Goal: Use online tool/utility: Utilize a website feature to perform a specific function

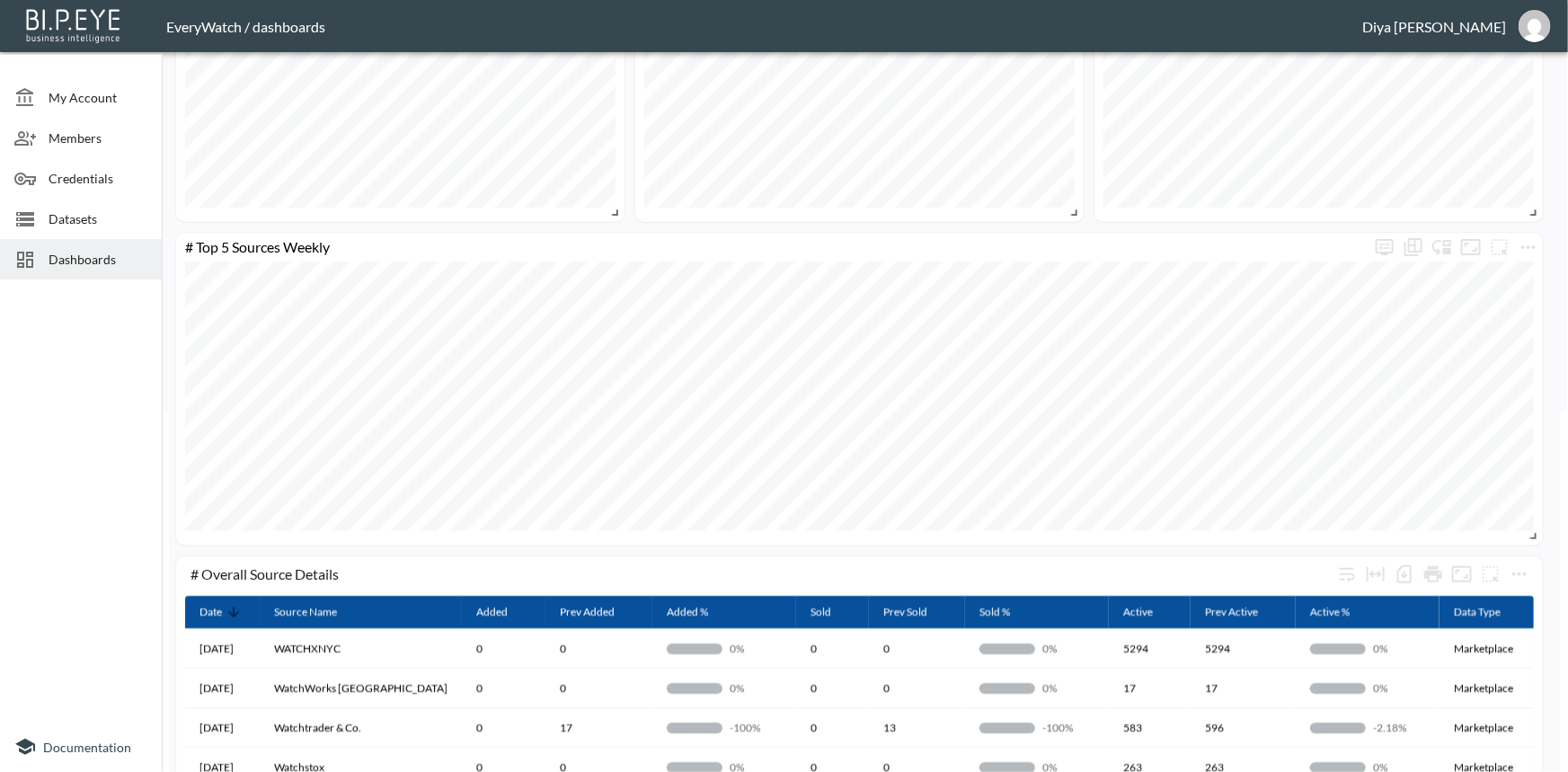
scroll to position [313, 0]
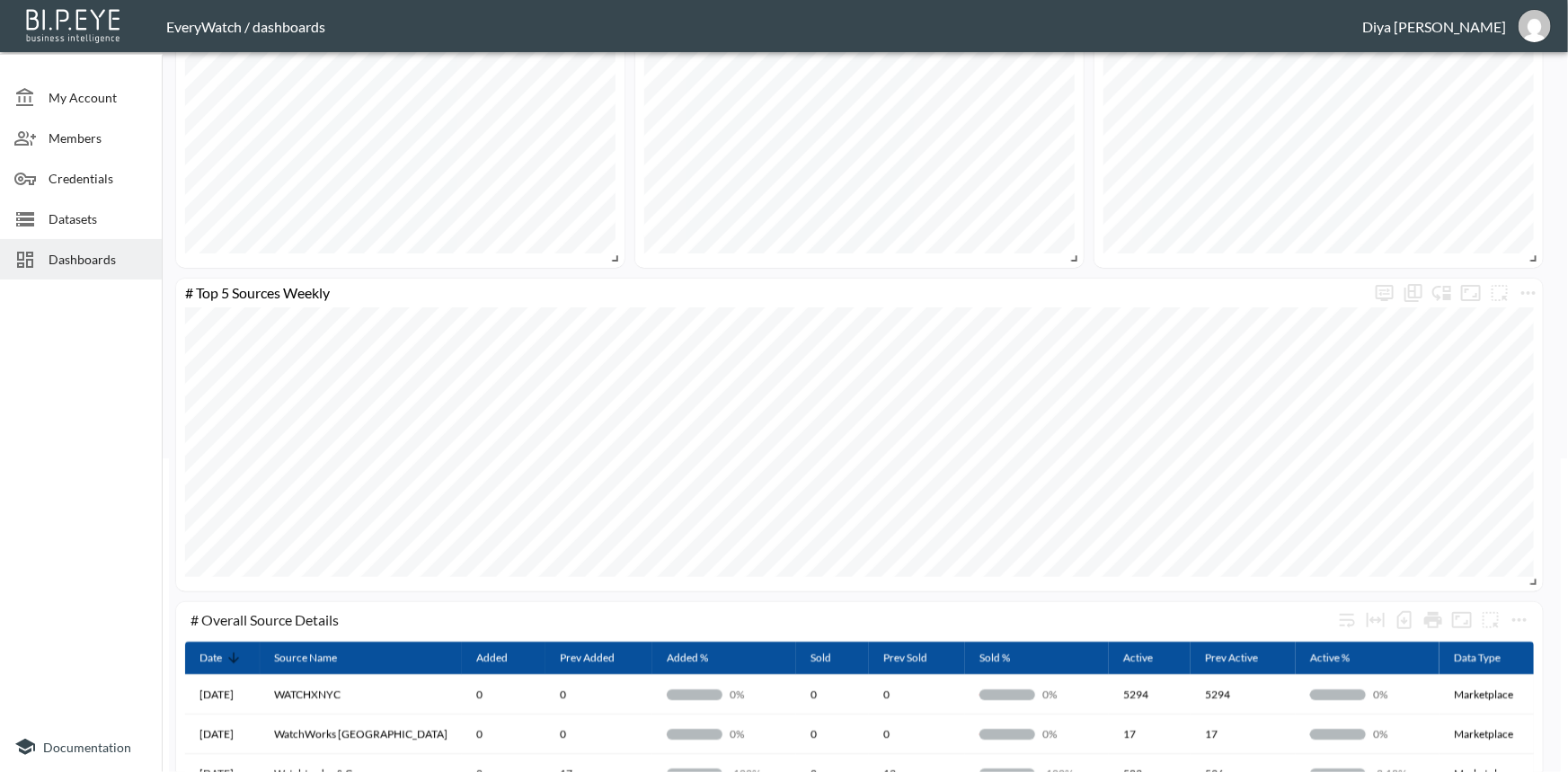
click at [72, 257] on span "Dashboards" at bounding box center [97, 258] width 99 height 19
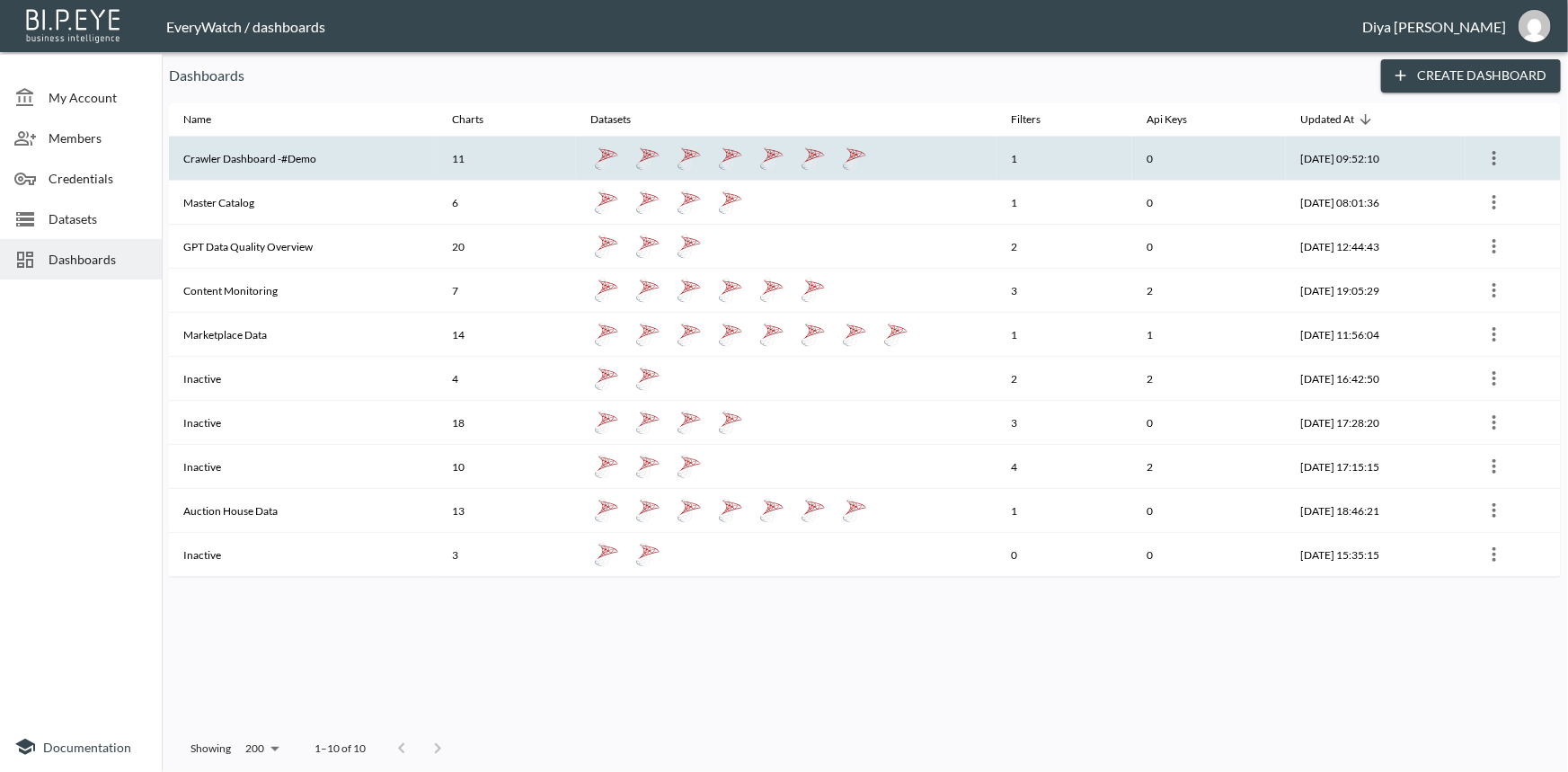
click at [291, 164] on th "Crawler Dashboard -#Demo" at bounding box center [304, 158] width 269 height 44
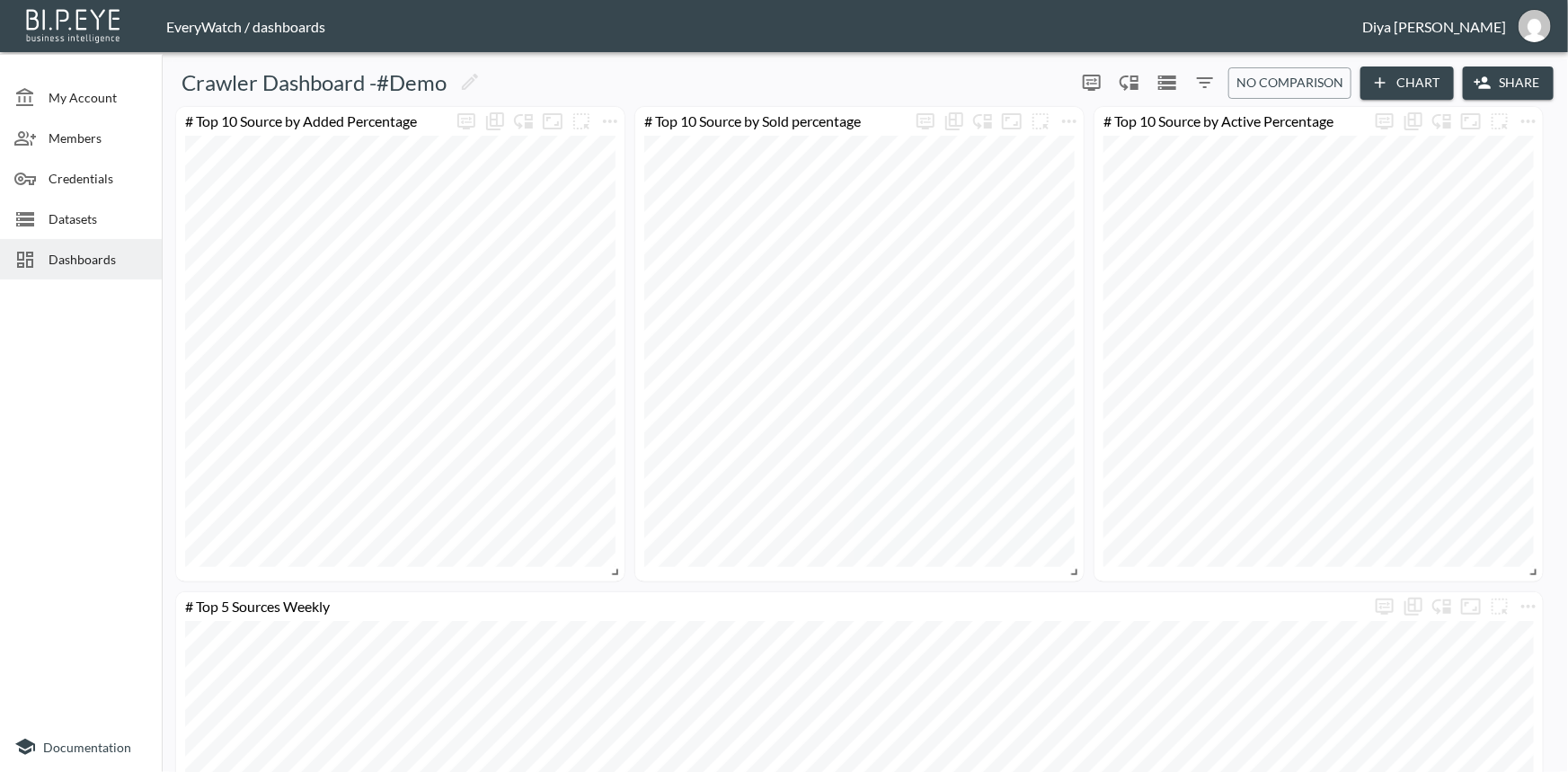
click at [122, 260] on span "Dashboards" at bounding box center [97, 258] width 99 height 19
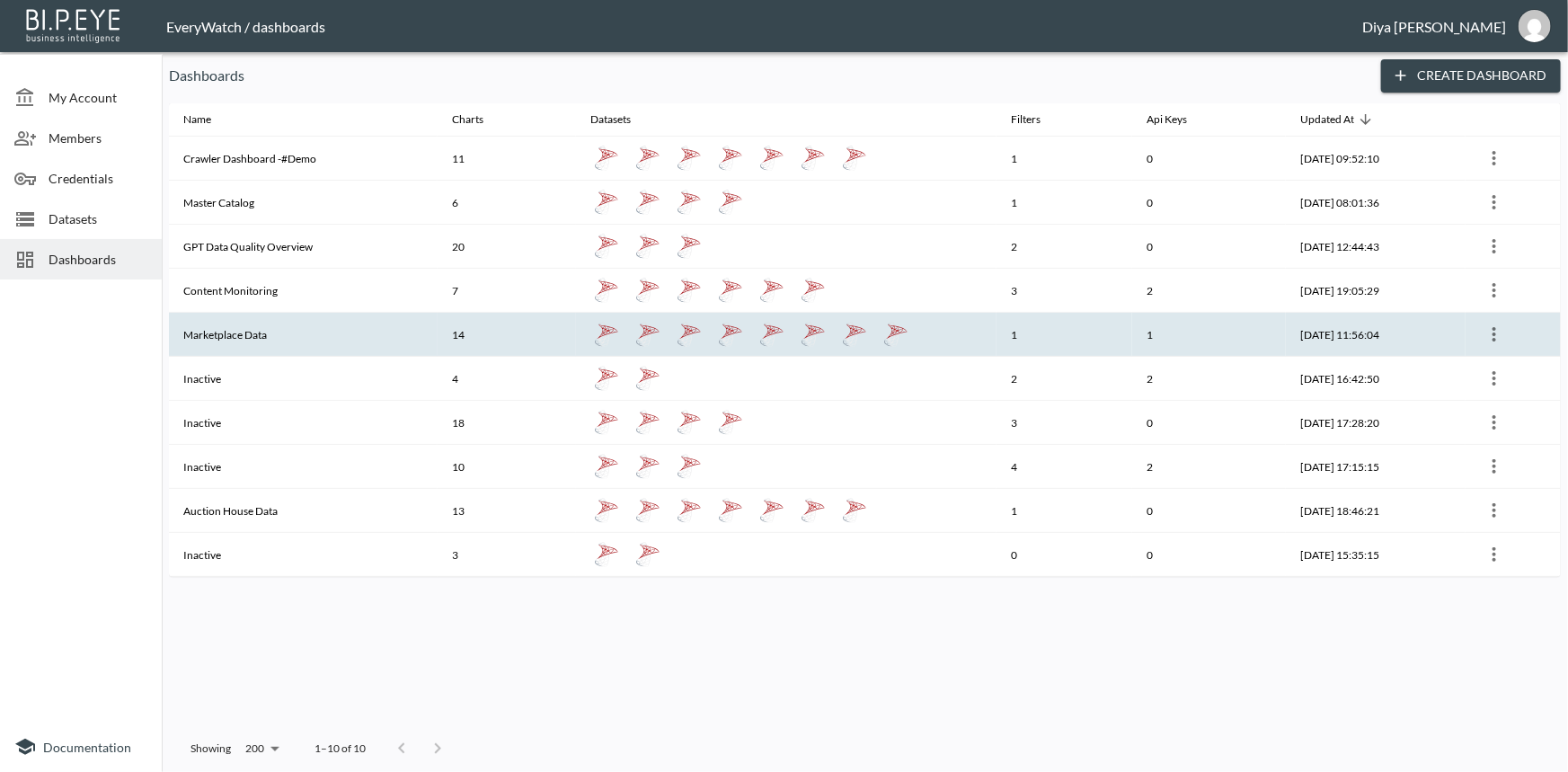
click at [230, 336] on th "Marketplace Data" at bounding box center [304, 334] width 269 height 44
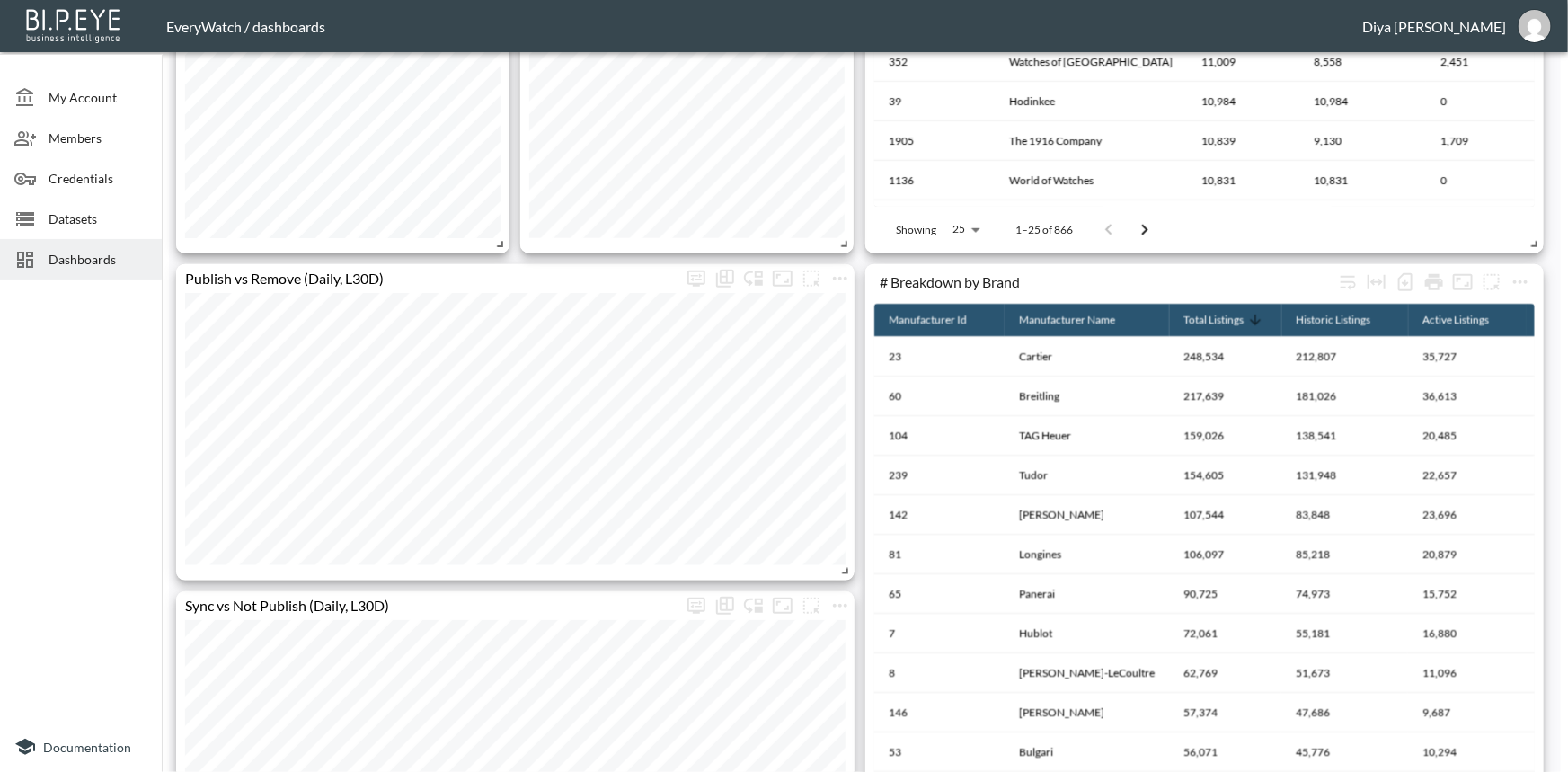
scroll to position [899, 0]
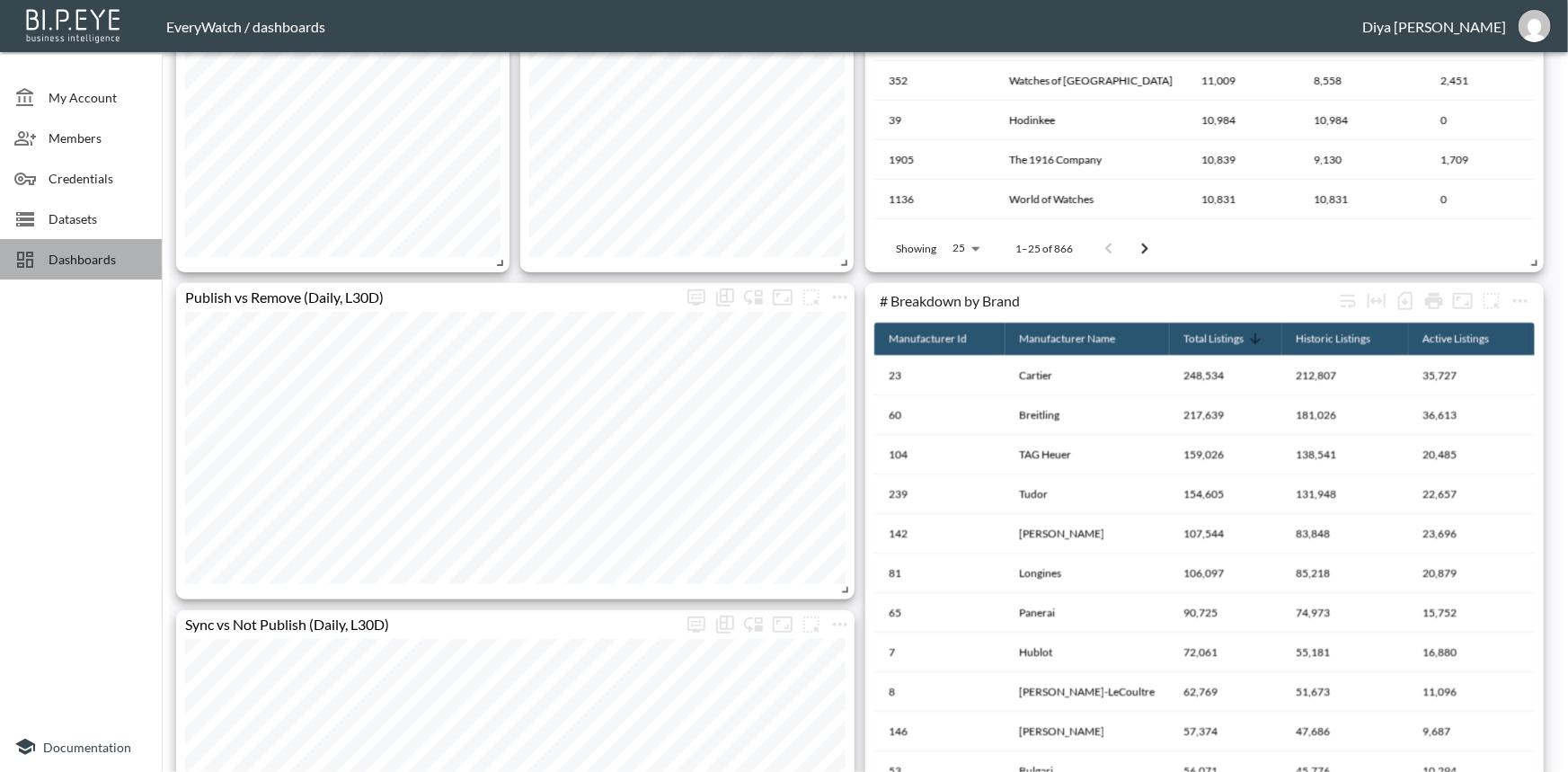
click at [86, 262] on span "Dashboards" at bounding box center [97, 258] width 99 height 19
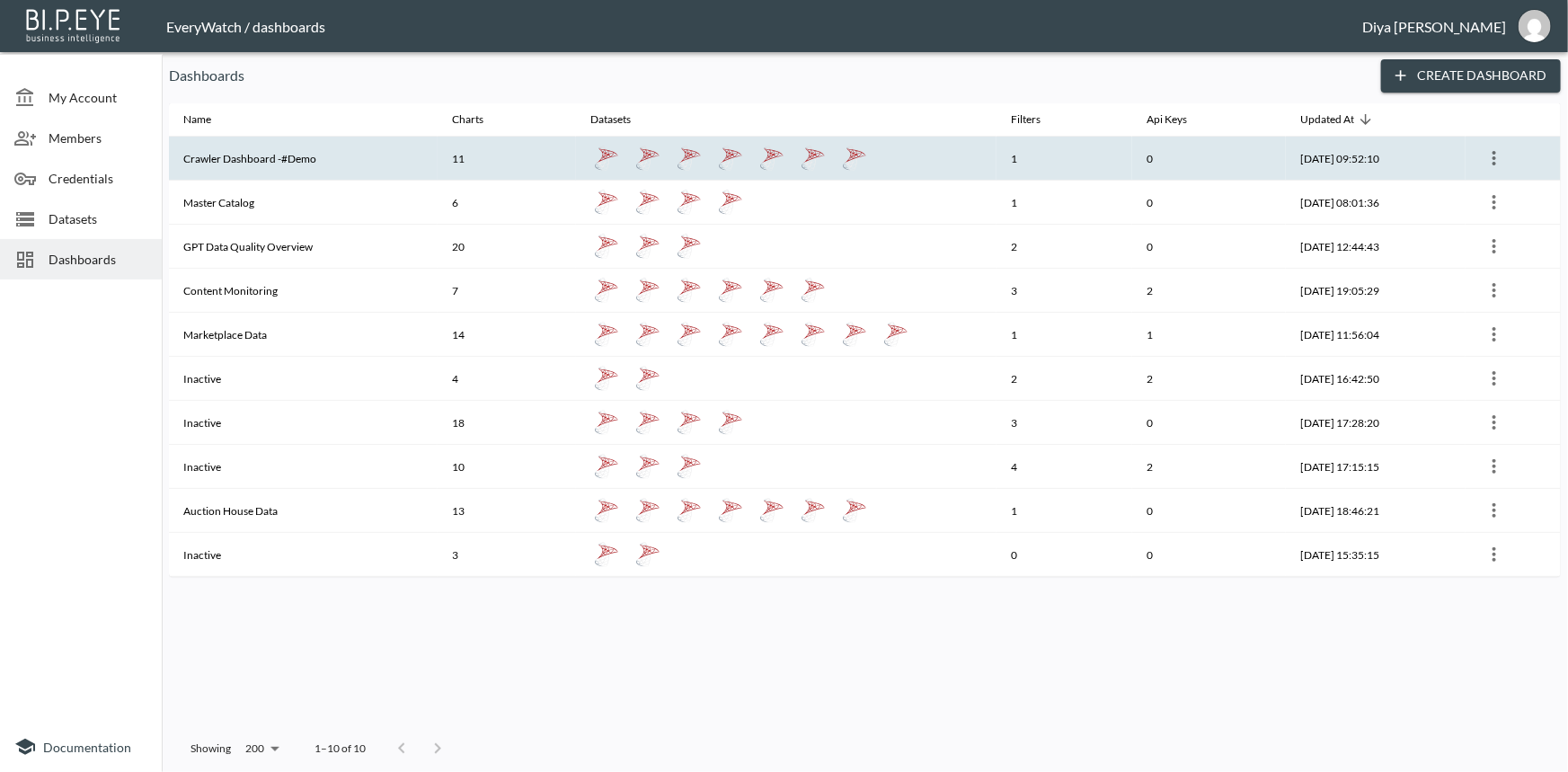
click at [254, 158] on th "Crawler Dashboard -#Demo" at bounding box center [304, 158] width 269 height 44
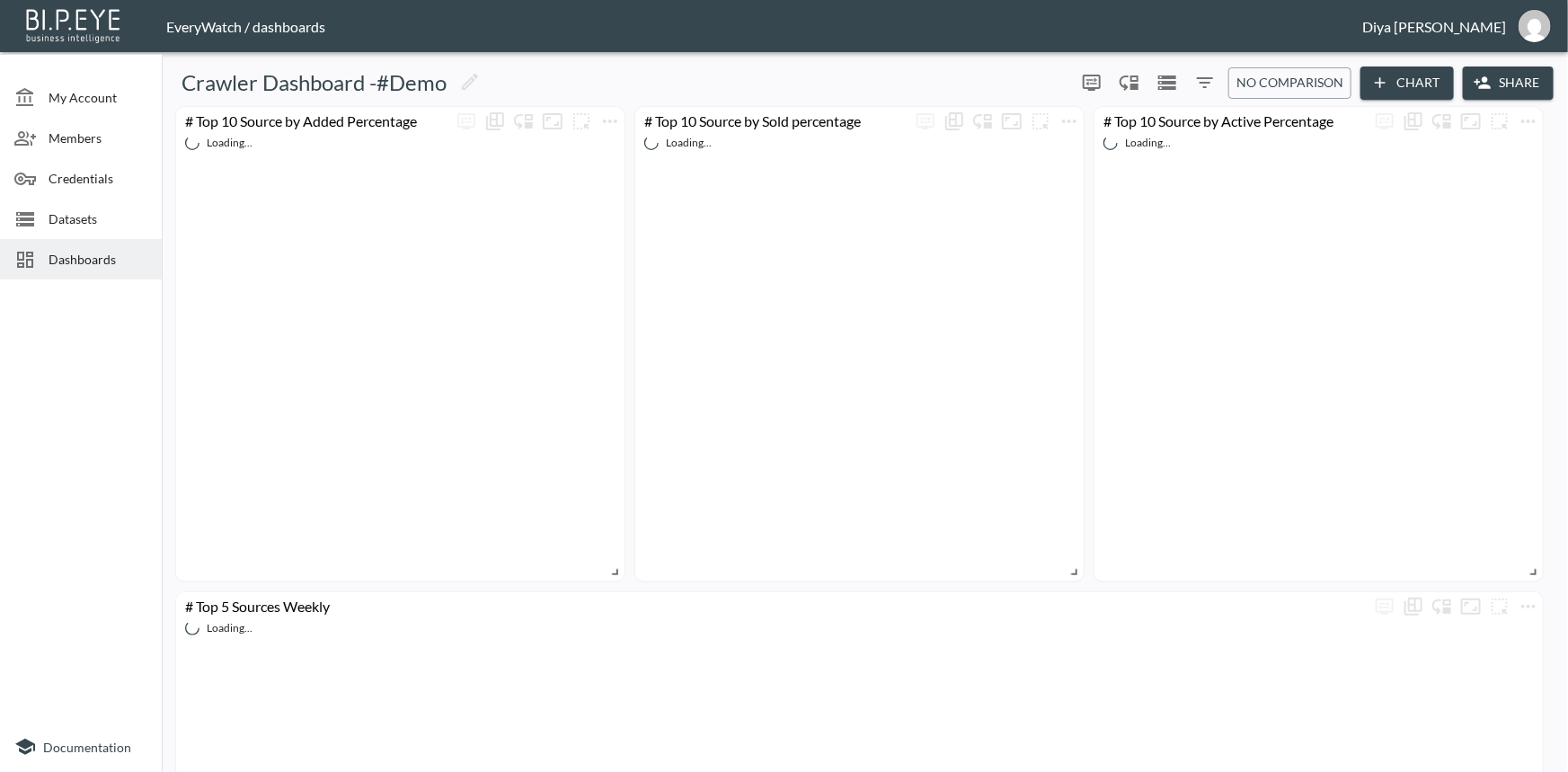
click at [1413, 89] on button "Chart" at bounding box center [1407, 83] width 93 height 33
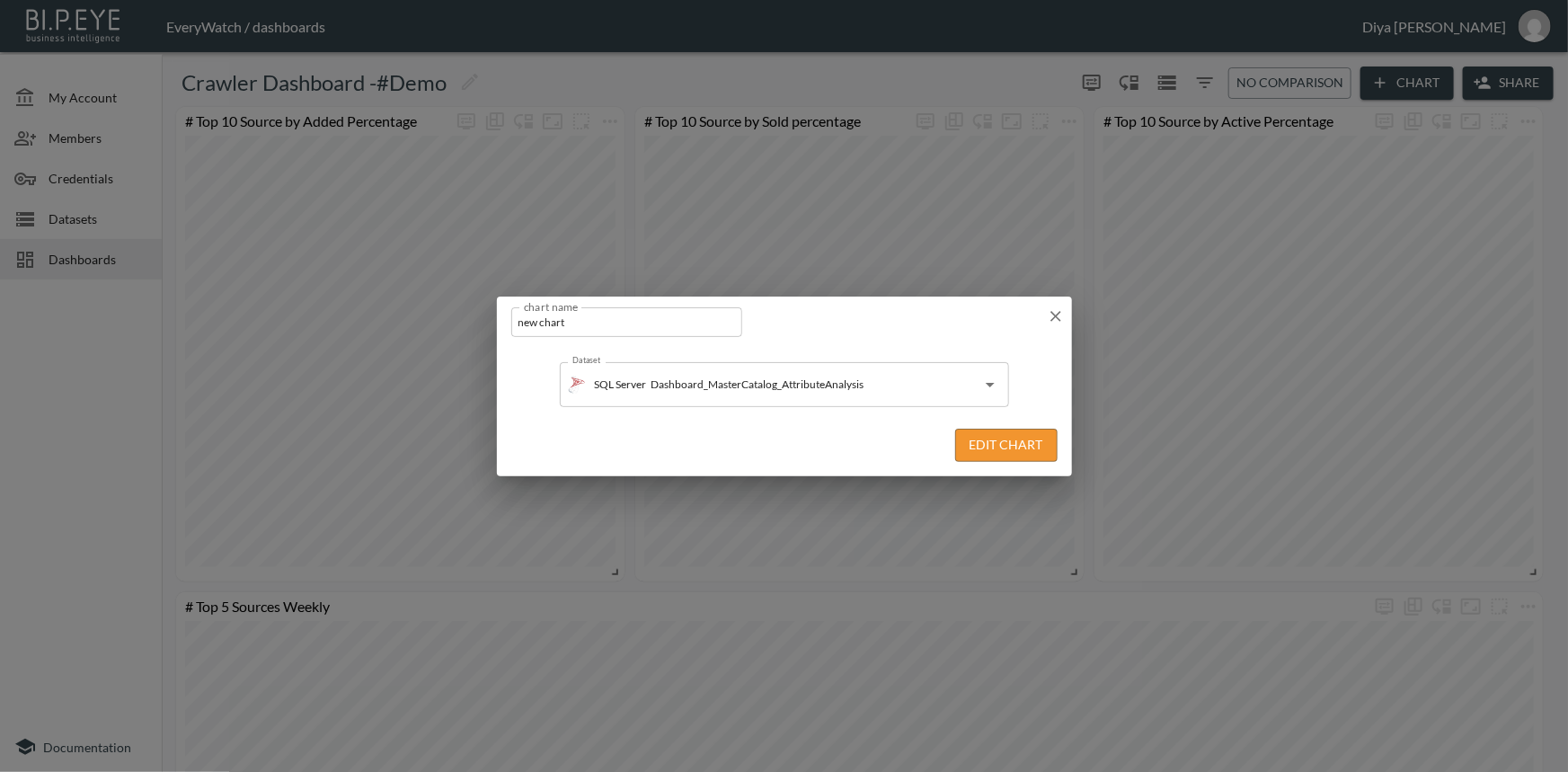
click at [1056, 311] on icon "button" at bounding box center [1056, 316] width 18 height 18
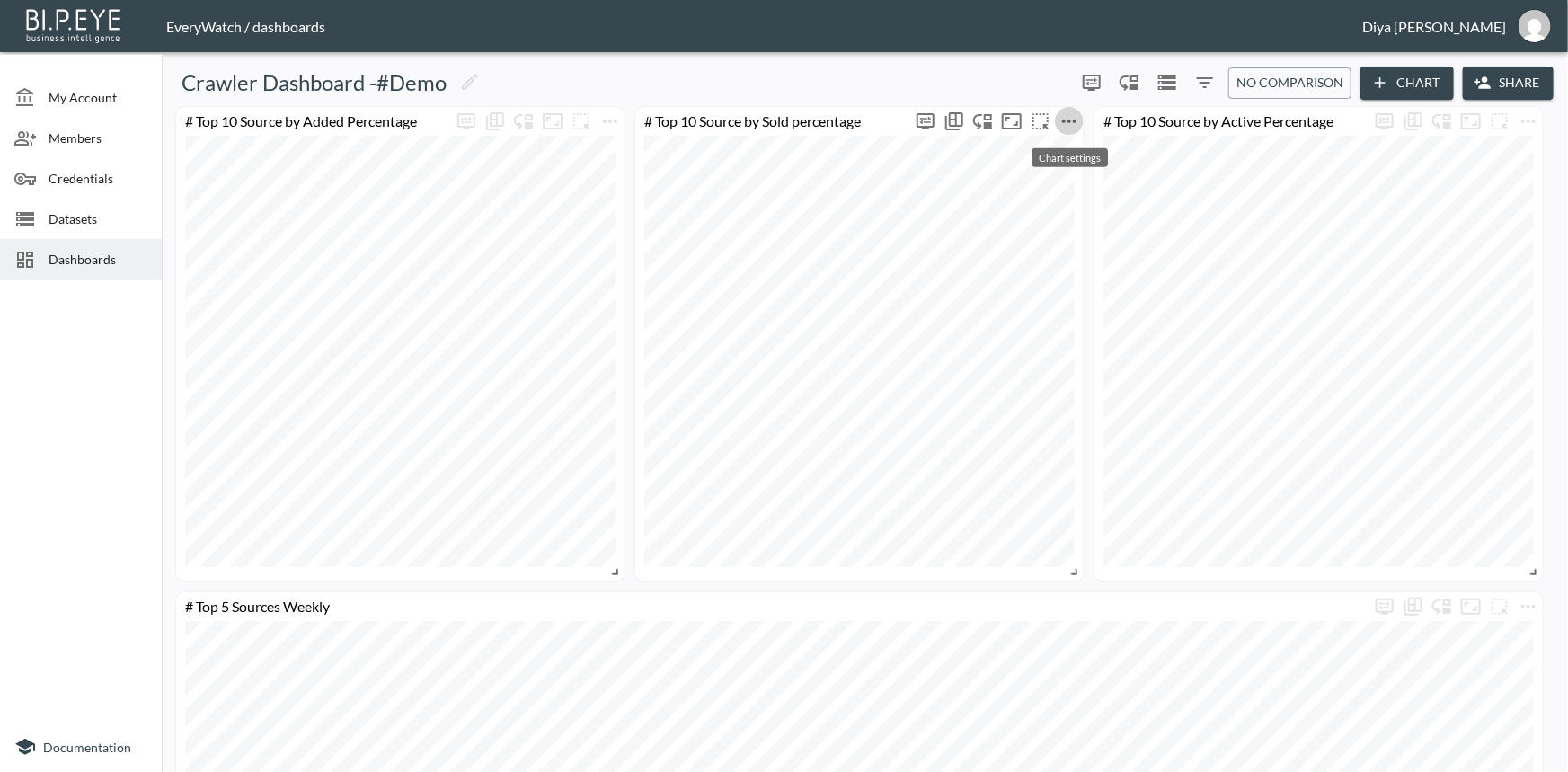
click at [1064, 125] on icon "more" at bounding box center [1070, 122] width 22 height 22
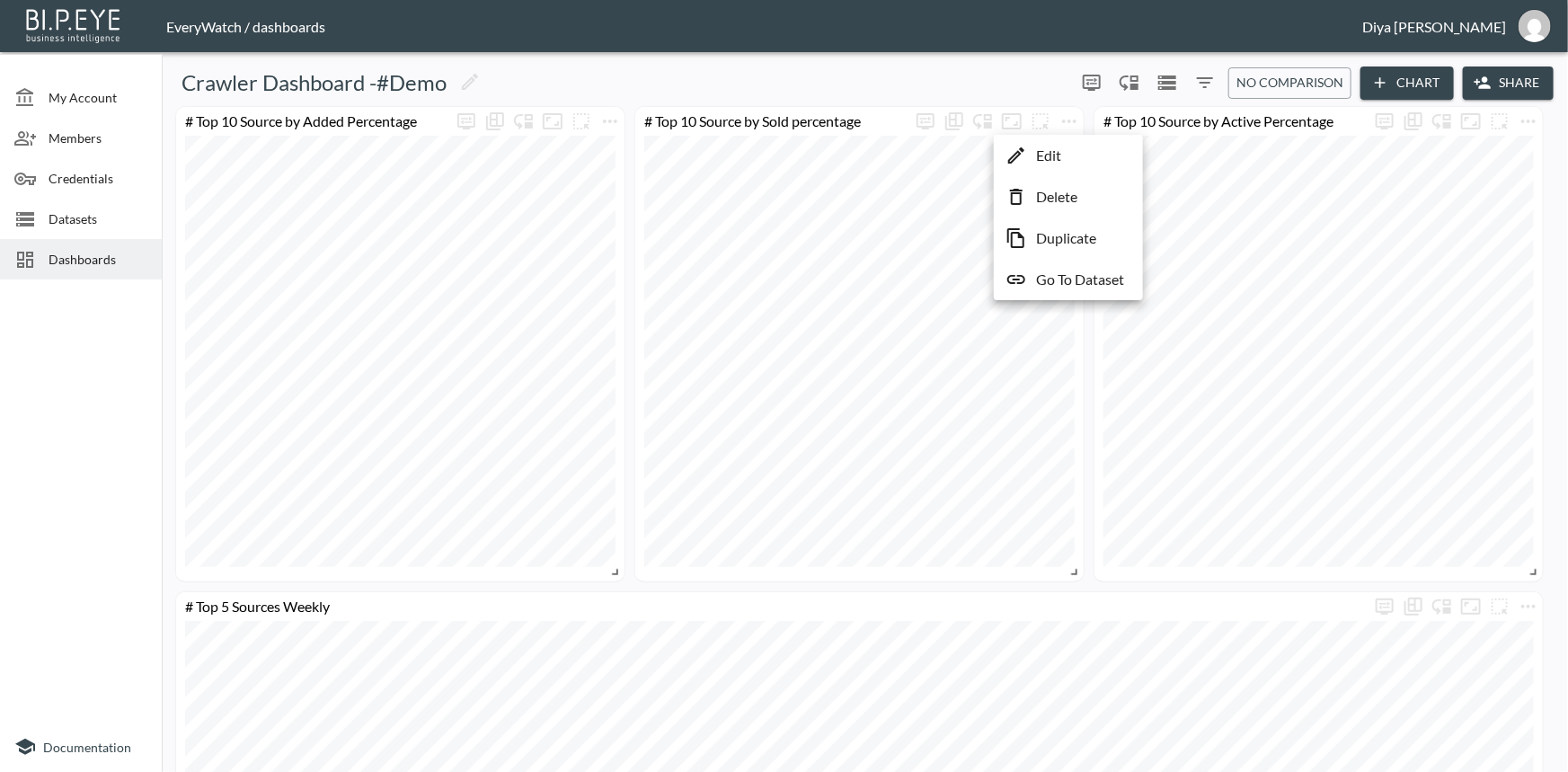
click at [1059, 153] on p "Edit" at bounding box center [1049, 155] width 26 height 22
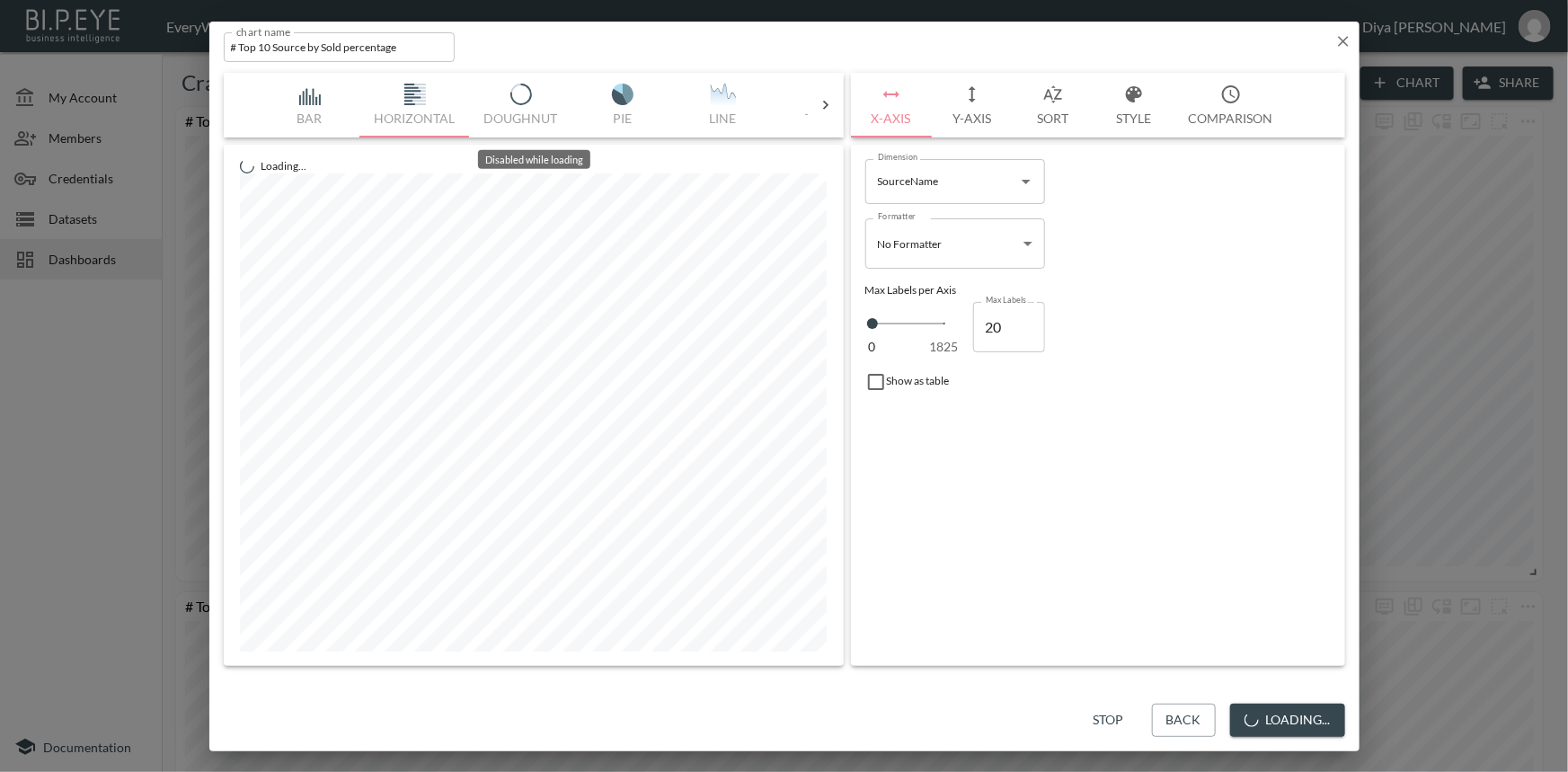
click at [817, 100] on icon at bounding box center [826, 105] width 18 height 18
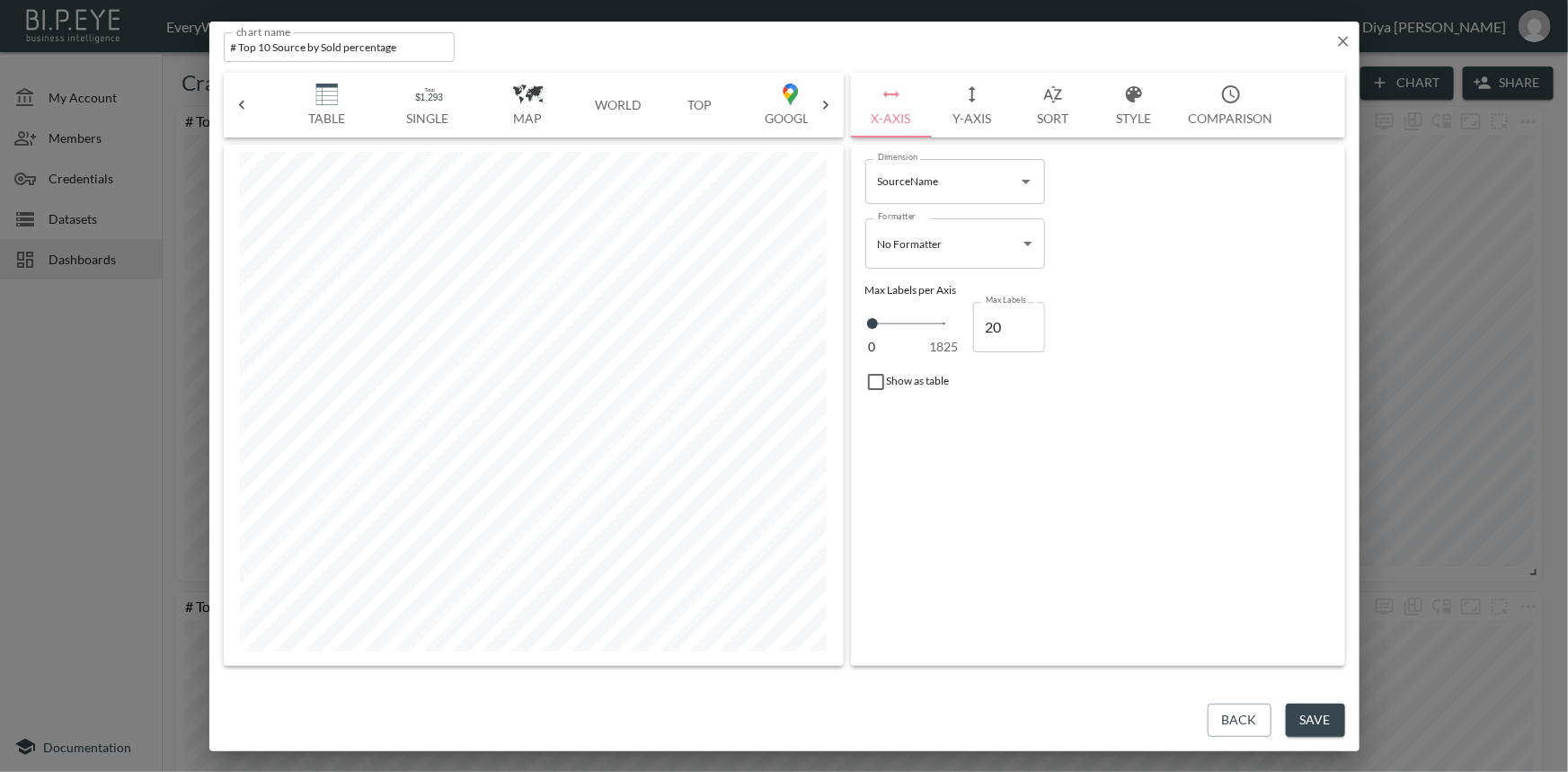
scroll to position [0, 512]
click at [609, 101] on button "World" at bounding box center [604, 105] width 81 height 65
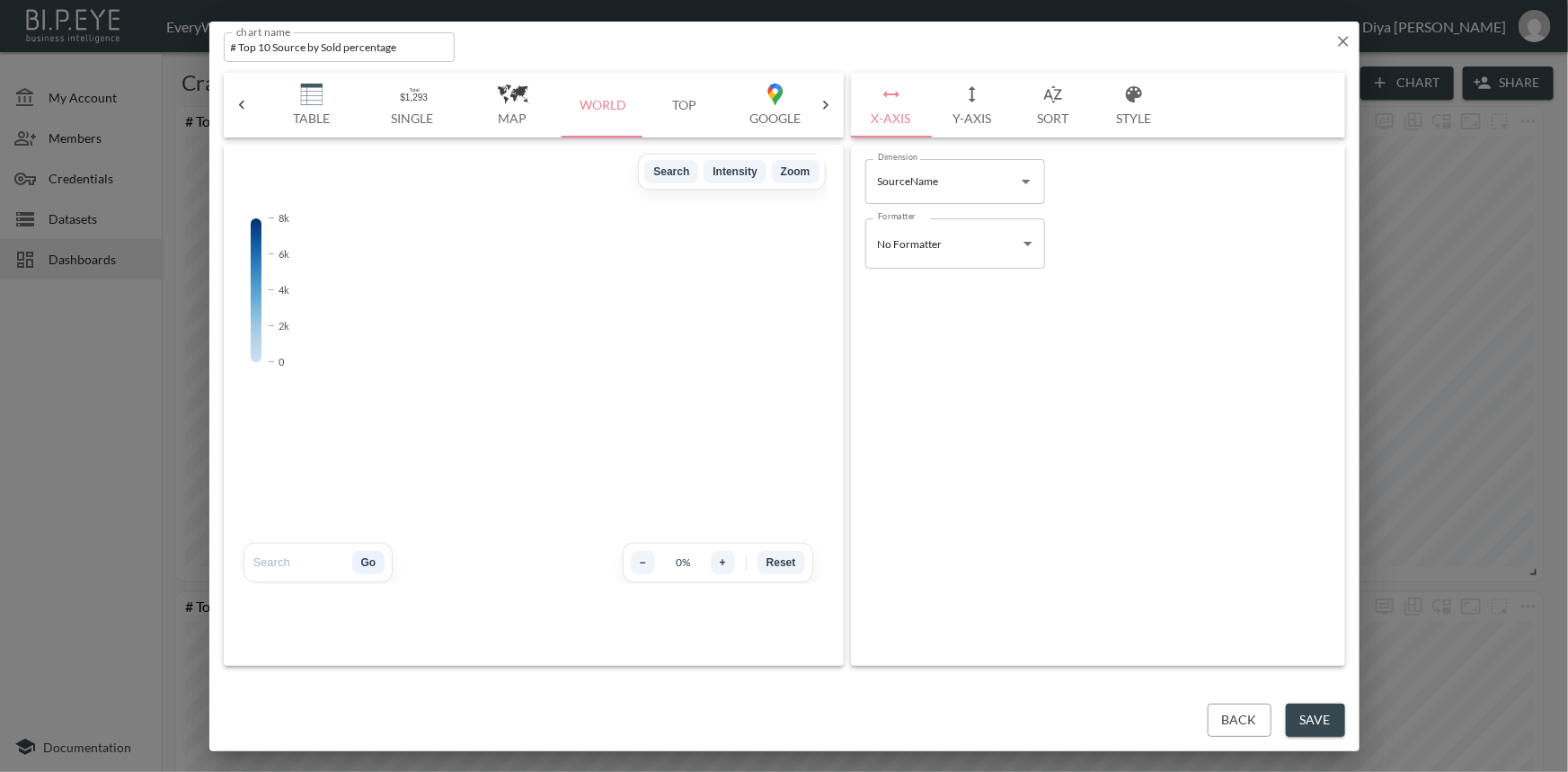
click at [773, 104] on img "button" at bounding box center [775, 94] width 72 height 22
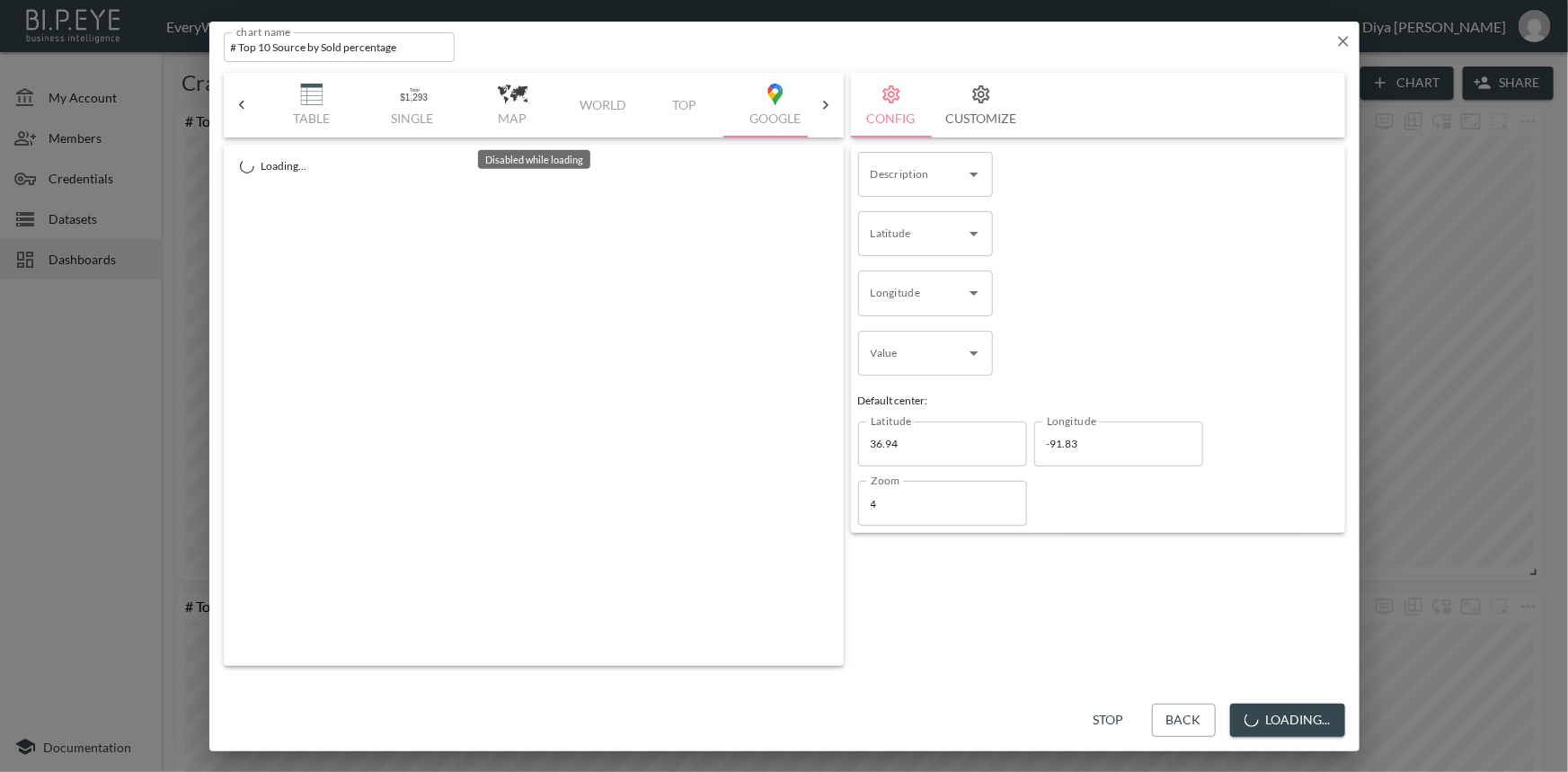
scroll to position [0, 530]
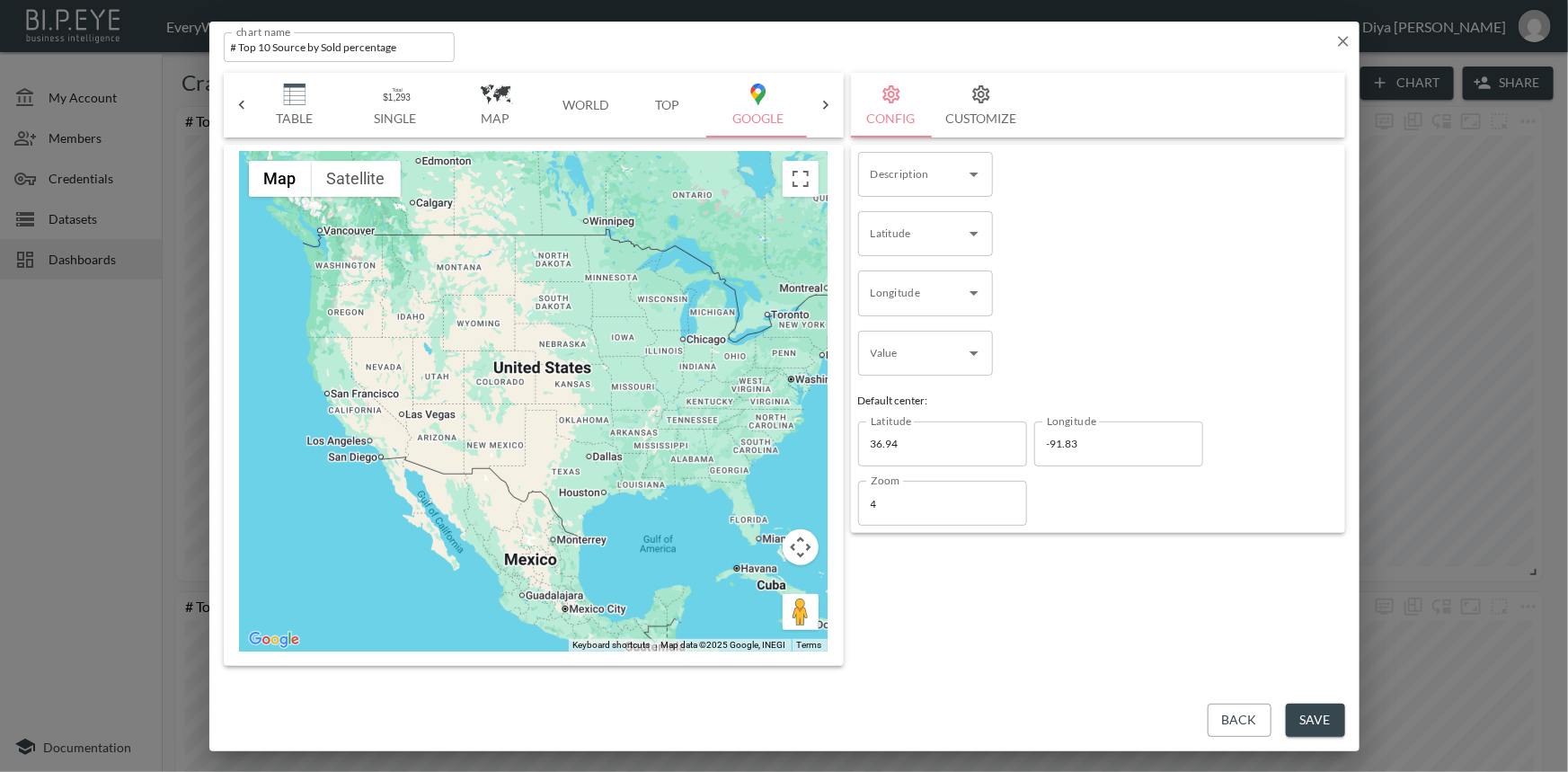
drag, startPoint x: 479, startPoint y: 371, endPoint x: 594, endPoint y: 372, distance: 115.0
click at [594, 372] on div at bounding box center [533, 402] width 588 height 500
click at [548, 374] on div at bounding box center [533, 402] width 588 height 500
click at [548, 373] on div at bounding box center [533, 402] width 588 height 500
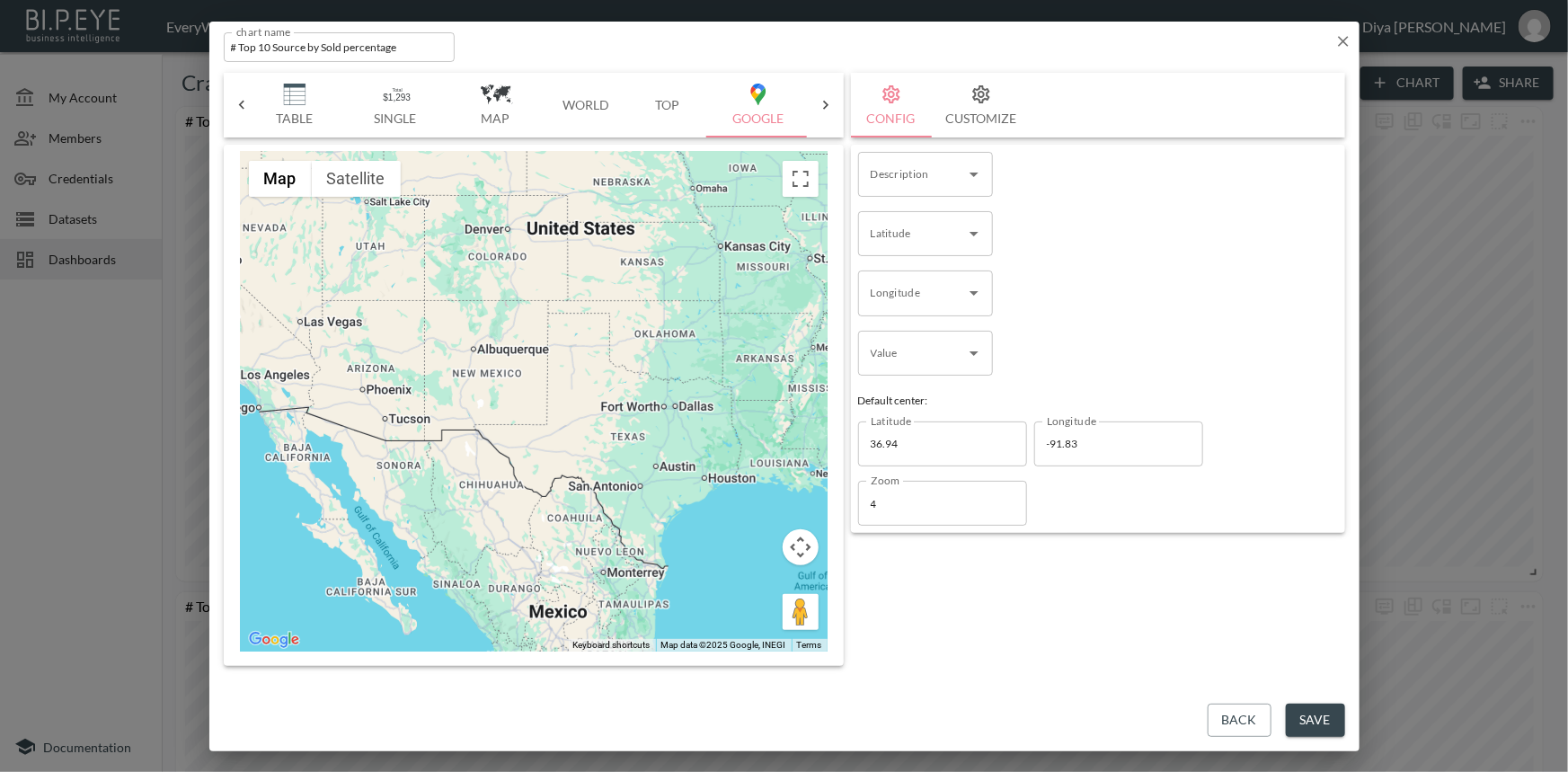
drag, startPoint x: 519, startPoint y: 393, endPoint x: 567, endPoint y: 252, distance: 148.9
click at [567, 252] on div at bounding box center [533, 402] width 588 height 500
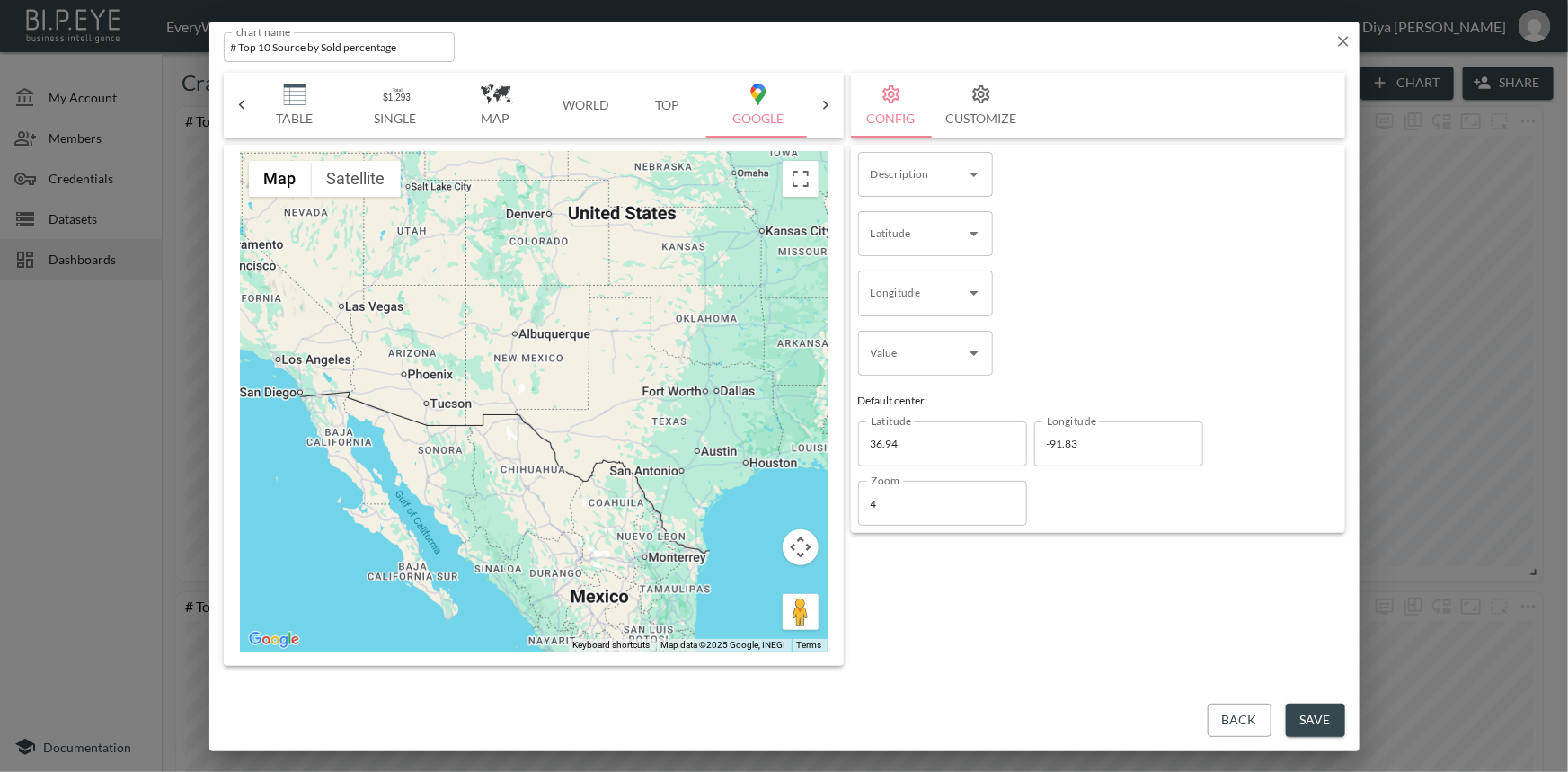
drag, startPoint x: 578, startPoint y: 358, endPoint x: 622, endPoint y: 356, distance: 44.0
click at [622, 356] on div at bounding box center [533, 402] width 588 height 500
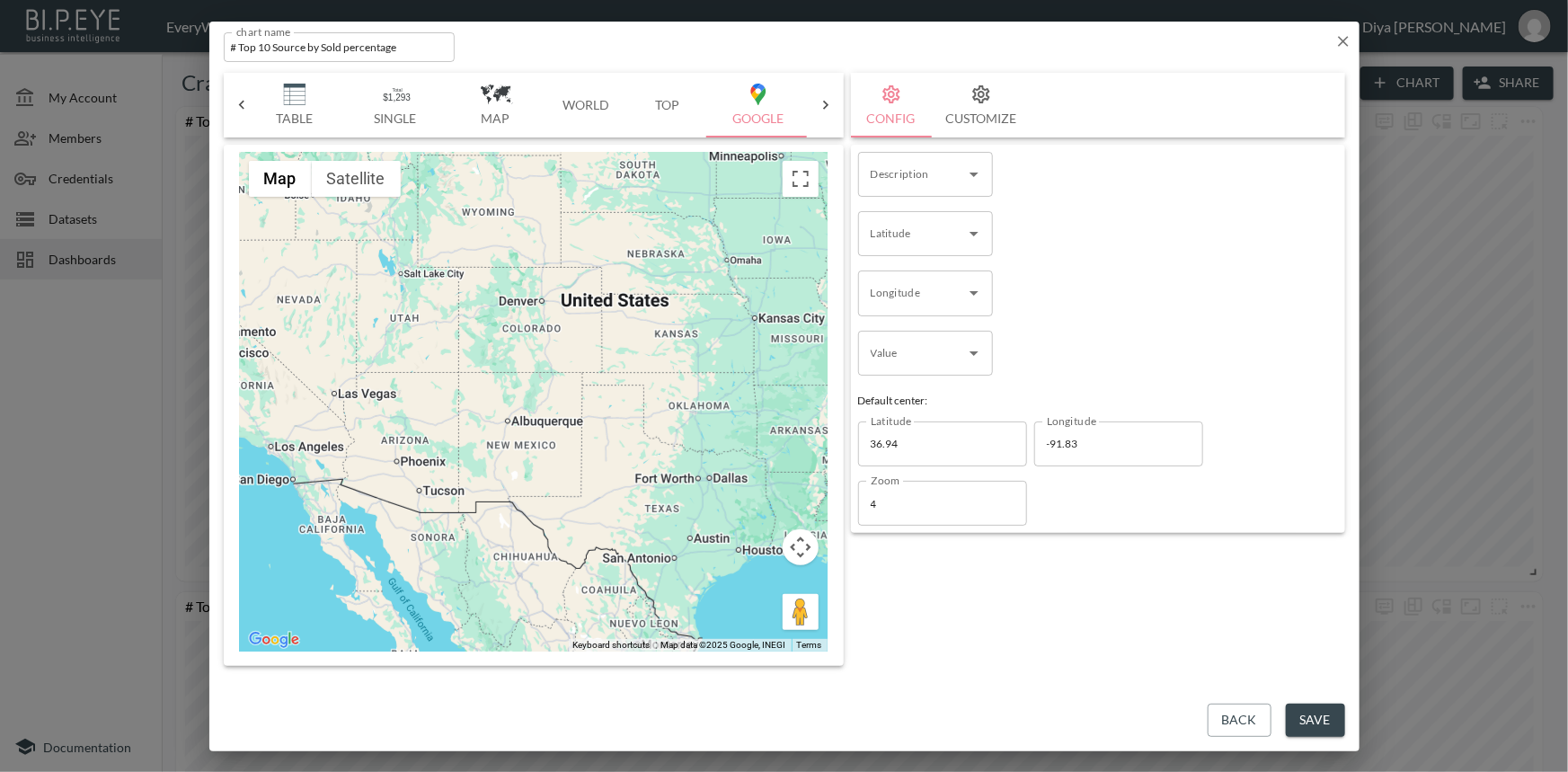
drag, startPoint x: 585, startPoint y: 285, endPoint x: 575, endPoint y: 361, distance: 76.7
click at [575, 361] on div at bounding box center [533, 402] width 588 height 500
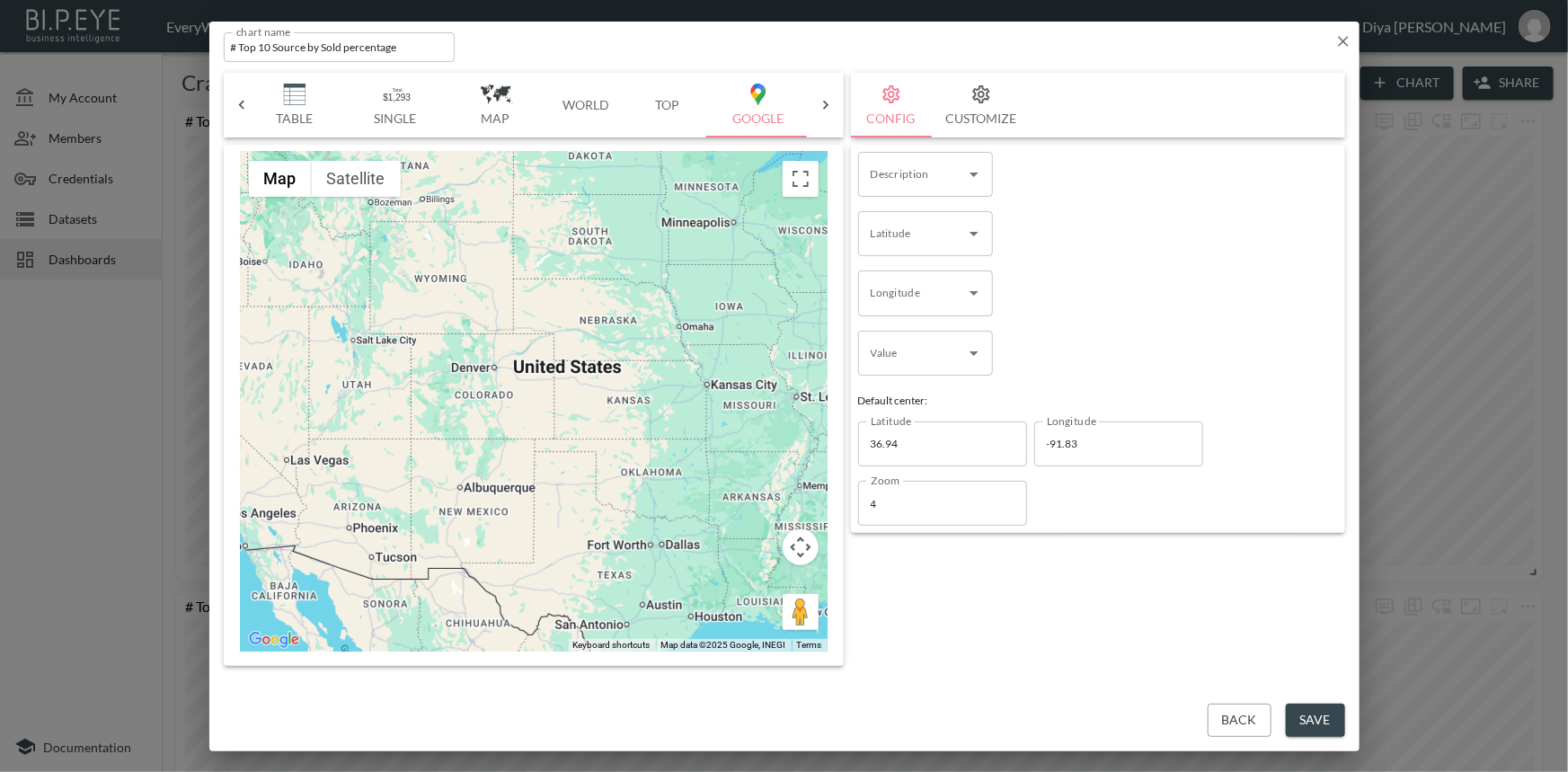
drag, startPoint x: 543, startPoint y: 332, endPoint x: 488, endPoint y: 401, distance: 88.2
click at [490, 401] on div at bounding box center [533, 402] width 588 height 500
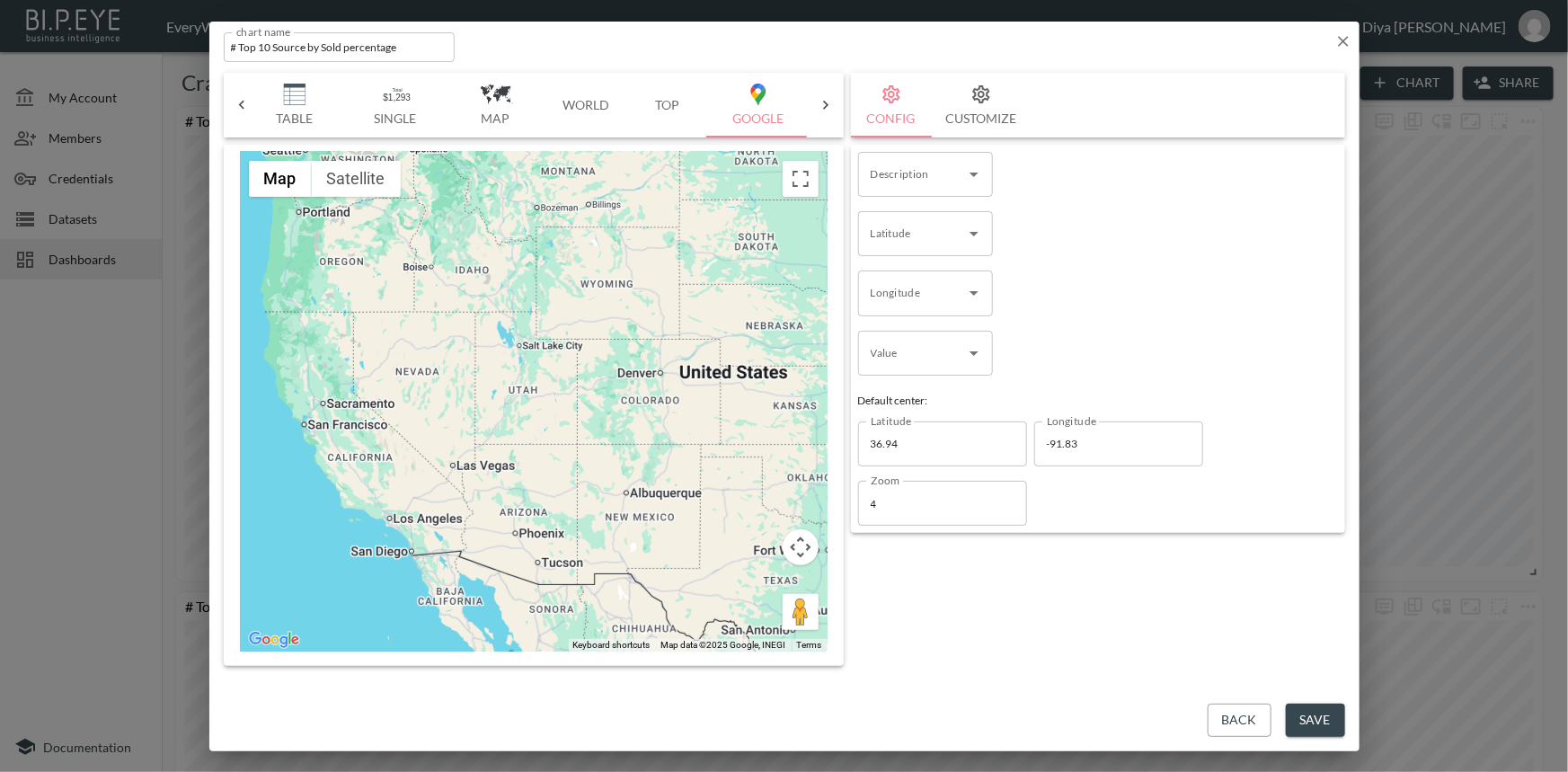
drag, startPoint x: 629, startPoint y: 357, endPoint x: 768, endPoint y: 325, distance: 142.6
click at [775, 333] on div at bounding box center [533, 402] width 588 height 500
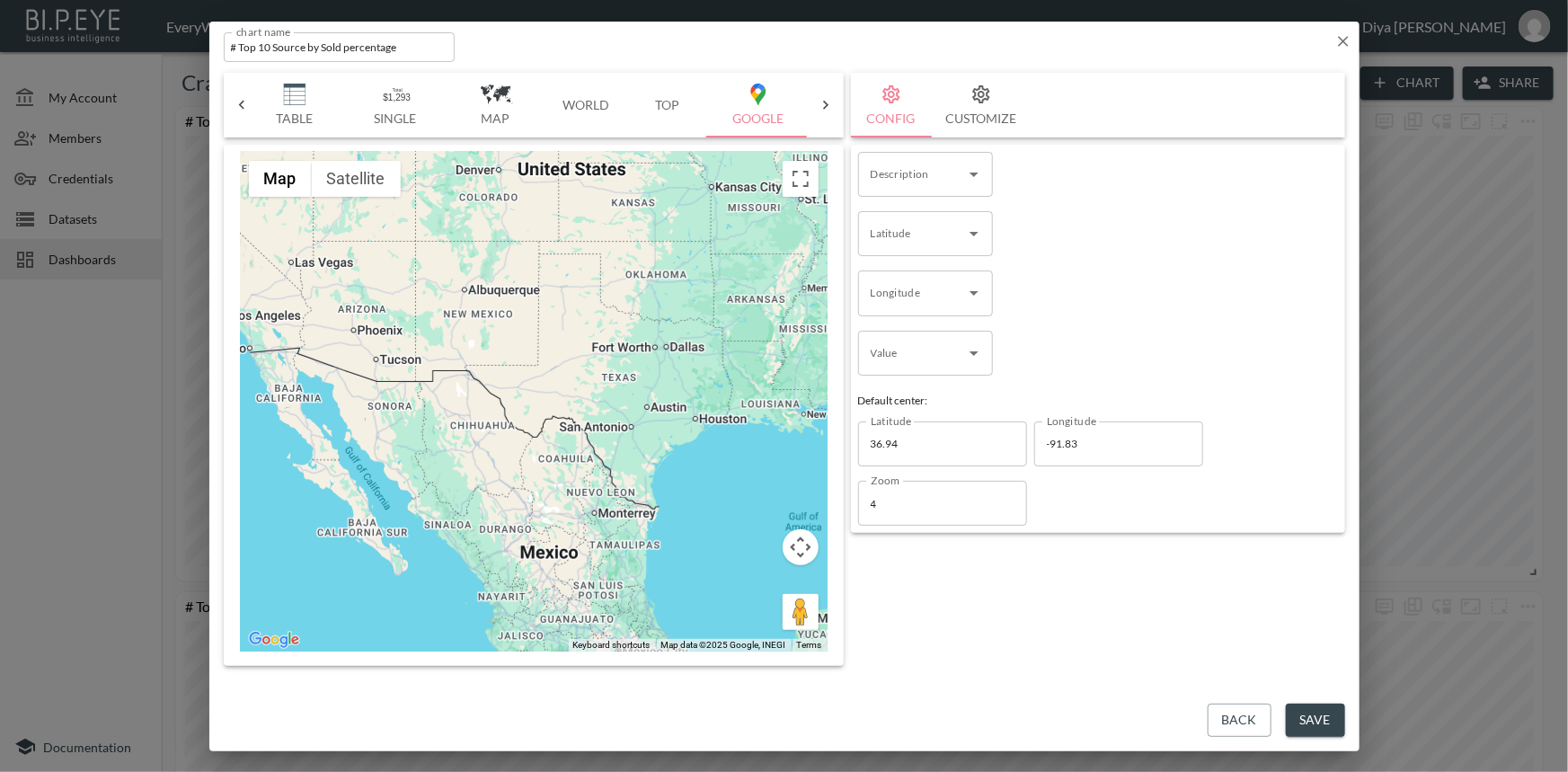
drag, startPoint x: 711, startPoint y: 427, endPoint x: 606, endPoint y: 296, distance: 167.9
click at [611, 280] on div at bounding box center [533, 402] width 588 height 500
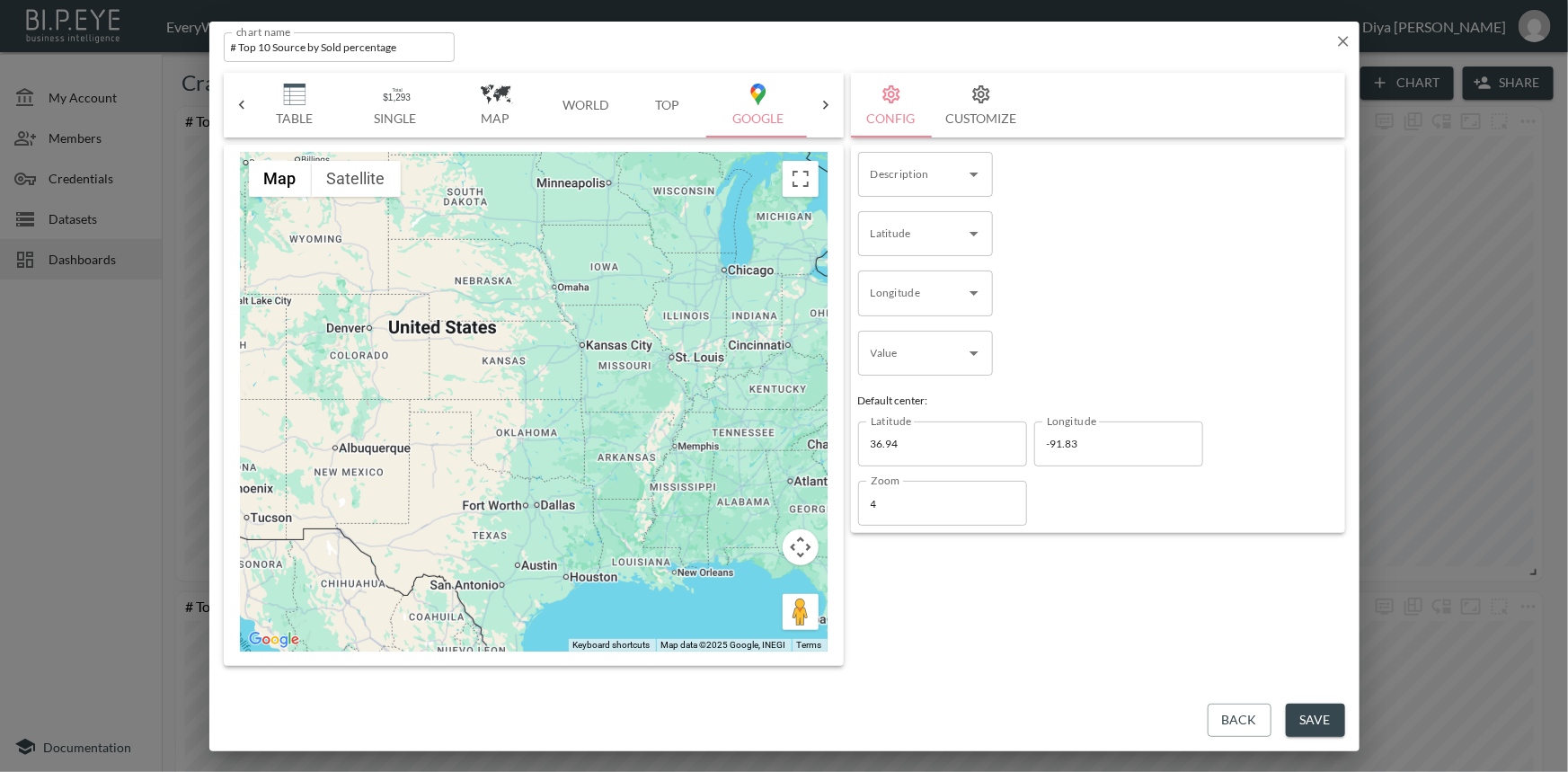
drag, startPoint x: 693, startPoint y: 392, endPoint x: 567, endPoint y: 560, distance: 210.0
click at [567, 560] on div at bounding box center [533, 402] width 588 height 500
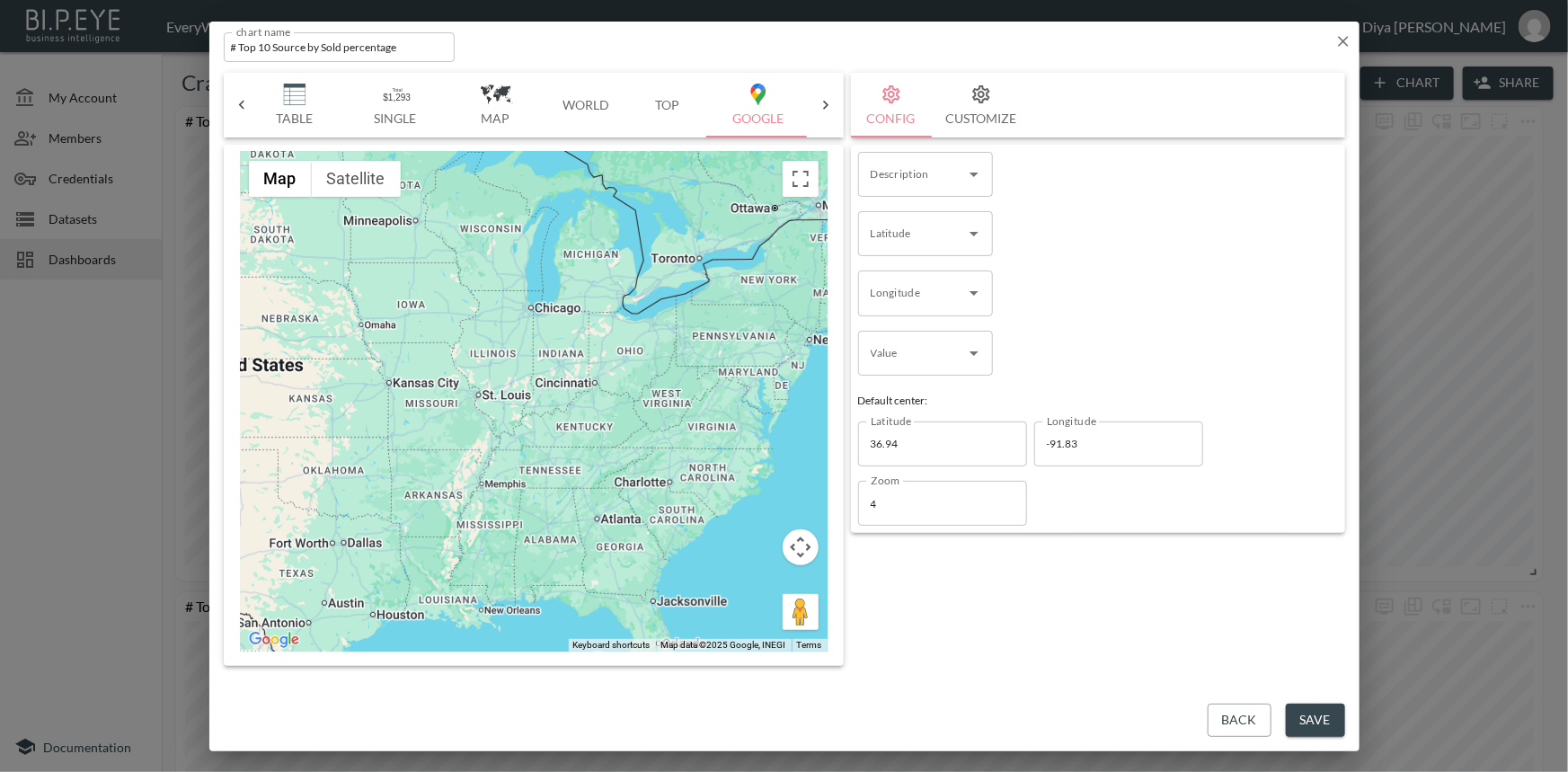
drag, startPoint x: 644, startPoint y: 395, endPoint x: 450, endPoint y: 432, distance: 197.5
click at [450, 432] on div at bounding box center [533, 402] width 588 height 500
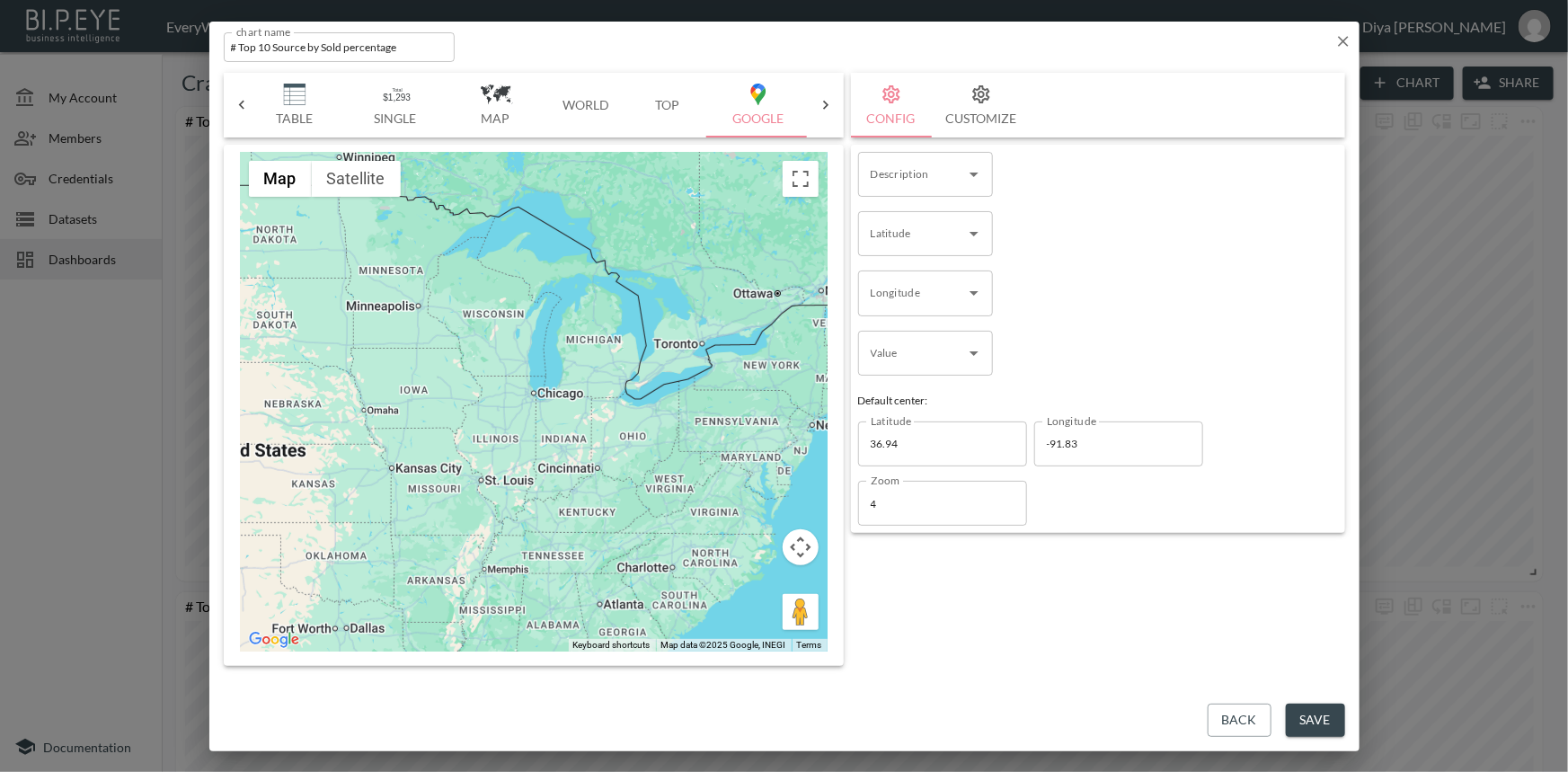
drag, startPoint x: 655, startPoint y: 453, endPoint x: 665, endPoint y: 539, distance: 86.6
click at [665, 539] on div at bounding box center [533, 402] width 588 height 500
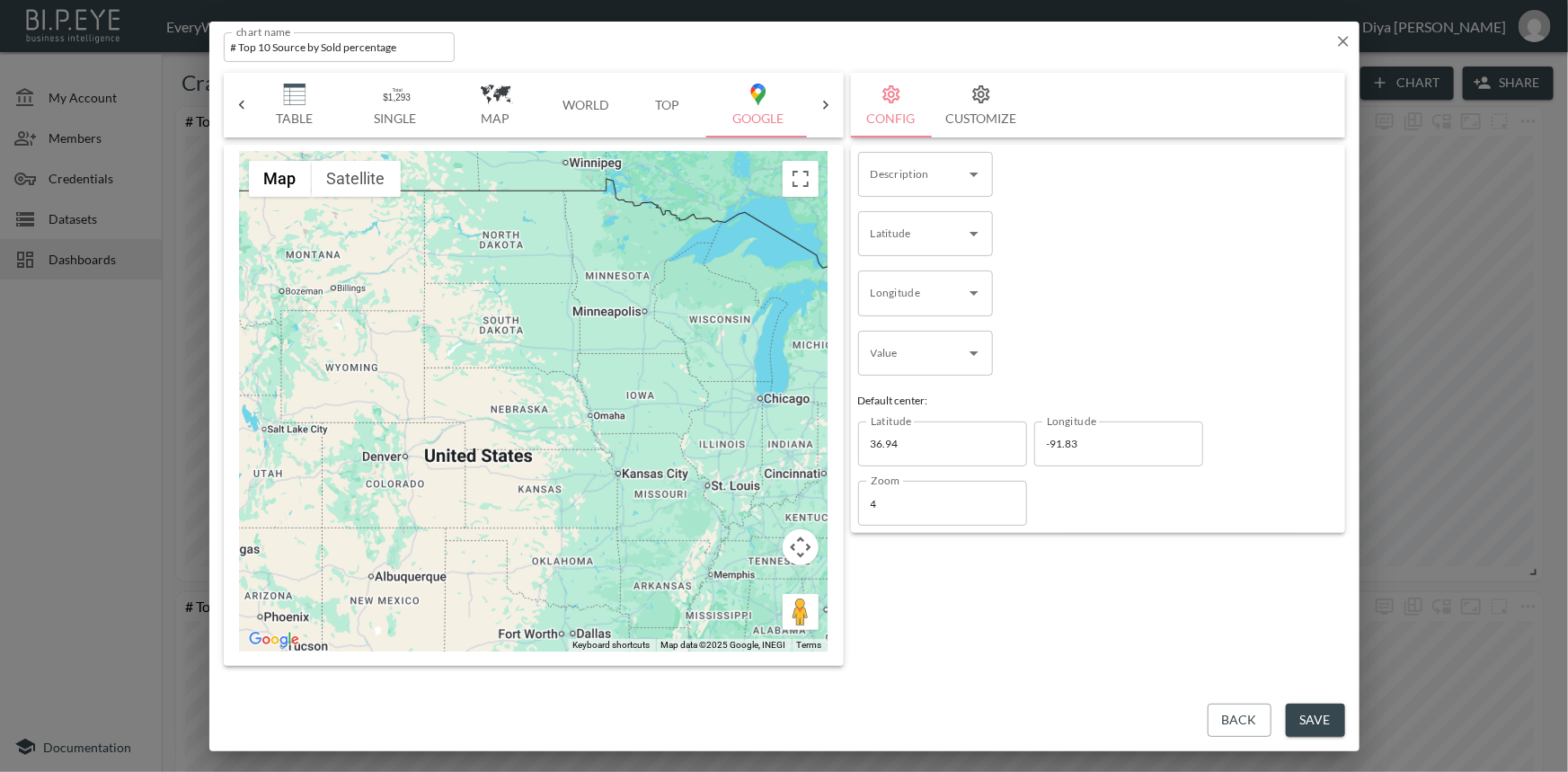
drag, startPoint x: 464, startPoint y: 469, endPoint x: 685, endPoint y: 476, distance: 221.1
click at [685, 476] on div at bounding box center [533, 402] width 588 height 500
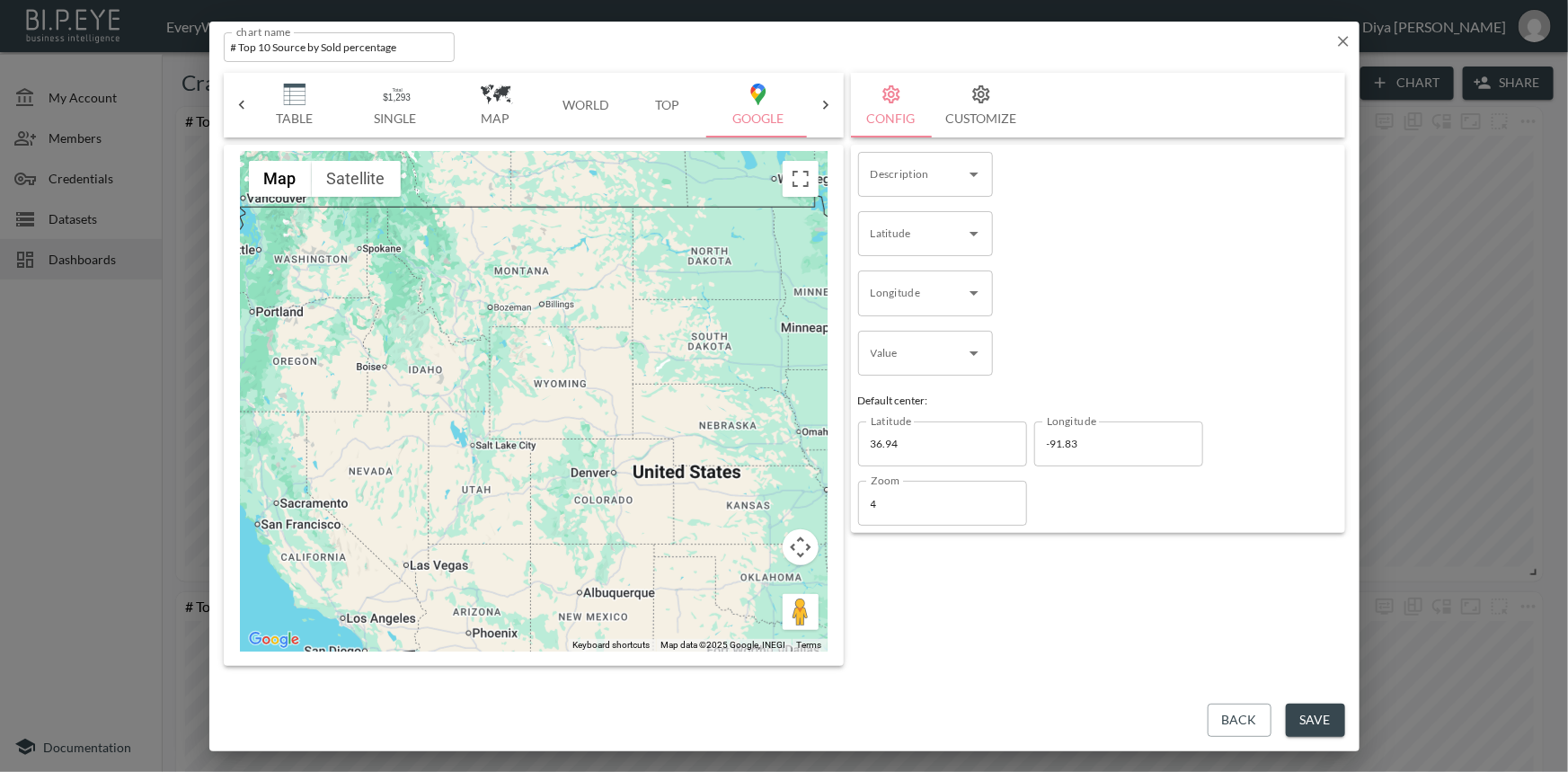
drag, startPoint x: 465, startPoint y: 423, endPoint x: 656, endPoint y: 448, distance: 192.6
click at [687, 439] on div at bounding box center [533, 402] width 588 height 500
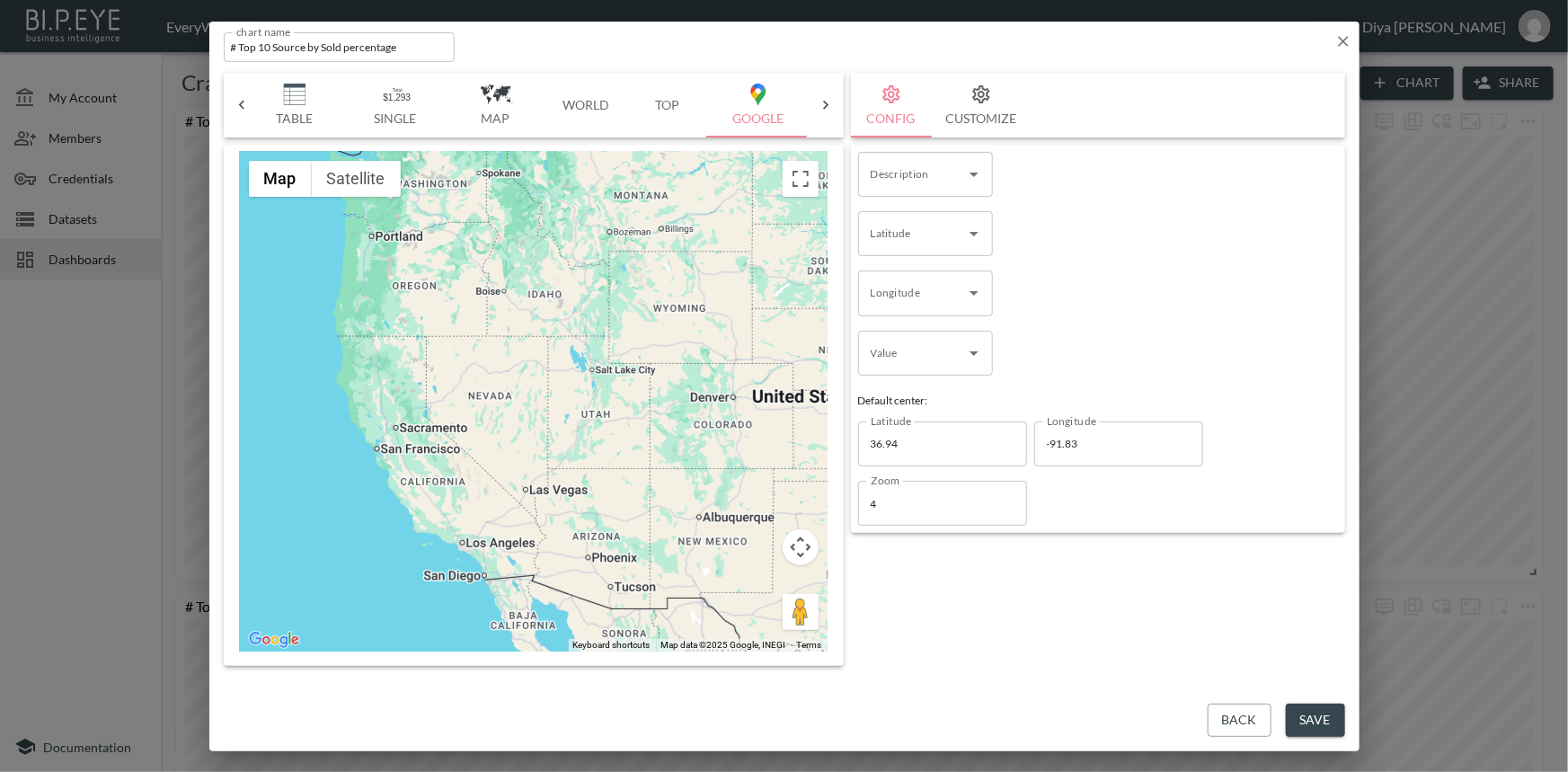
drag, startPoint x: 476, startPoint y: 434, endPoint x: 586, endPoint y: 356, distance: 134.8
click at [586, 356] on div at bounding box center [533, 402] width 588 height 500
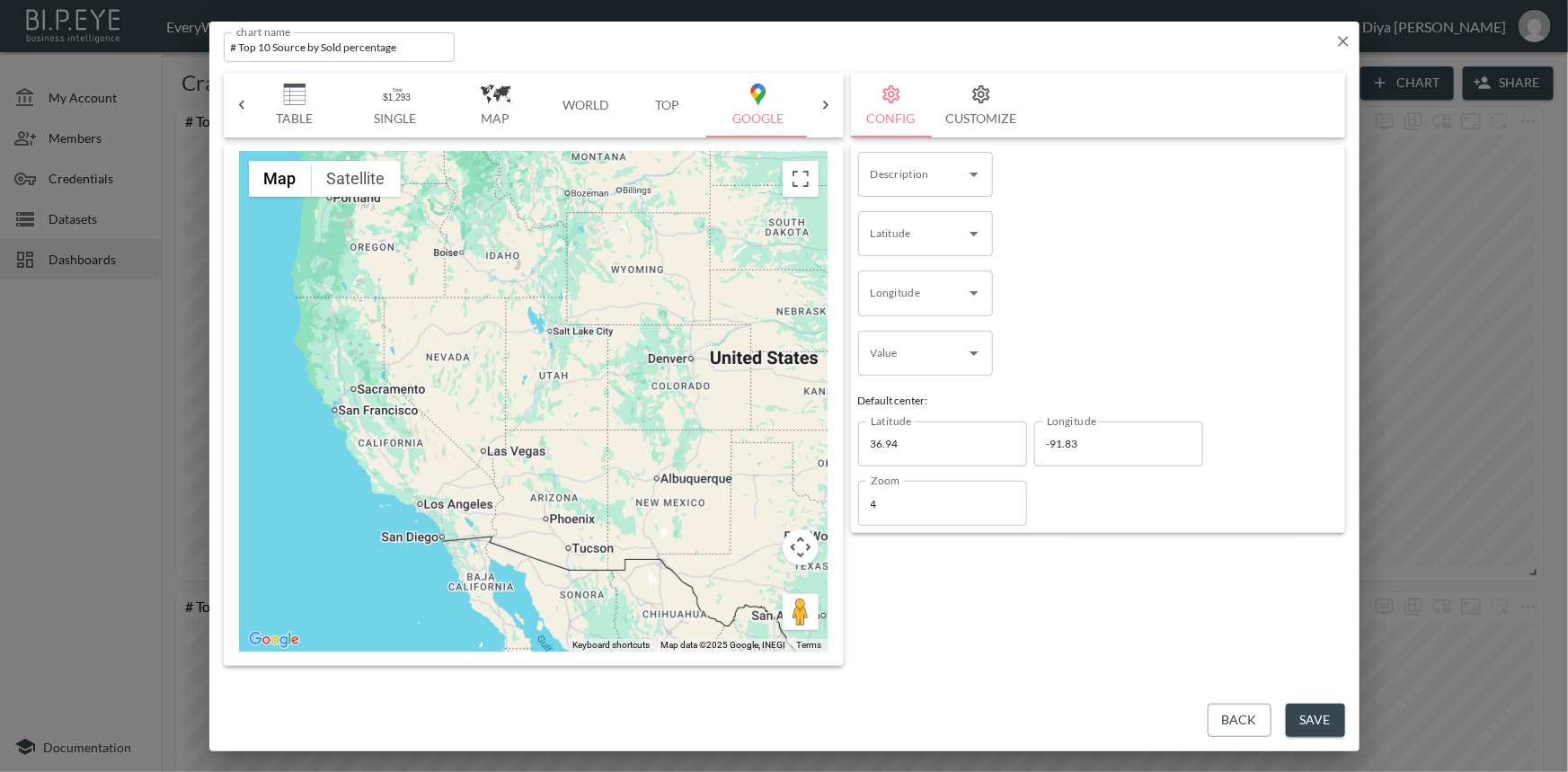
drag, startPoint x: 664, startPoint y: 463, endPoint x: 611, endPoint y: 412, distance: 73.6
click at [611, 412] on div at bounding box center [533, 402] width 588 height 500
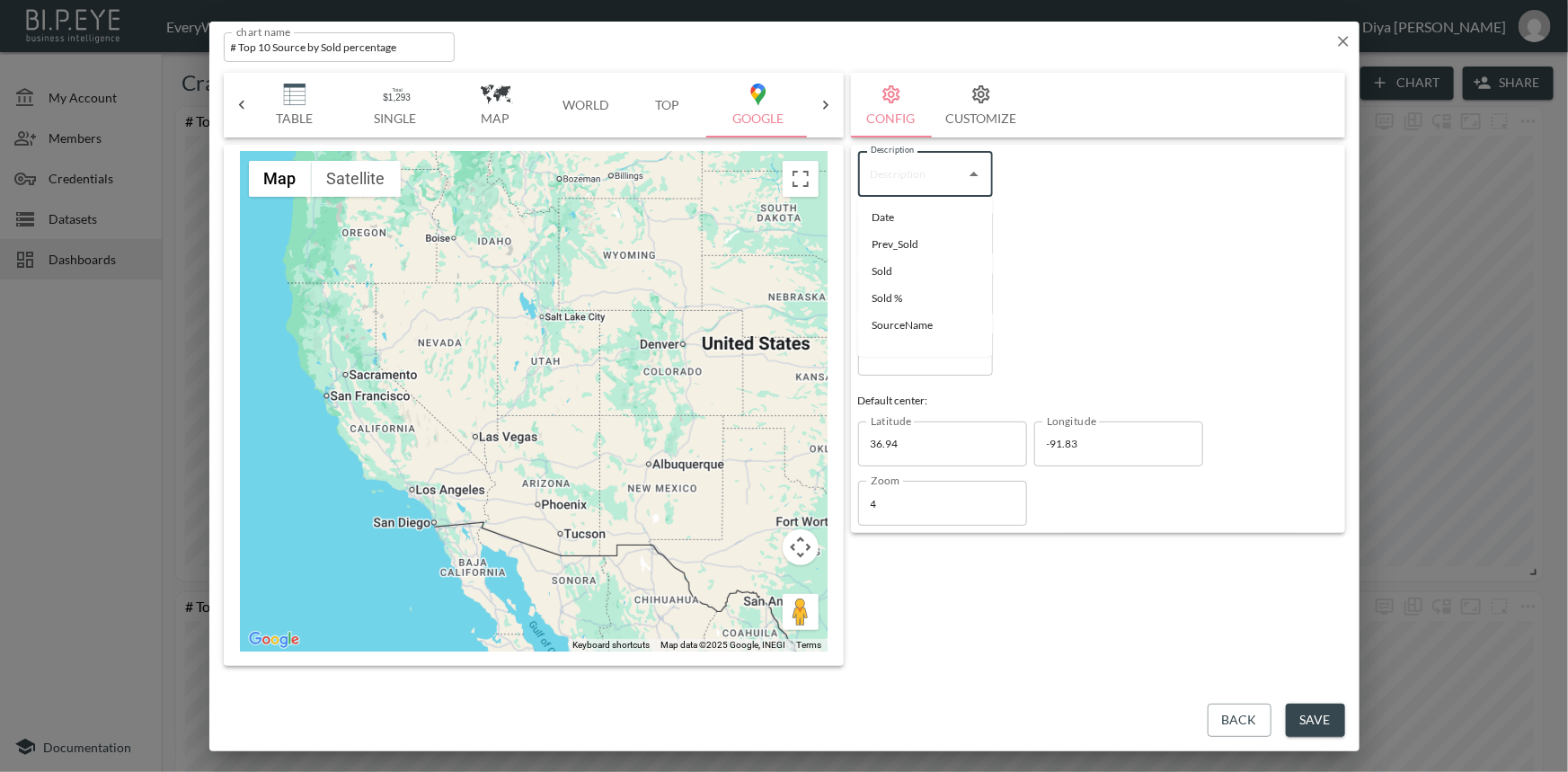
click at [919, 176] on input "Description" at bounding box center [912, 174] width 91 height 28
click at [1070, 210] on div "Description Description Latitude Latitude Longitude Longitude Value Value Defau…" at bounding box center [1097, 339] width 494 height 389
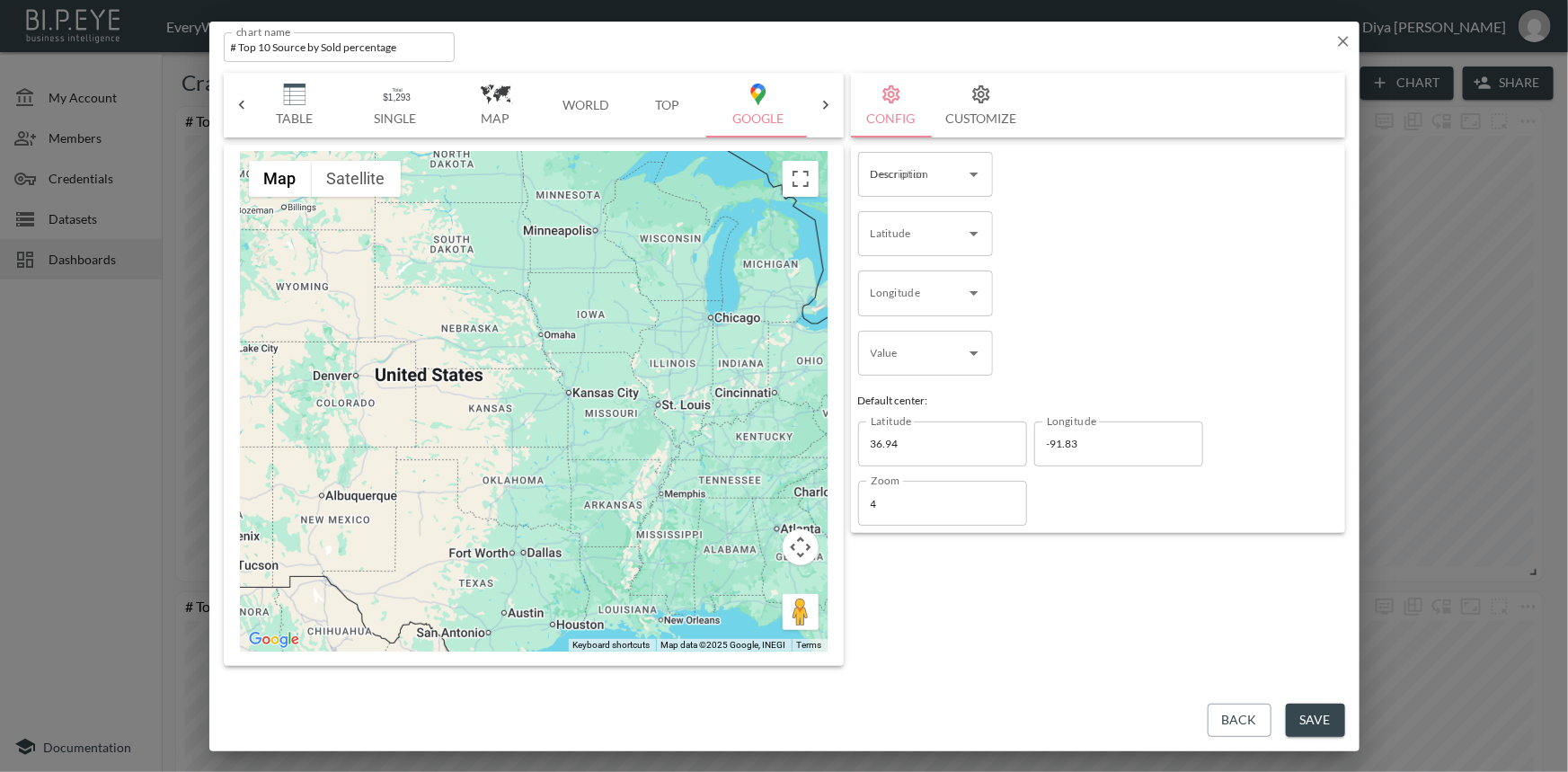
drag, startPoint x: 679, startPoint y: 480, endPoint x: 350, endPoint y: 507, distance: 330.1
click at [350, 508] on div at bounding box center [533, 402] width 588 height 500
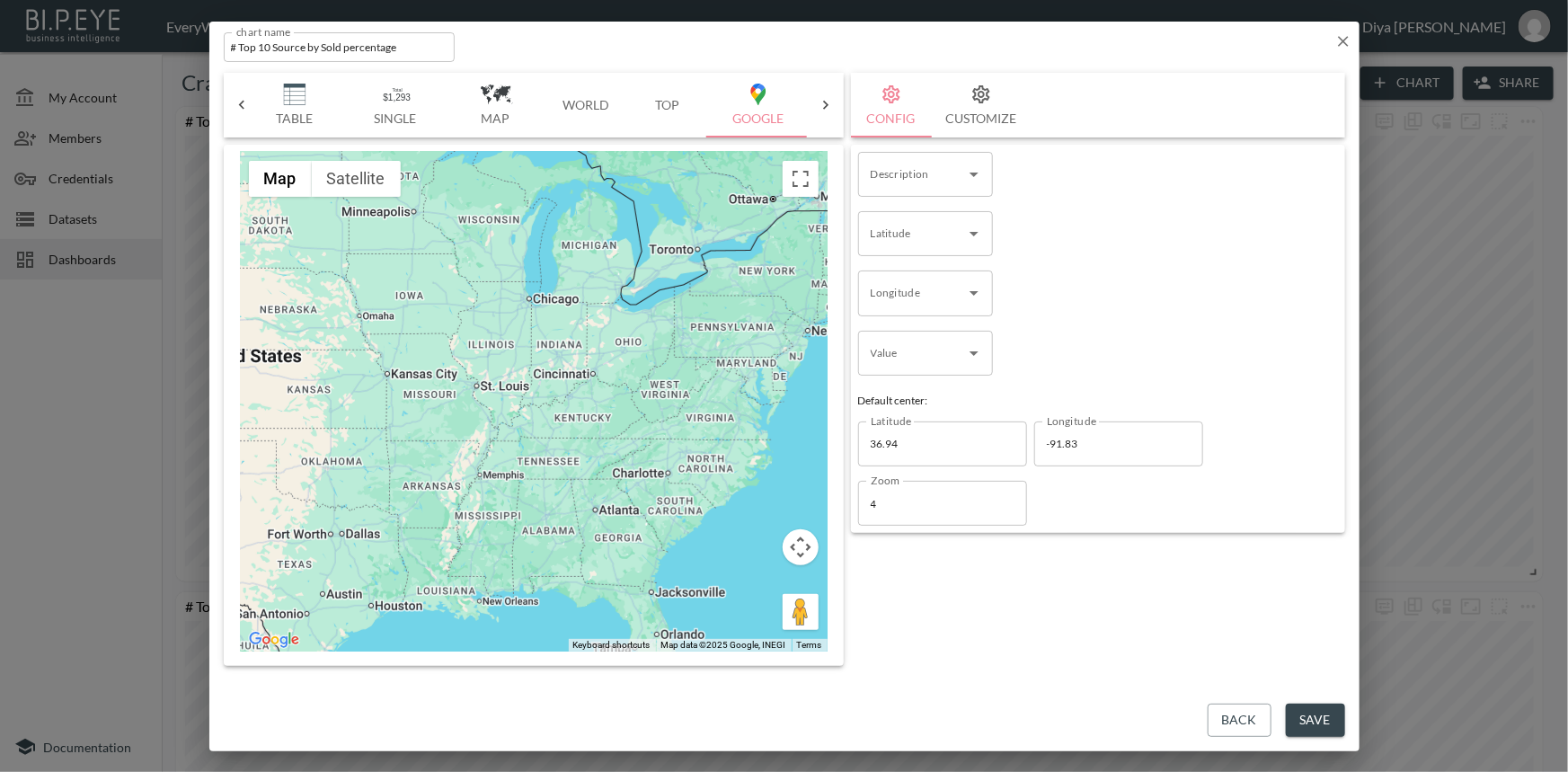
drag, startPoint x: 612, startPoint y: 556, endPoint x: 395, endPoint y: 531, distance: 218.4
click at [397, 532] on div at bounding box center [533, 402] width 588 height 500
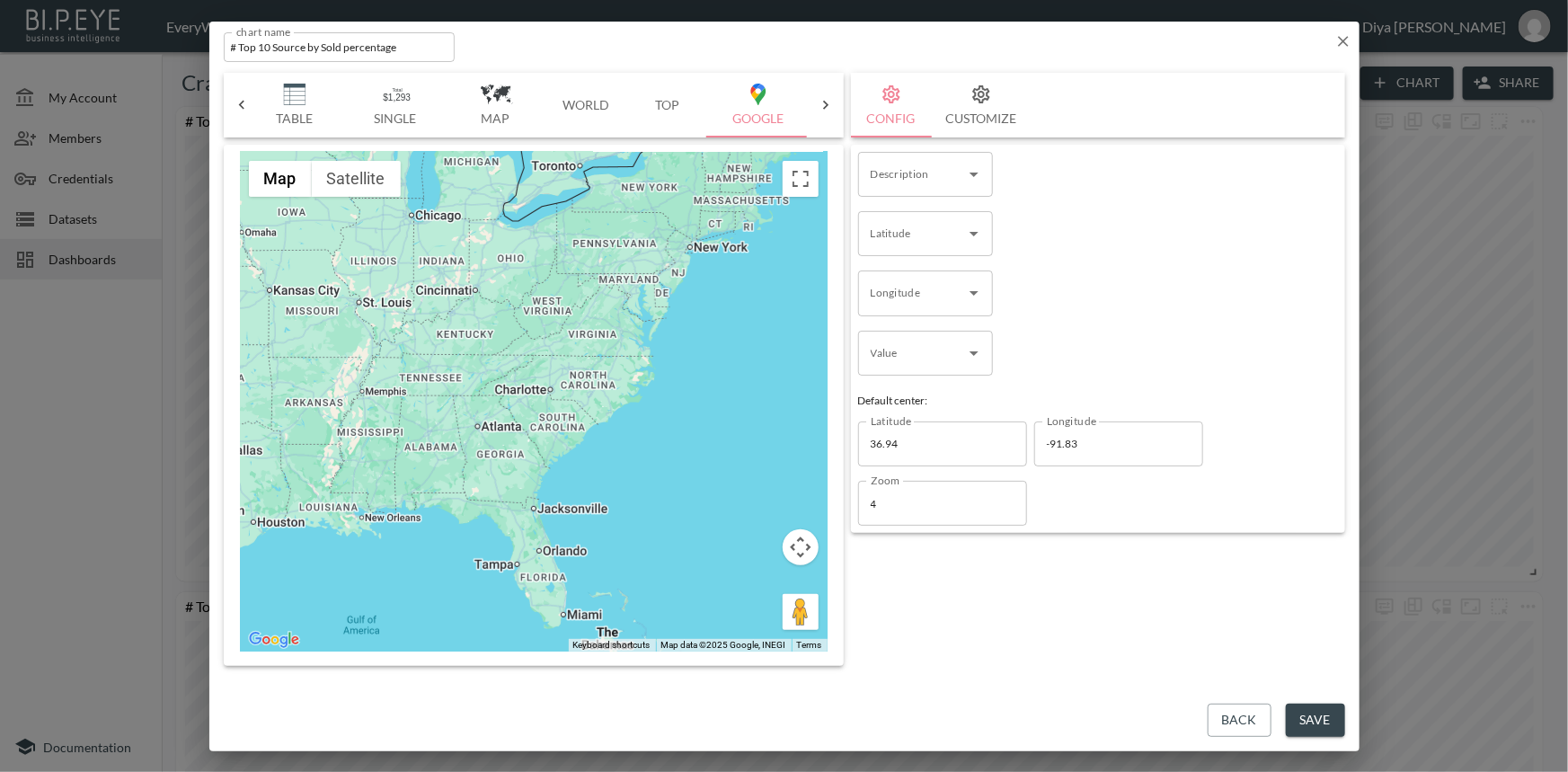
drag, startPoint x: 607, startPoint y: 510, endPoint x: 530, endPoint y: 431, distance: 110.3
click at [530, 431] on div at bounding box center [533, 402] width 588 height 500
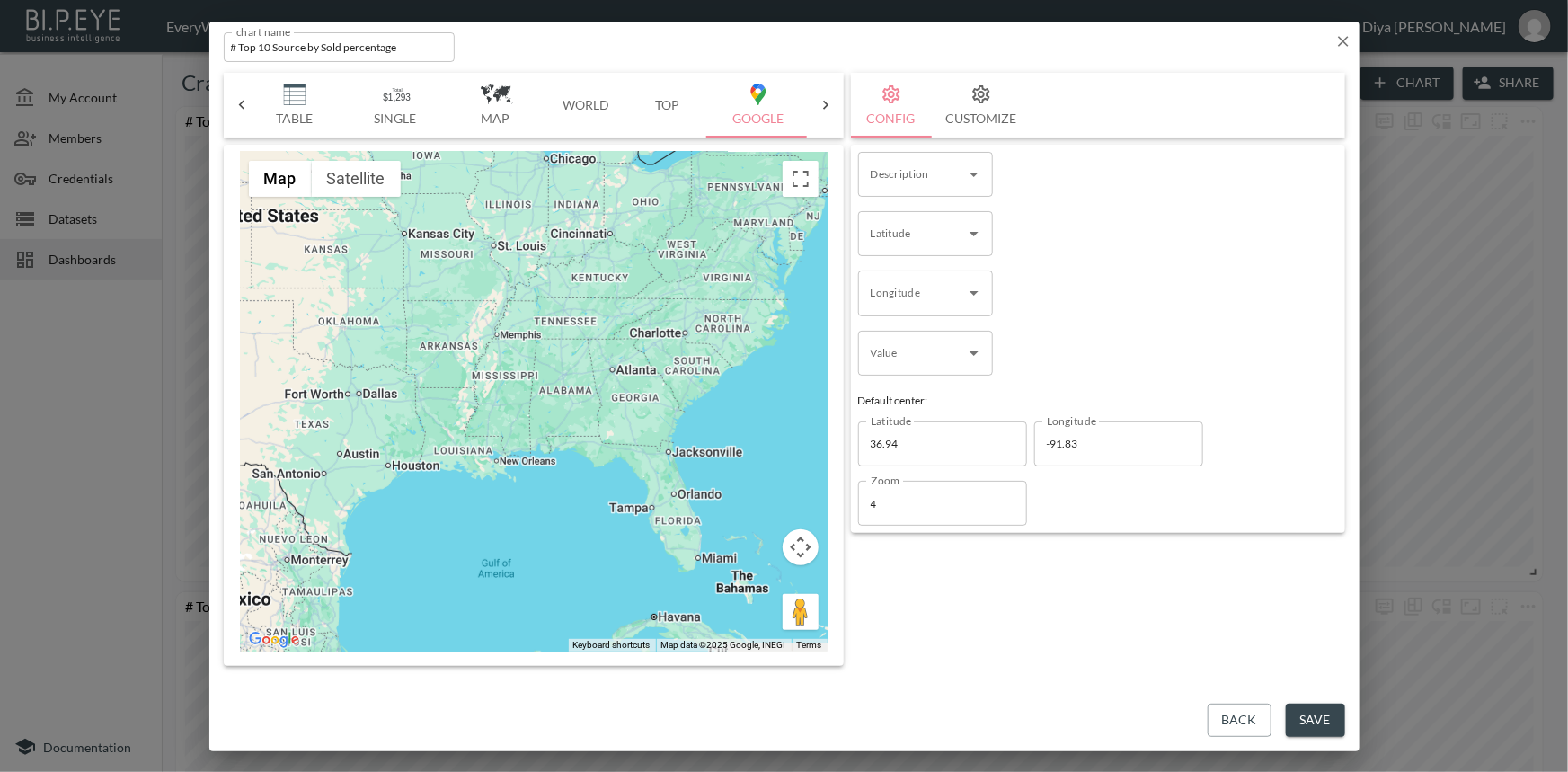
drag, startPoint x: 409, startPoint y: 440, endPoint x: 542, endPoint y: 386, distance: 143.5
click at [542, 386] on div at bounding box center [533, 402] width 588 height 500
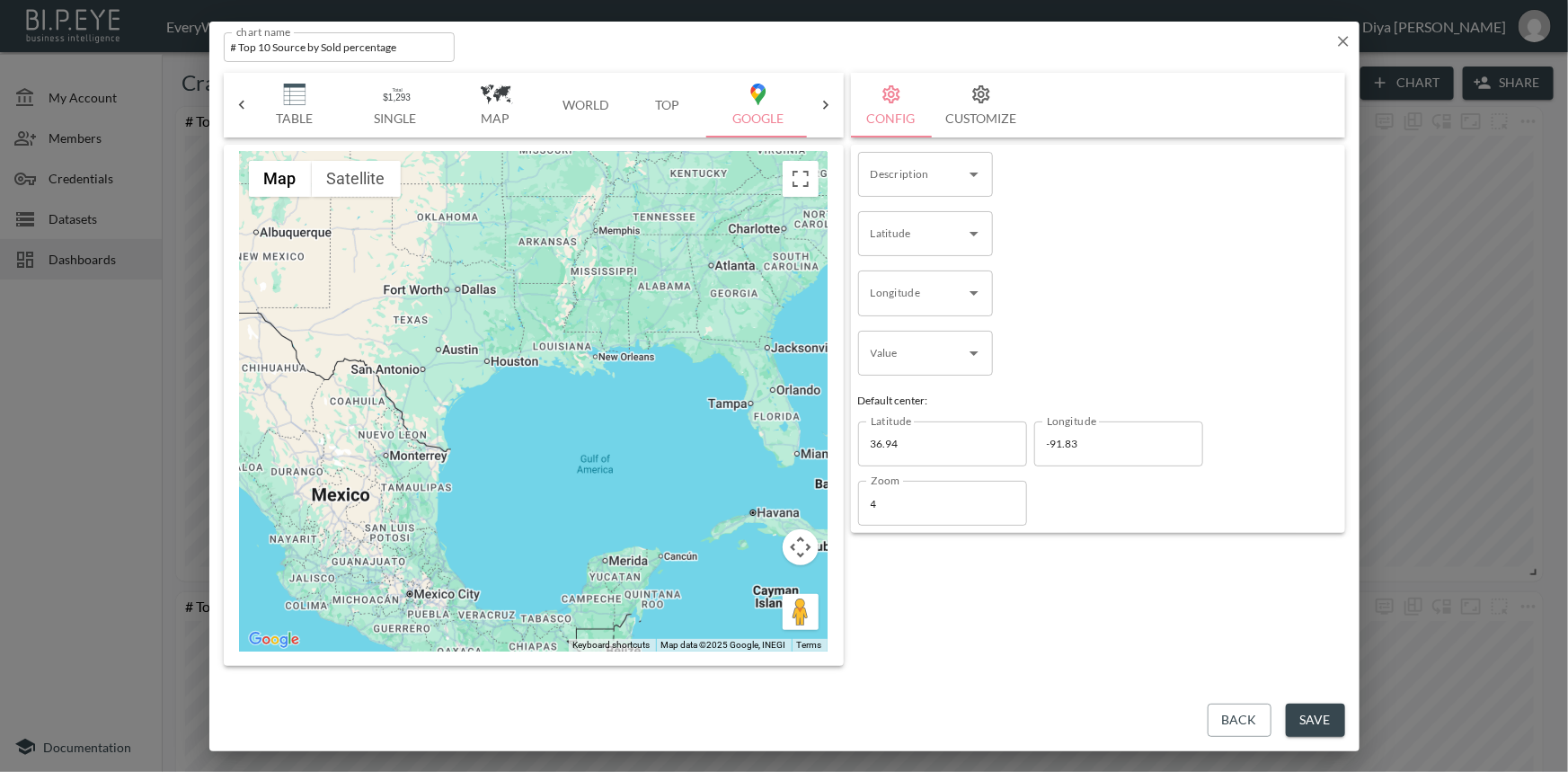
drag, startPoint x: 397, startPoint y: 399, endPoint x: 409, endPoint y: 371, distance: 30.5
click at [496, 291] on div at bounding box center [533, 402] width 588 height 500
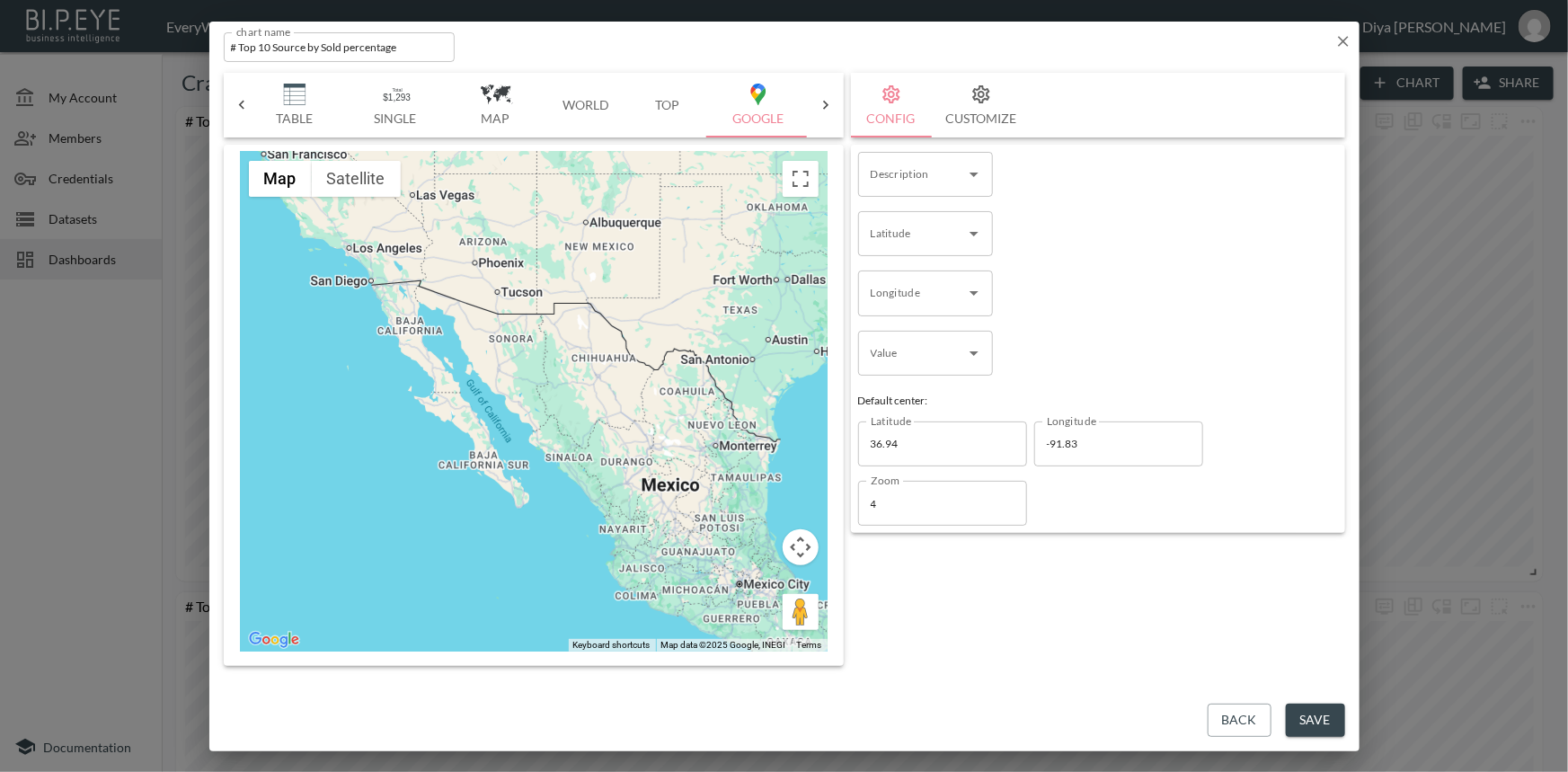
drag, startPoint x: 350, startPoint y: 511, endPoint x: 716, endPoint y: 526, distance: 366.3
click at [716, 526] on div at bounding box center [533, 402] width 588 height 500
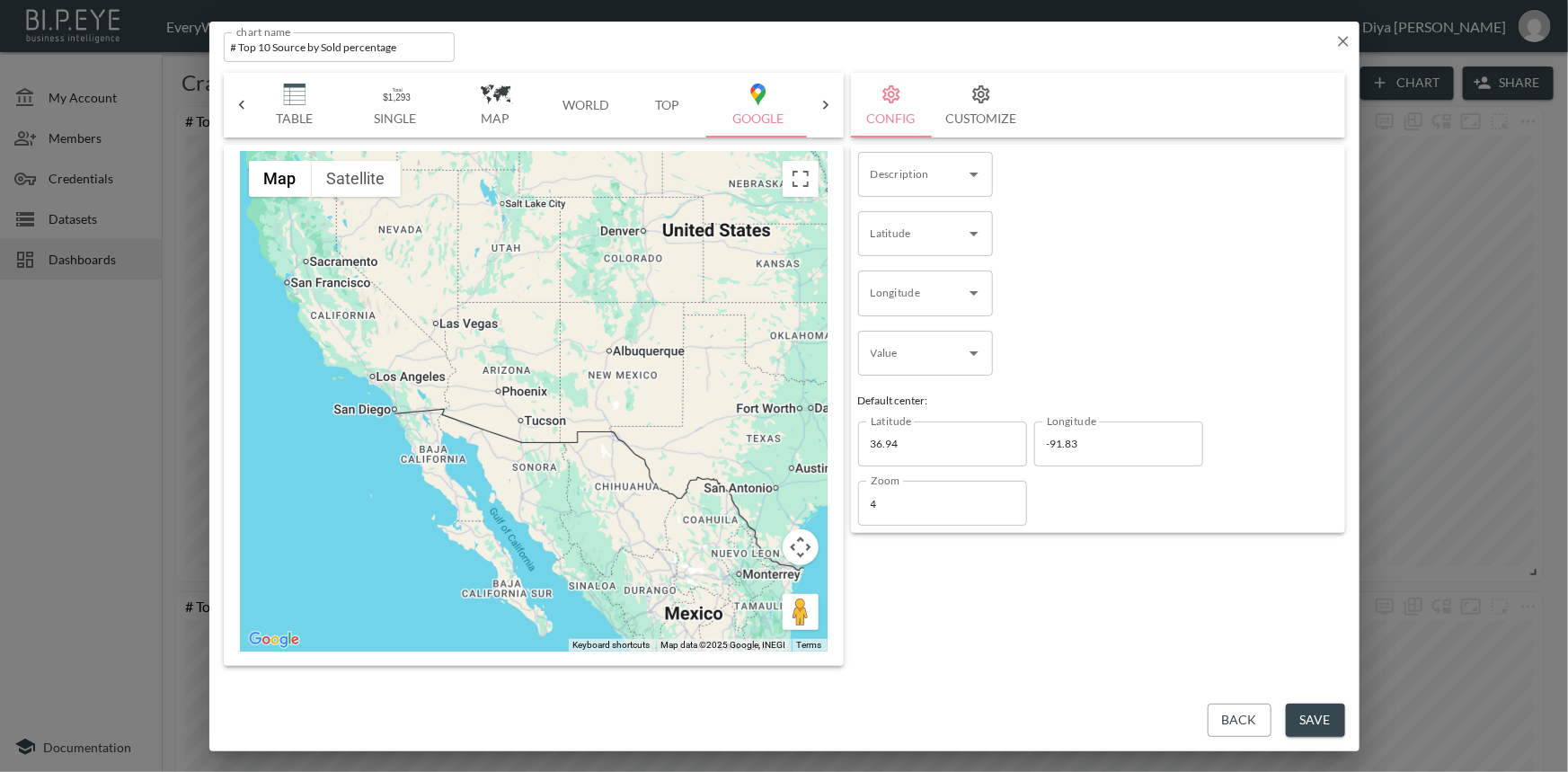
drag, startPoint x: 574, startPoint y: 424, endPoint x: 553, endPoint y: 541, distance: 118.9
click at [553, 541] on div at bounding box center [533, 402] width 588 height 500
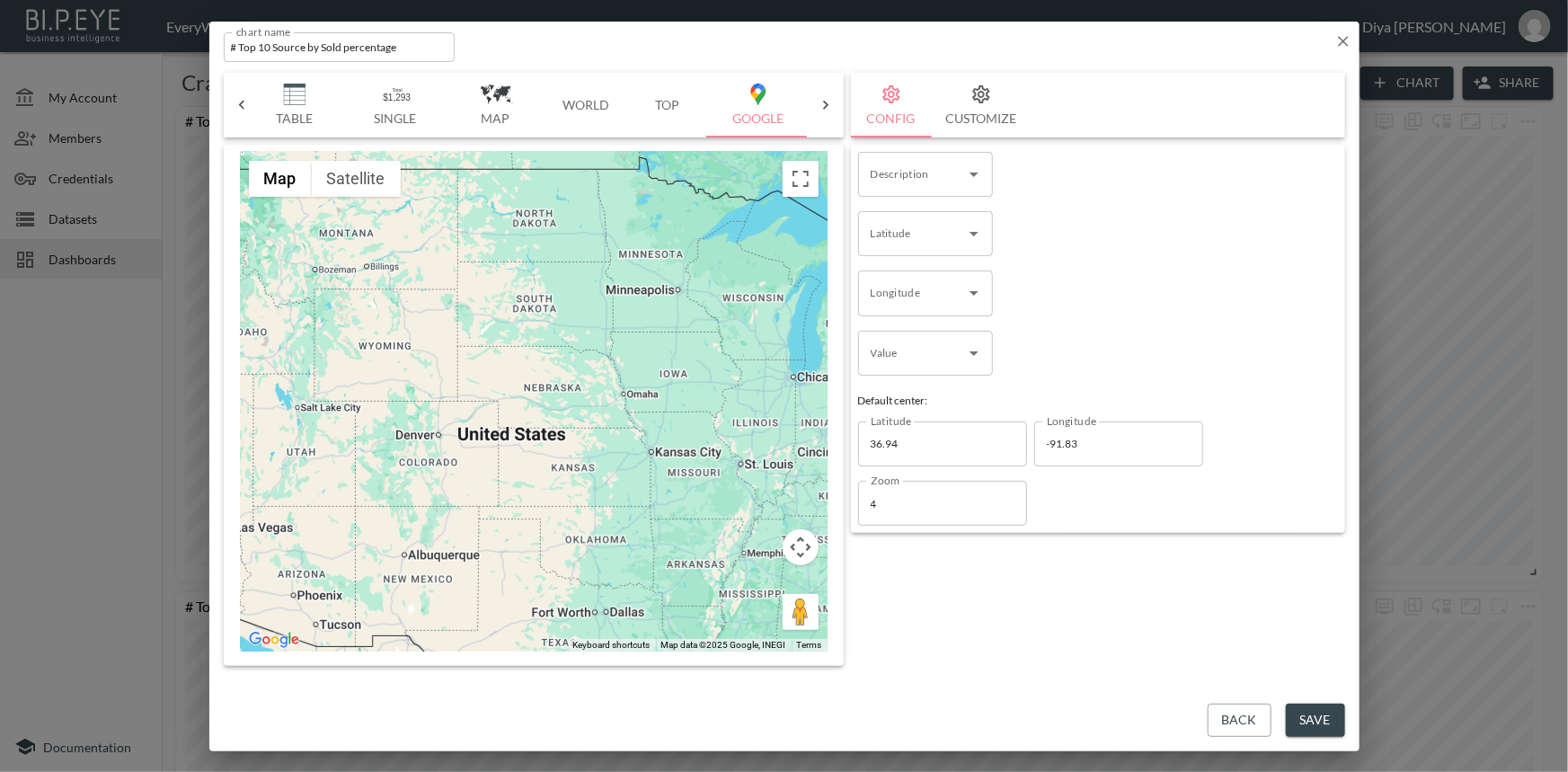
drag, startPoint x: 636, startPoint y: 446, endPoint x: 447, endPoint y: 649, distance: 277.4
click at [447, 649] on div at bounding box center [533, 402] width 588 height 500
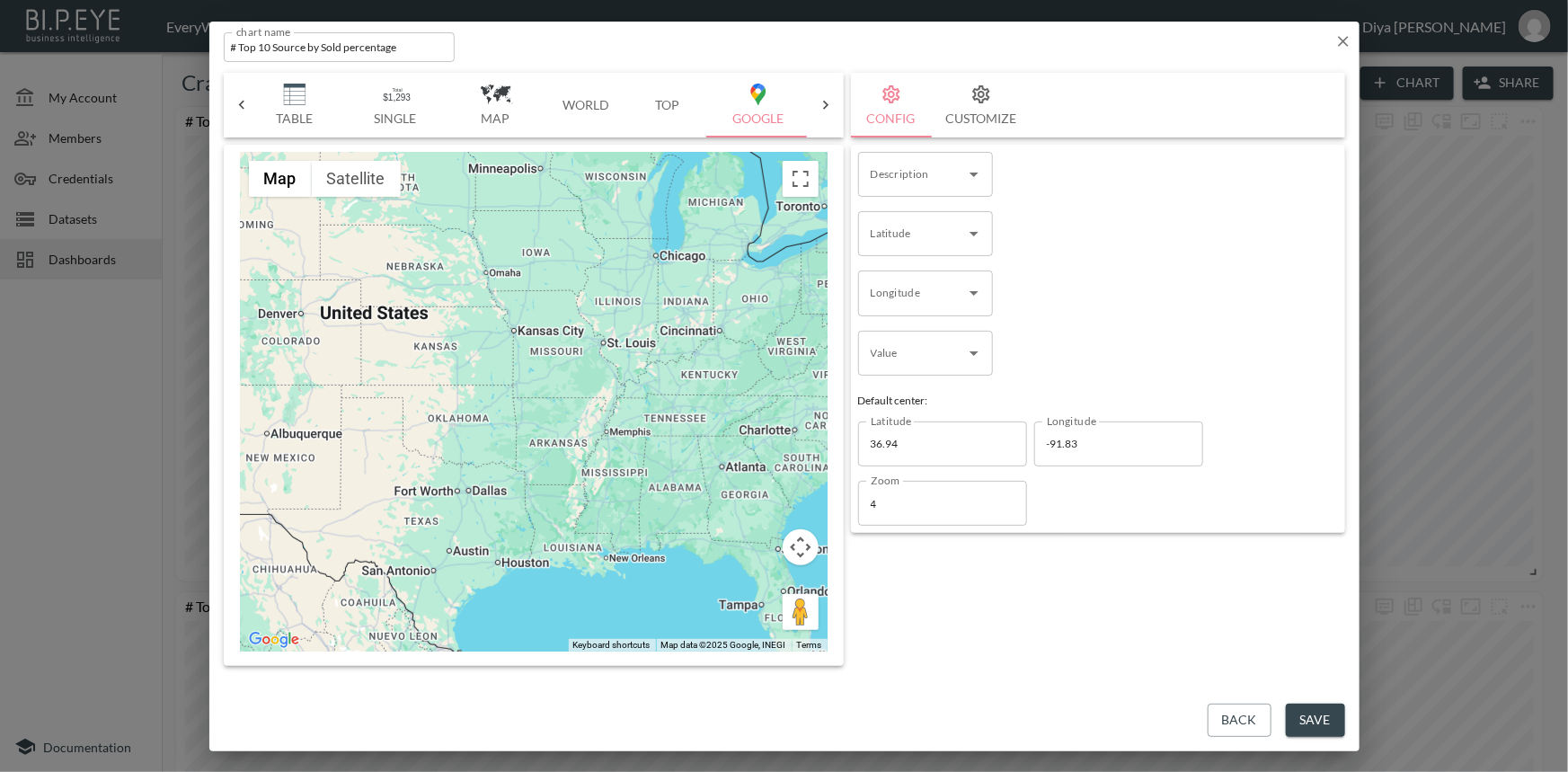
drag, startPoint x: 635, startPoint y: 576, endPoint x: 494, endPoint y: 454, distance: 186.5
click at [494, 454] on div at bounding box center [533, 402] width 588 height 500
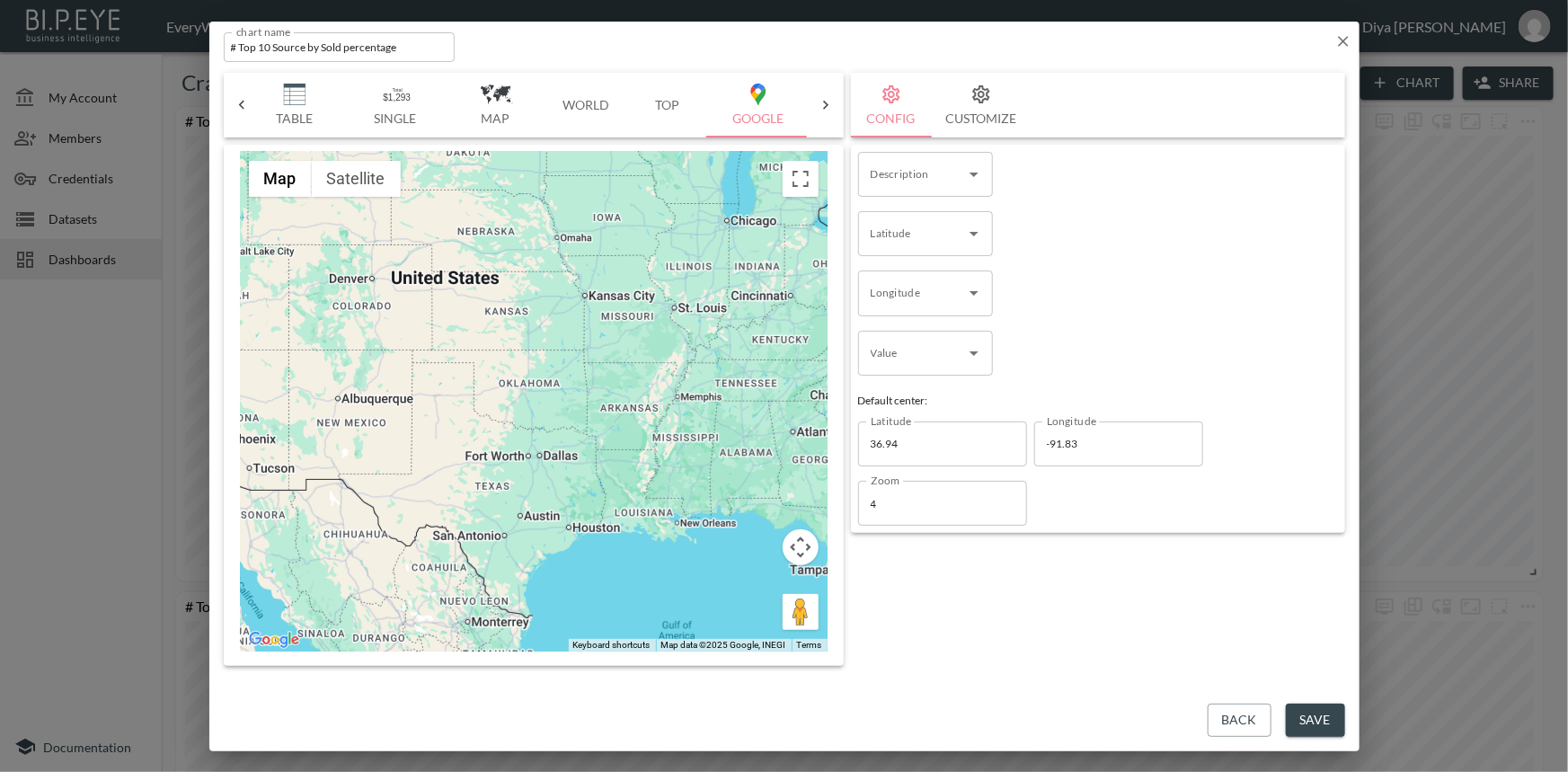
drag, startPoint x: 528, startPoint y: 512, endPoint x: 604, endPoint y: 474, distance: 85.0
click at [604, 474] on div at bounding box center [533, 402] width 588 height 500
click at [468, 486] on div at bounding box center [533, 402] width 588 height 500
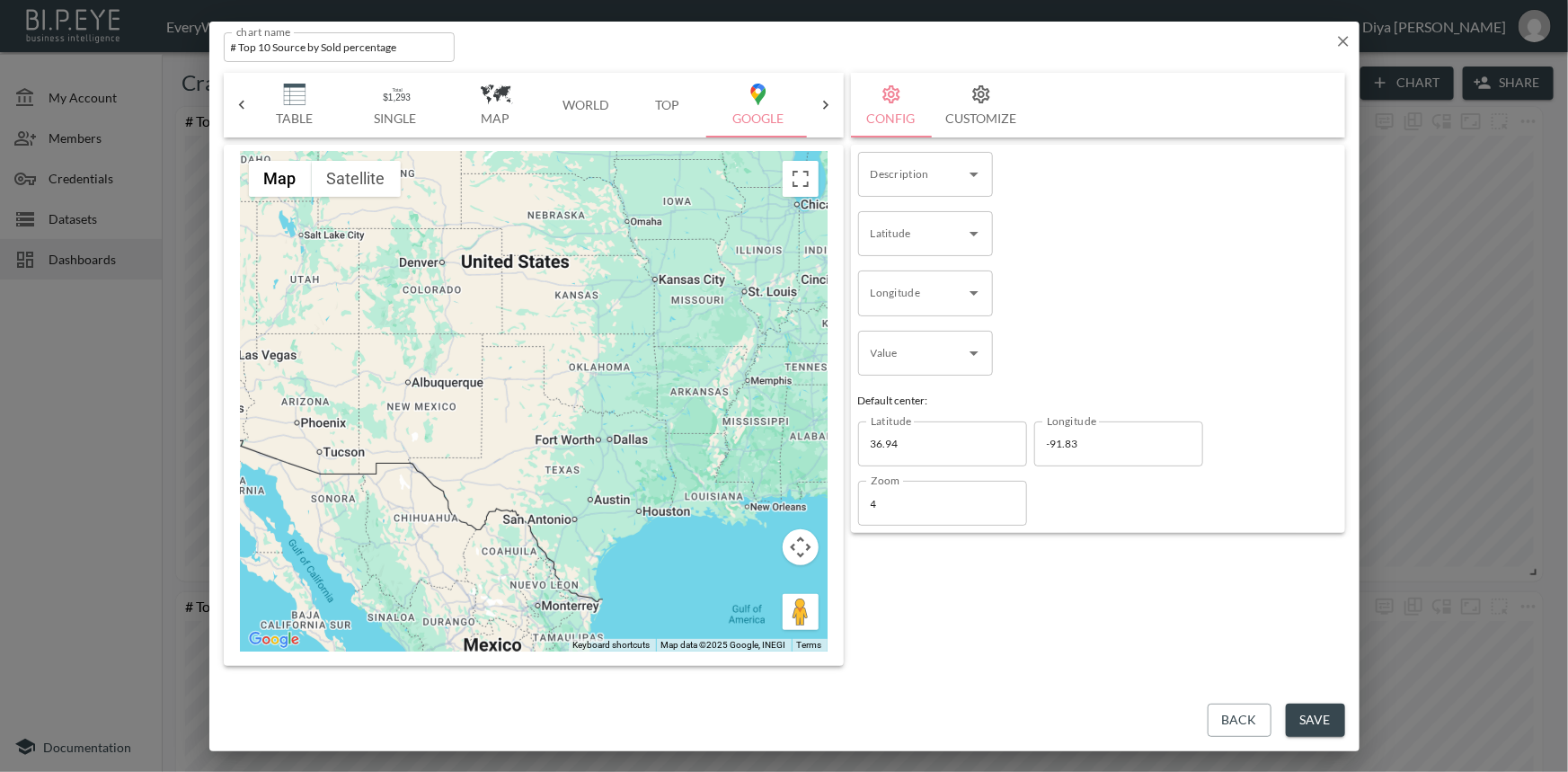
drag, startPoint x: 628, startPoint y: 486, endPoint x: 687, endPoint y: 468, distance: 61.7
click at [699, 471] on div at bounding box center [533, 402] width 588 height 500
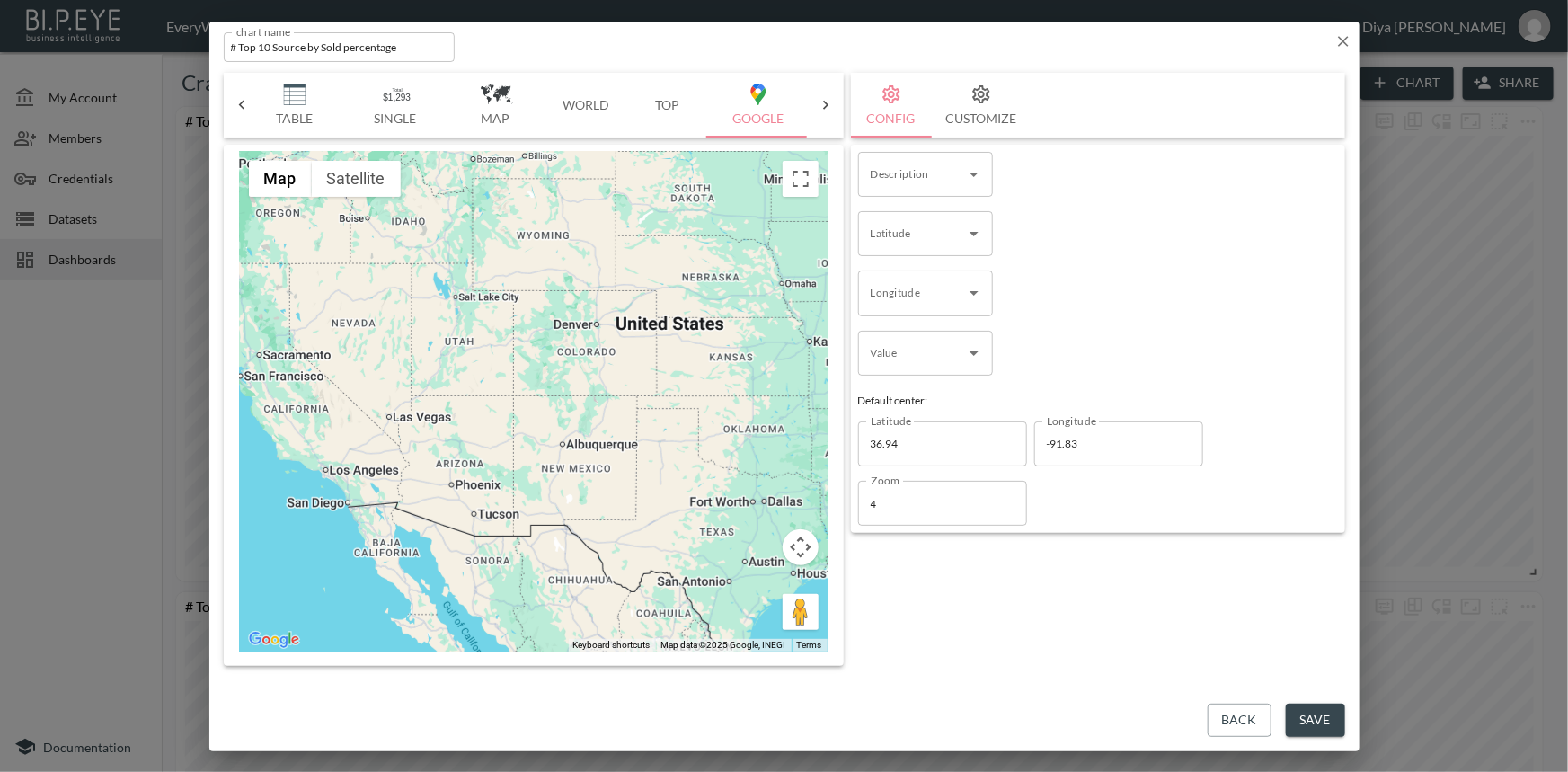
drag, startPoint x: 561, startPoint y: 531, endPoint x: 709, endPoint y: 595, distance: 161.2
click at [709, 595] on div at bounding box center [533, 402] width 588 height 500
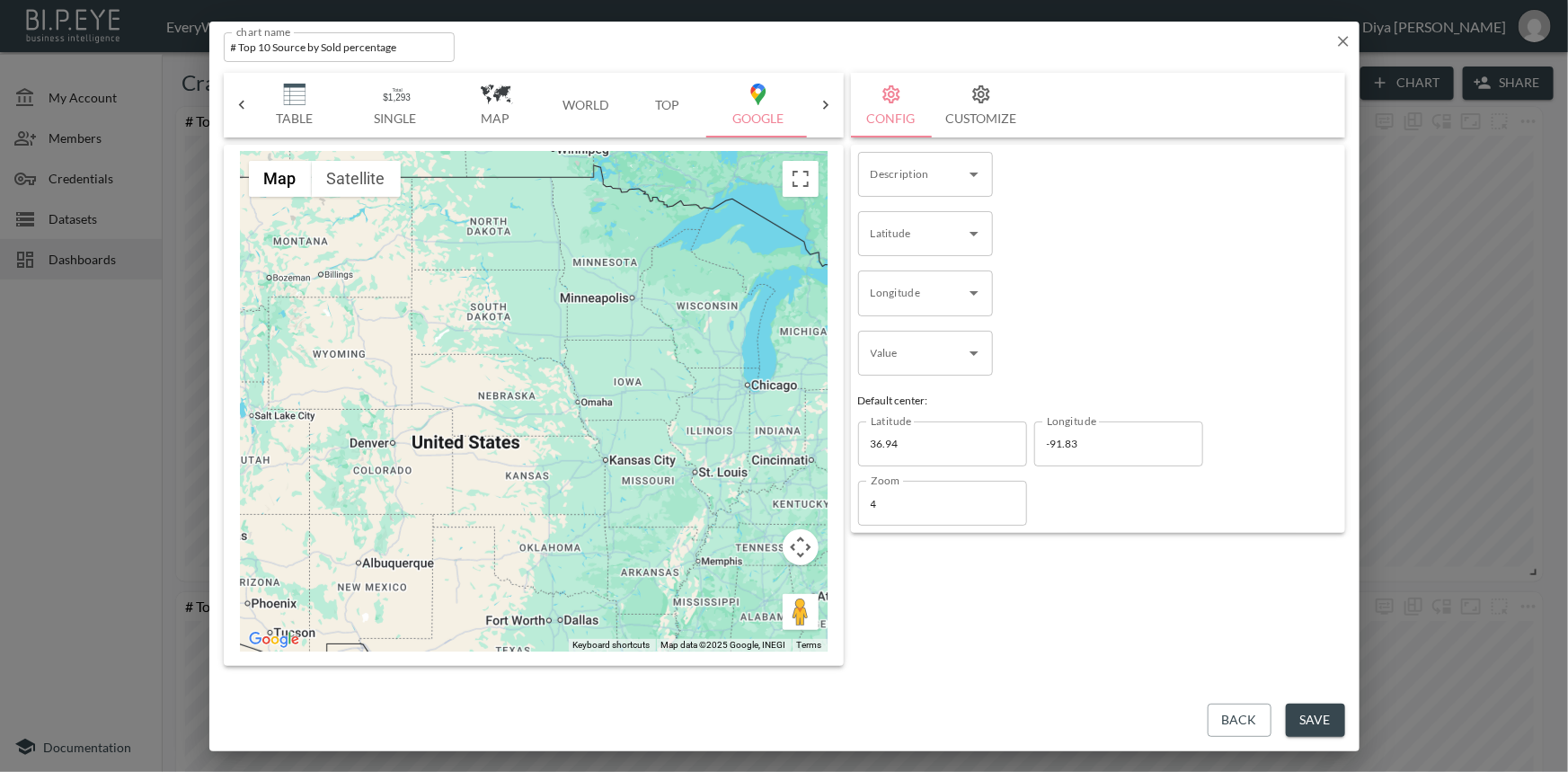
drag, startPoint x: 681, startPoint y: 426, endPoint x: 476, endPoint y: 523, distance: 226.8
click at [476, 523] on div at bounding box center [533, 402] width 588 height 500
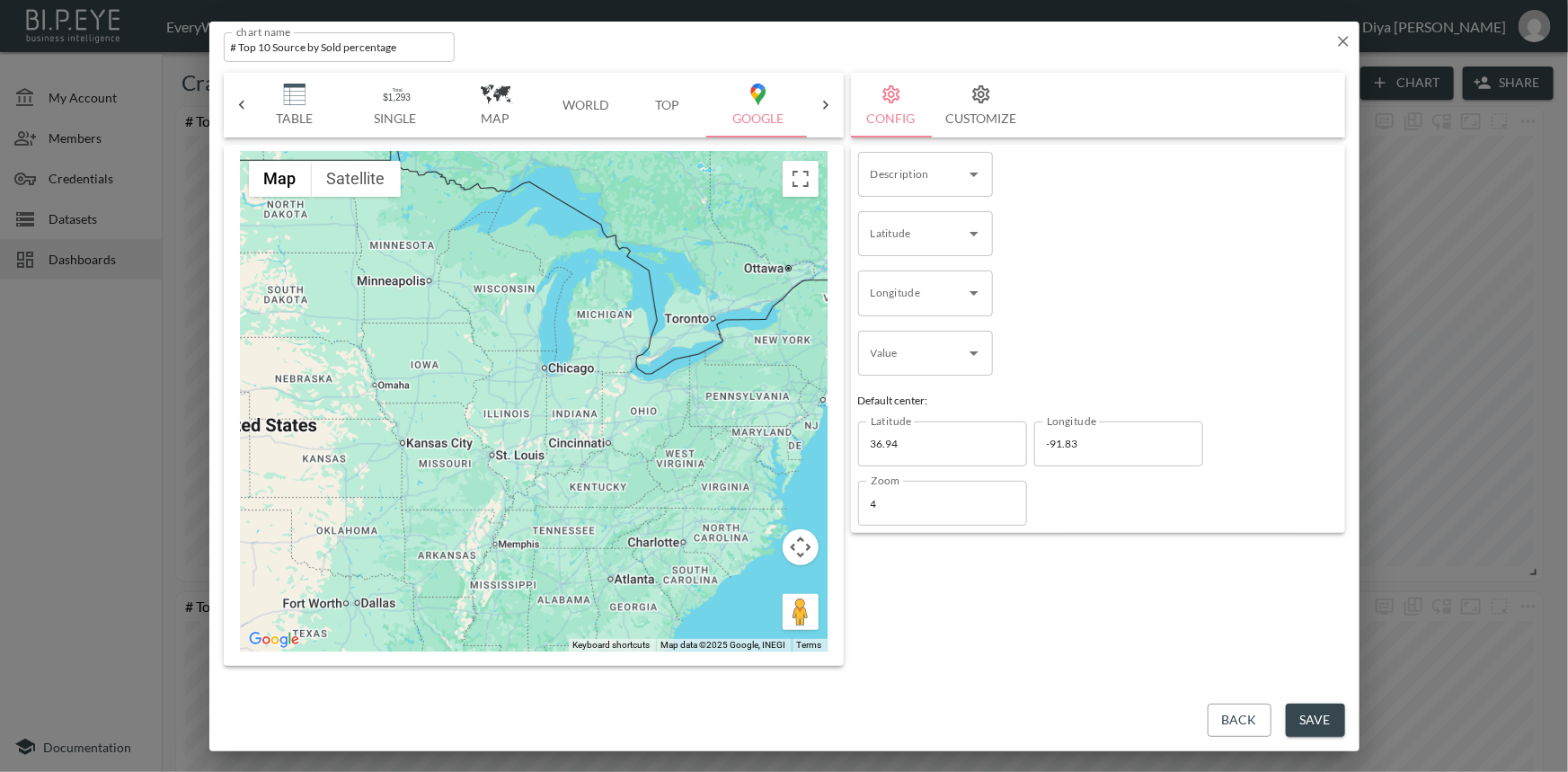
drag, startPoint x: 672, startPoint y: 508, endPoint x: 475, endPoint y: 491, distance: 197.7
click at [475, 491] on div at bounding box center [533, 402] width 588 height 500
click at [640, 429] on div at bounding box center [533, 402] width 588 height 500
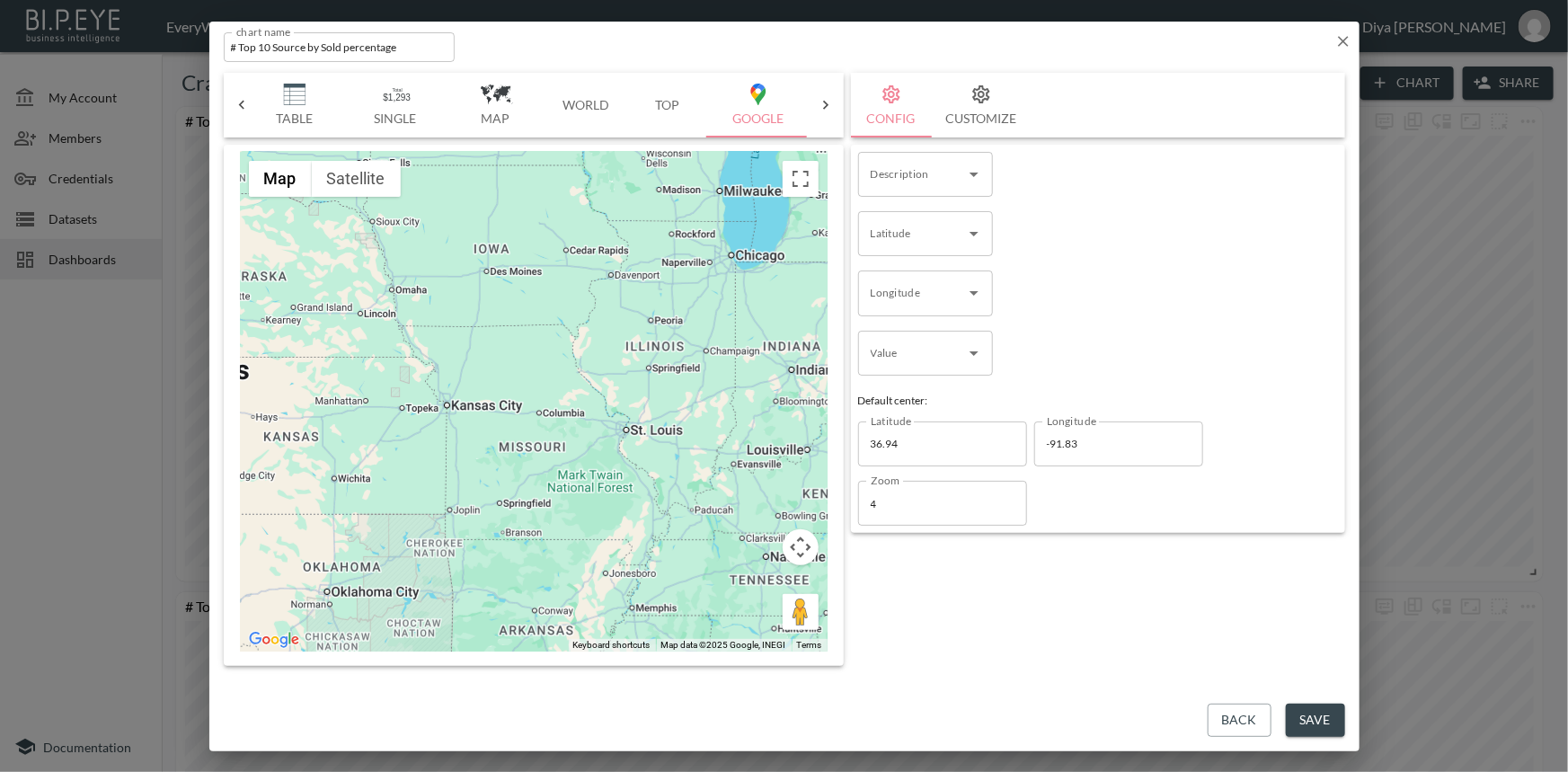
drag, startPoint x: 402, startPoint y: 486, endPoint x: 704, endPoint y: 430, distance: 307.1
click at [704, 430] on div at bounding box center [533, 402] width 588 height 500
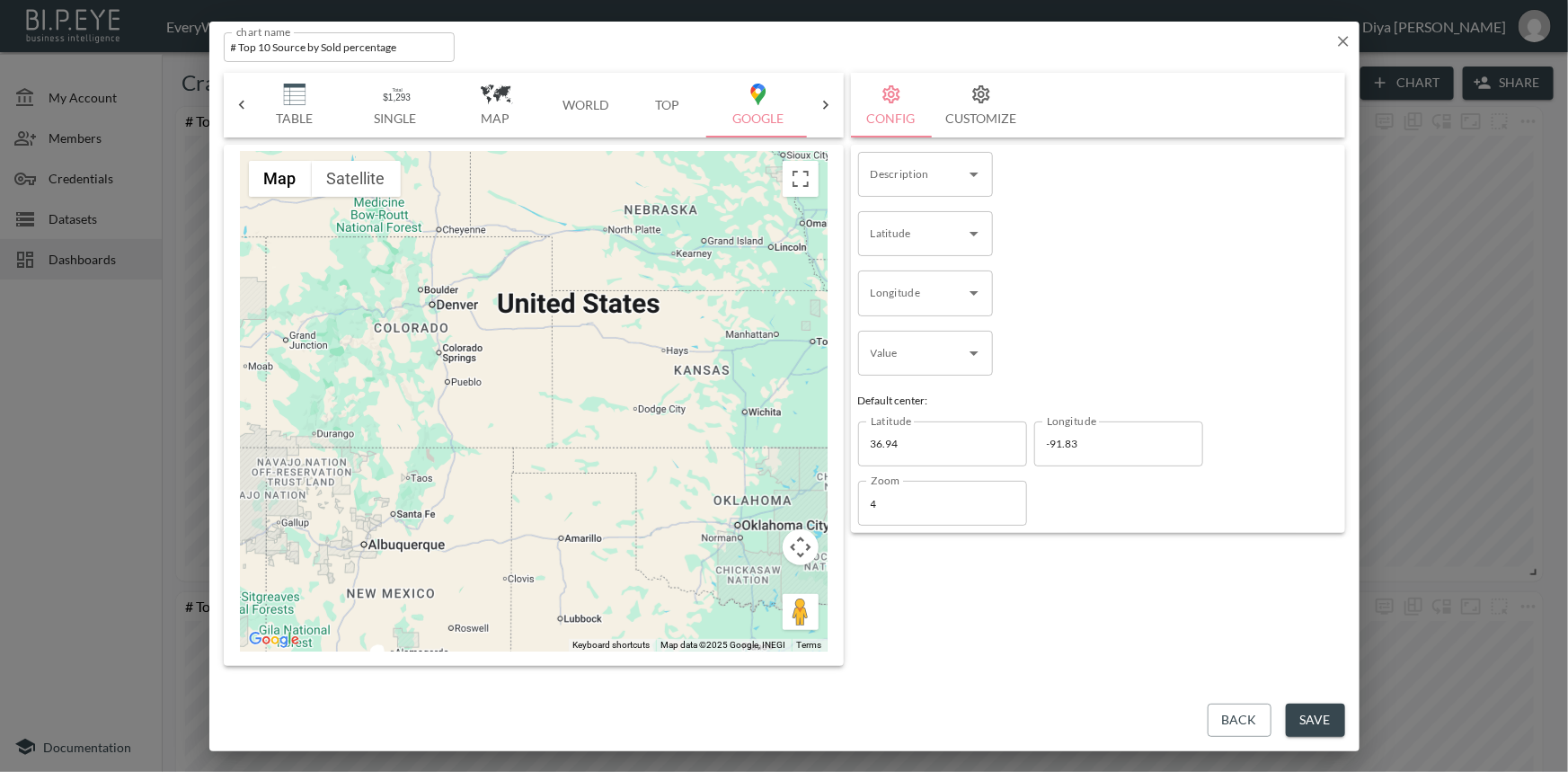
drag, startPoint x: 429, startPoint y: 480, endPoint x: 835, endPoint y: 416, distance: 411.0
click at [836, 415] on div "← Move left → Move right ↑ Move up ↓ Move down + Zoom in - Zoom out Home Jump l…" at bounding box center [533, 405] width 620 height 522
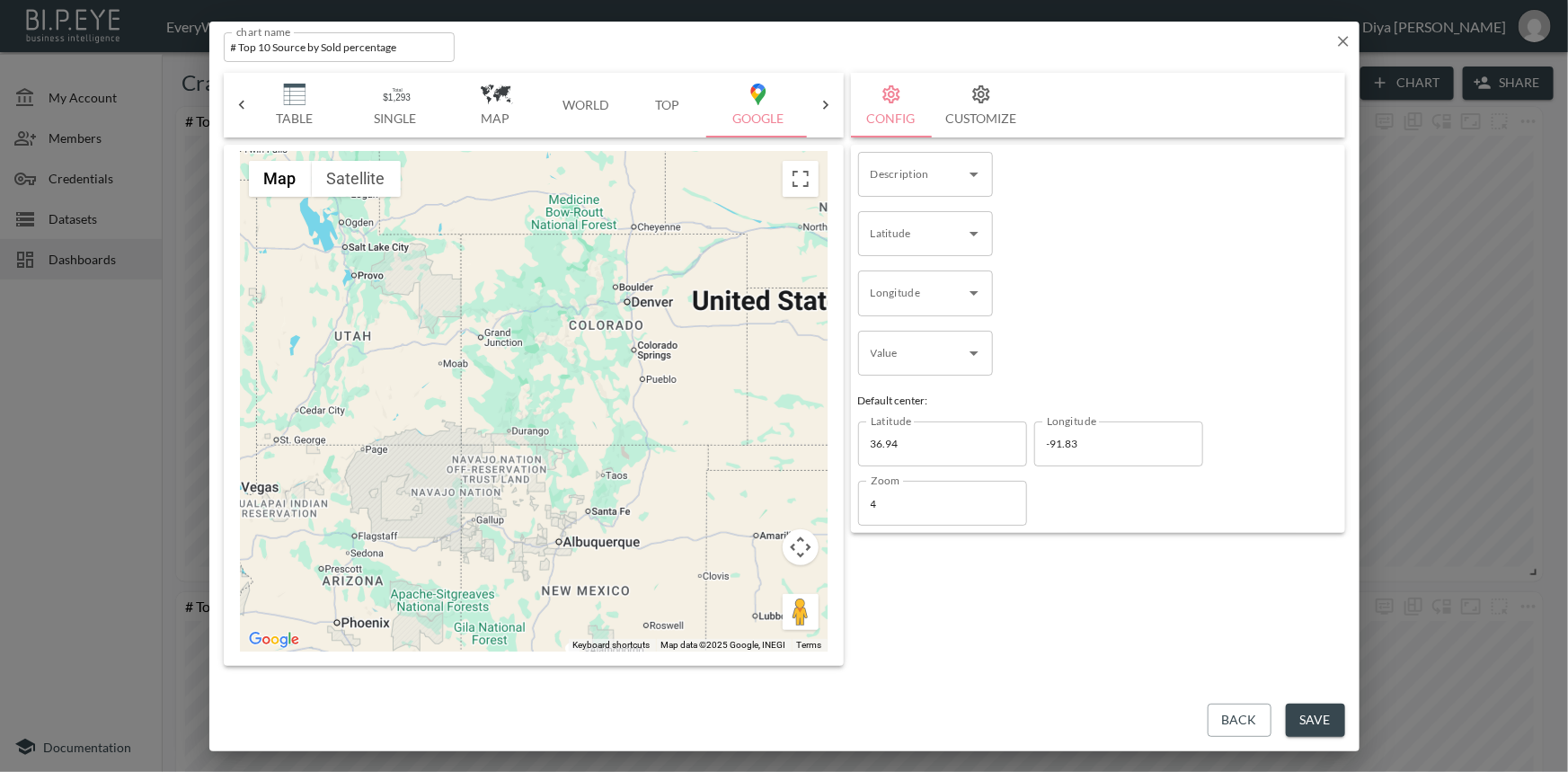
drag, startPoint x: 480, startPoint y: 434, endPoint x: 678, endPoint y: 431, distance: 198.0
click at [678, 431] on div at bounding box center [533, 402] width 588 height 500
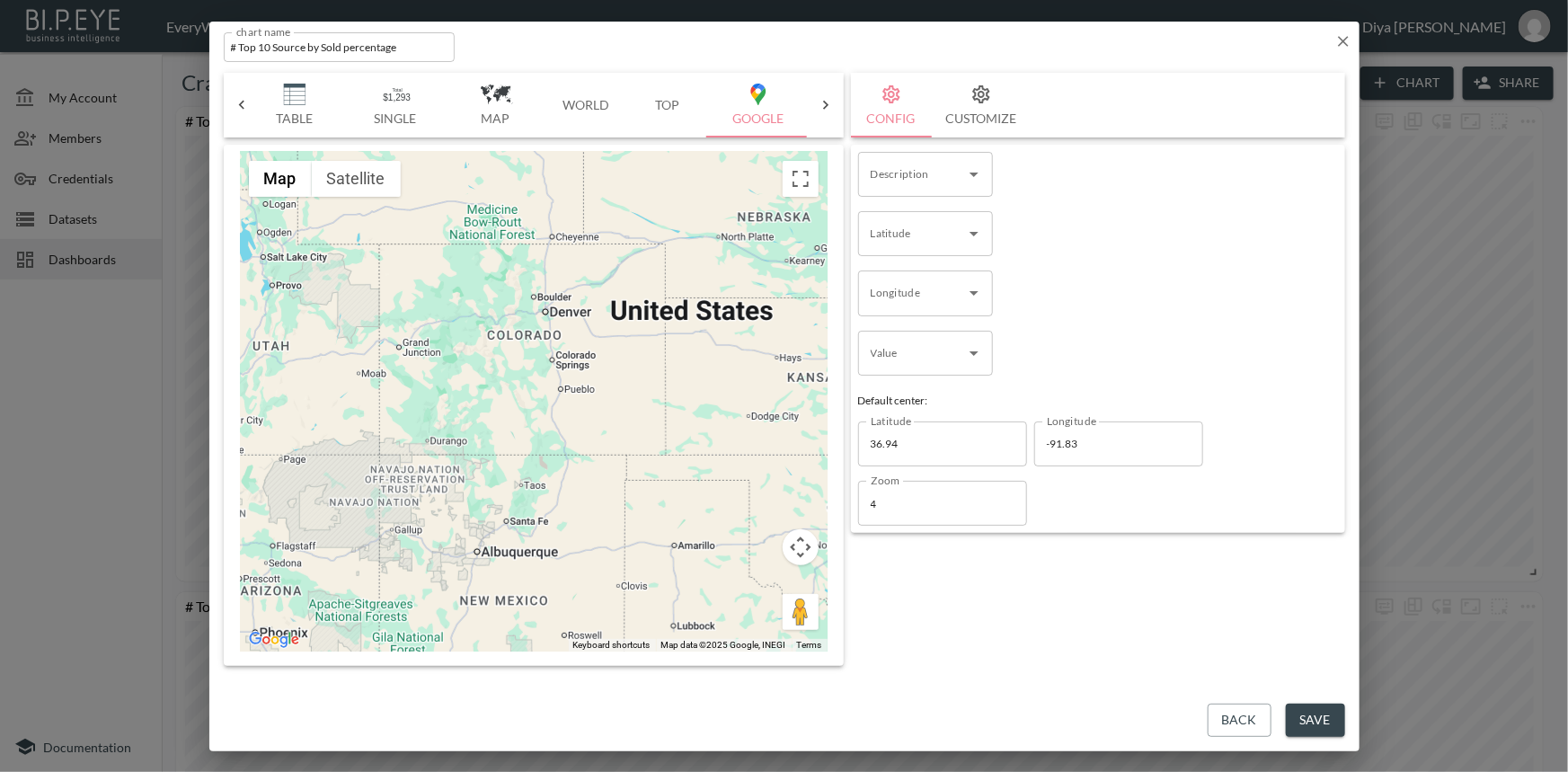
drag, startPoint x: 753, startPoint y: 435, endPoint x: 624, endPoint y: 449, distance: 129.8
click at [624, 449] on div at bounding box center [533, 402] width 588 height 500
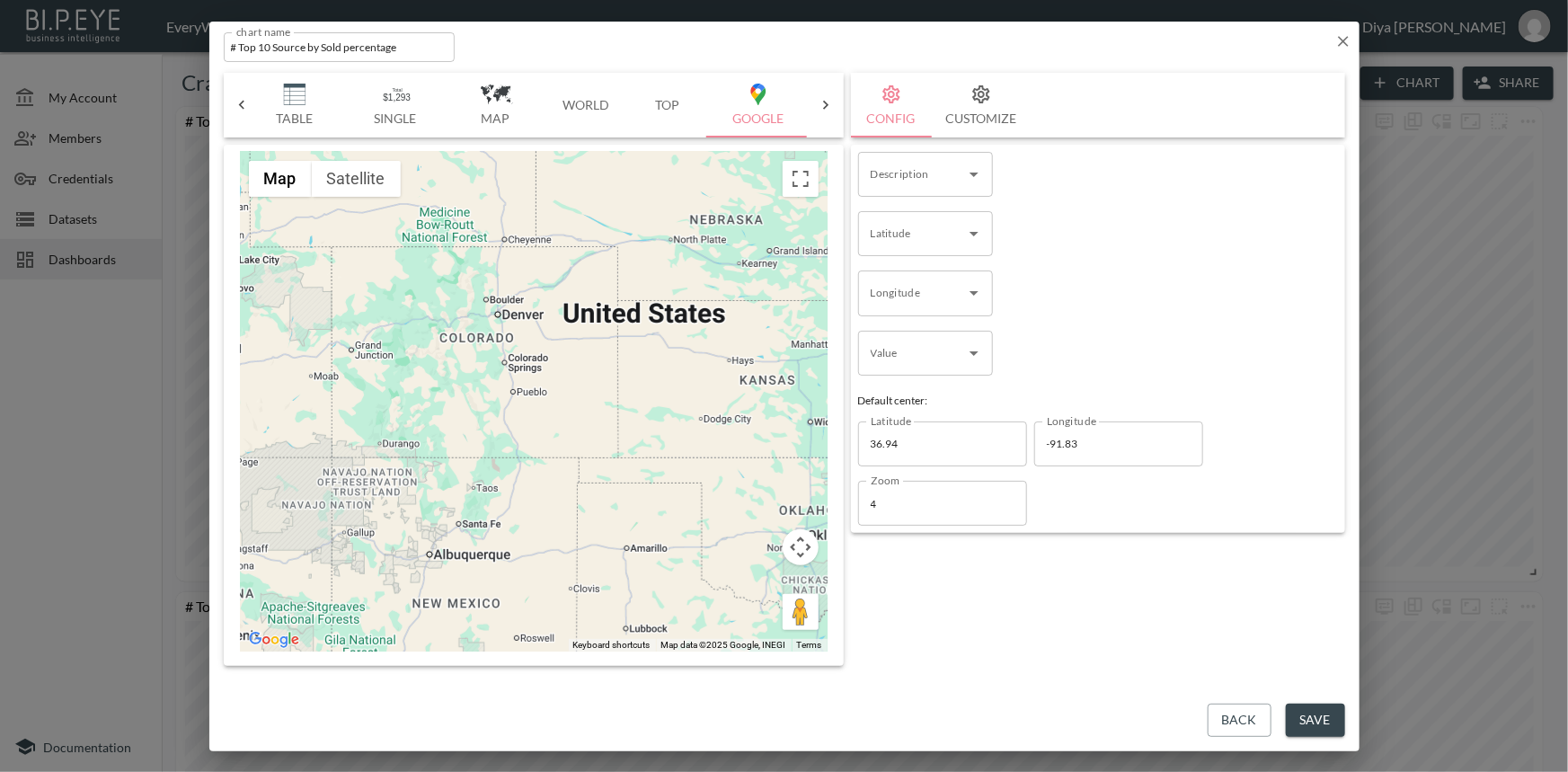
click at [604, 100] on button "World" at bounding box center [587, 105] width 81 height 65
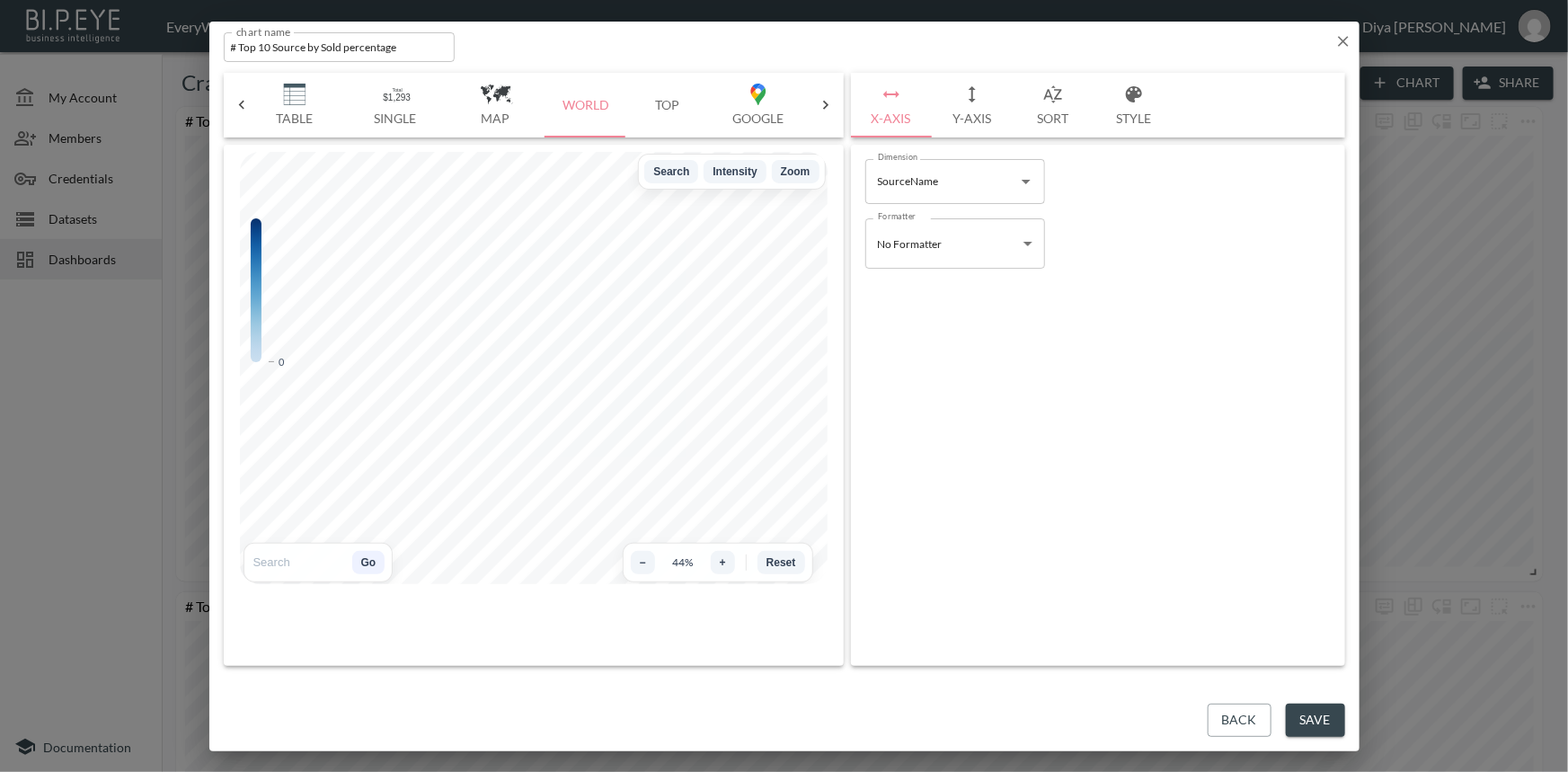
click at [255, 330] on div at bounding box center [255, 290] width 11 height 143
click at [260, 301] on div "0" at bounding box center [280, 290] width 59 height 143
click at [365, 556] on button "Go" at bounding box center [369, 563] width 33 height 24
click at [492, 107] on div "Bar Horizontal Doughnut Pie Line Table Single Map World Top Google Stacked Cale…" at bounding box center [533, 105] width 548 height 65
click at [668, 107] on button "Top" at bounding box center [668, 105] width 81 height 65
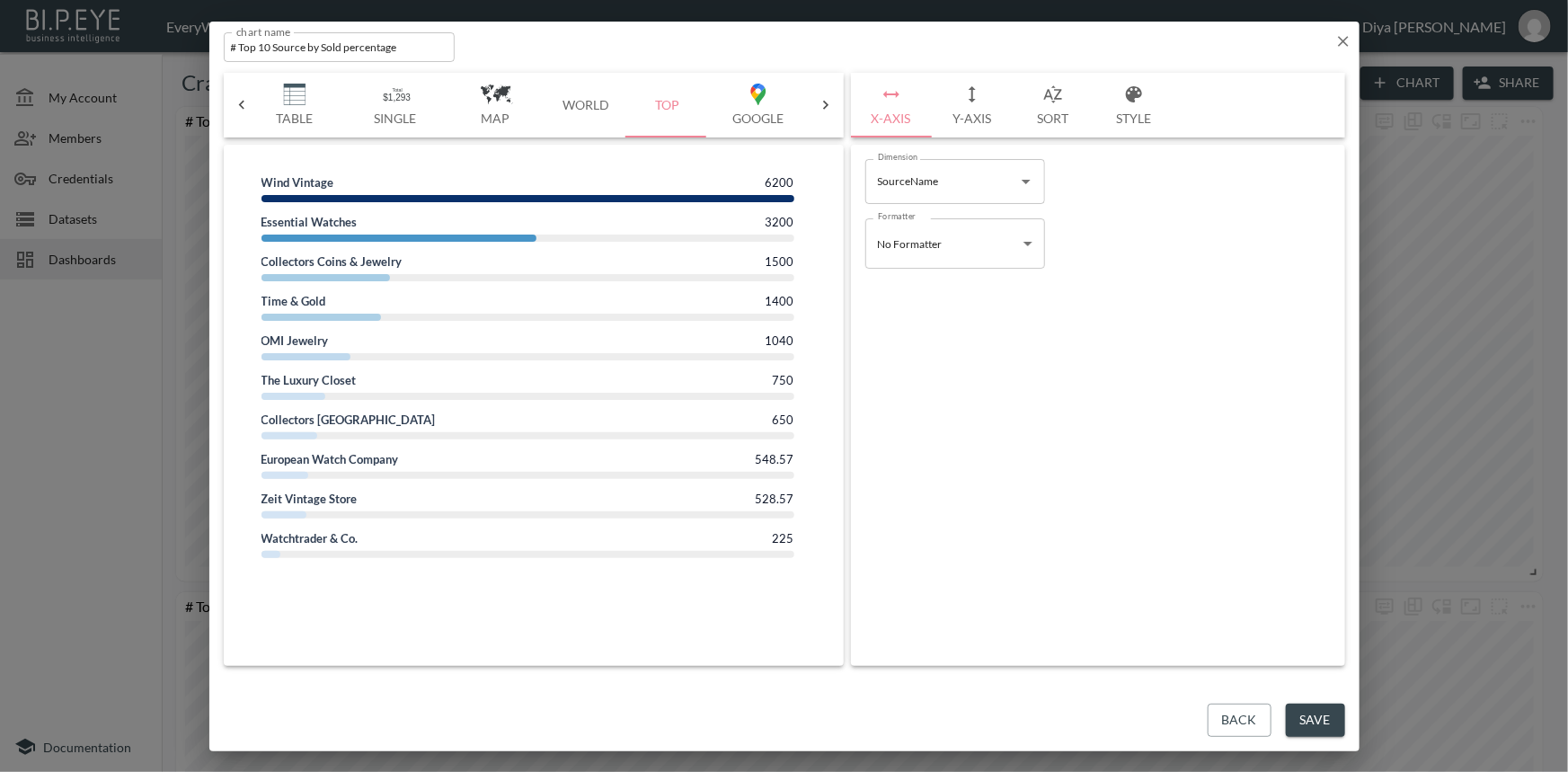
click at [240, 101] on icon at bounding box center [242, 105] width 18 height 18
click at [1347, 44] on icon "button" at bounding box center [1343, 41] width 11 height 11
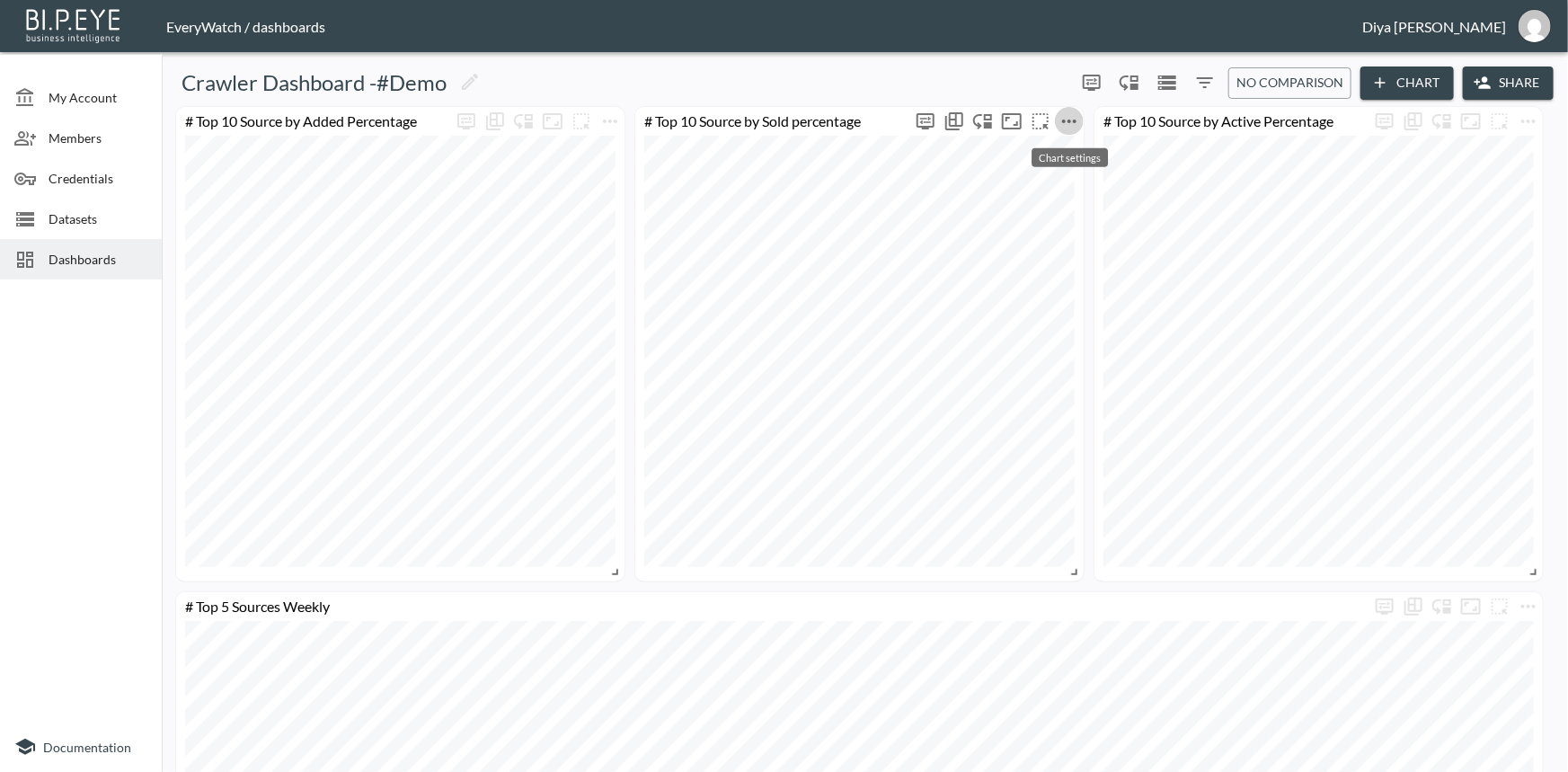
click at [1070, 125] on icon "more" at bounding box center [1070, 122] width 22 height 22
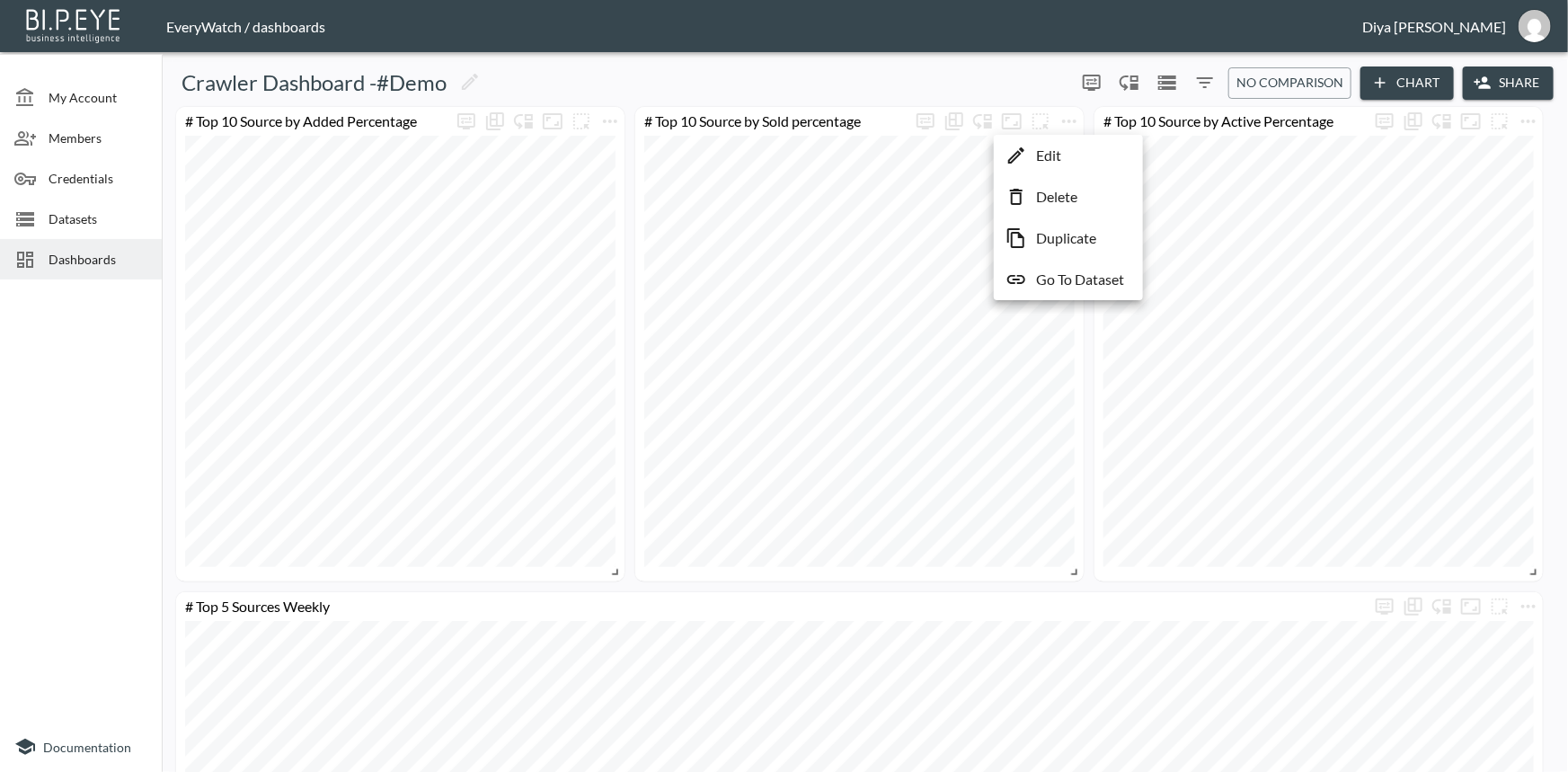
click at [1028, 161] on li "Edit" at bounding box center [1068, 155] width 140 height 32
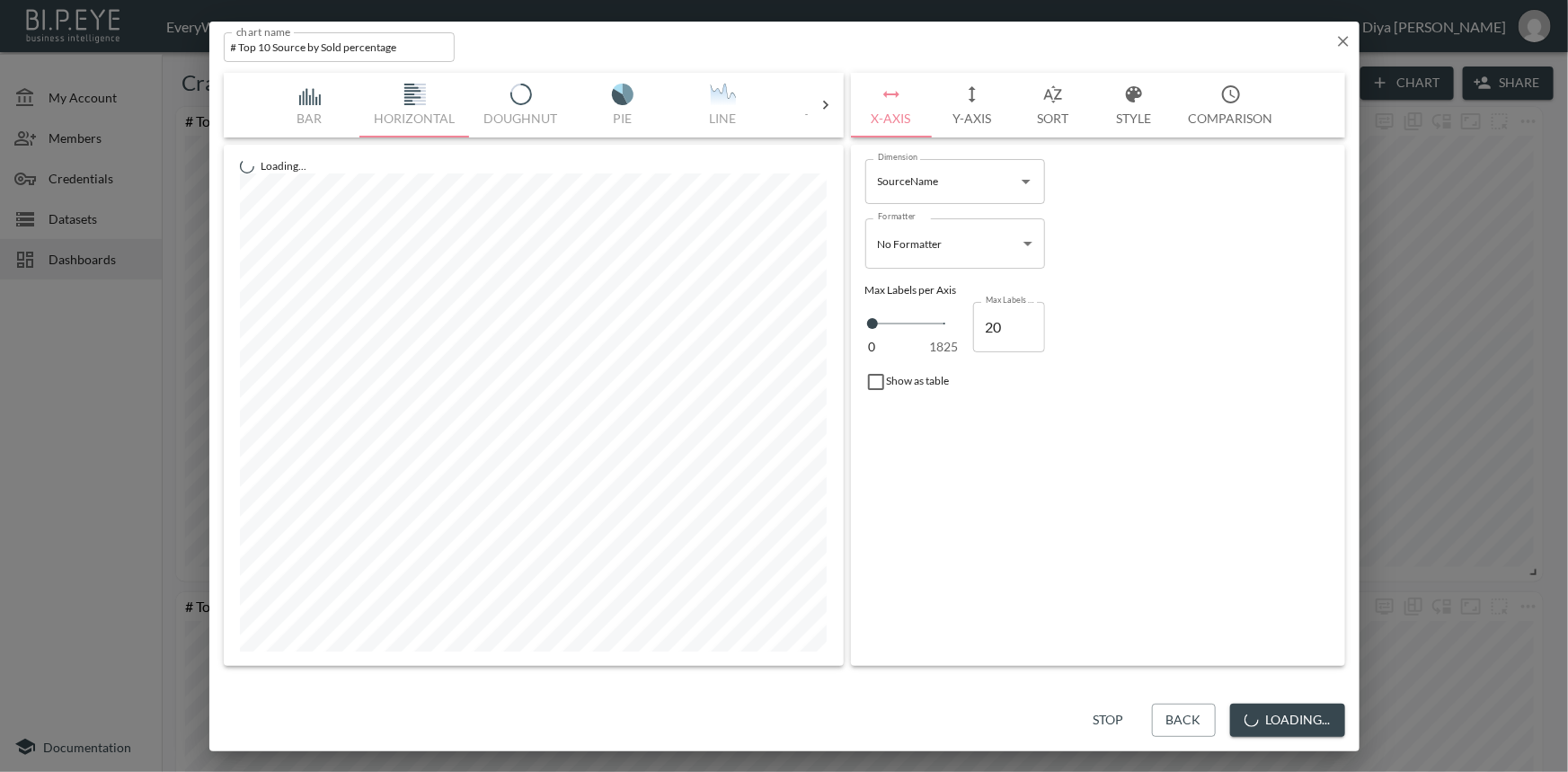
click at [818, 104] on icon at bounding box center [826, 105] width 18 height 18
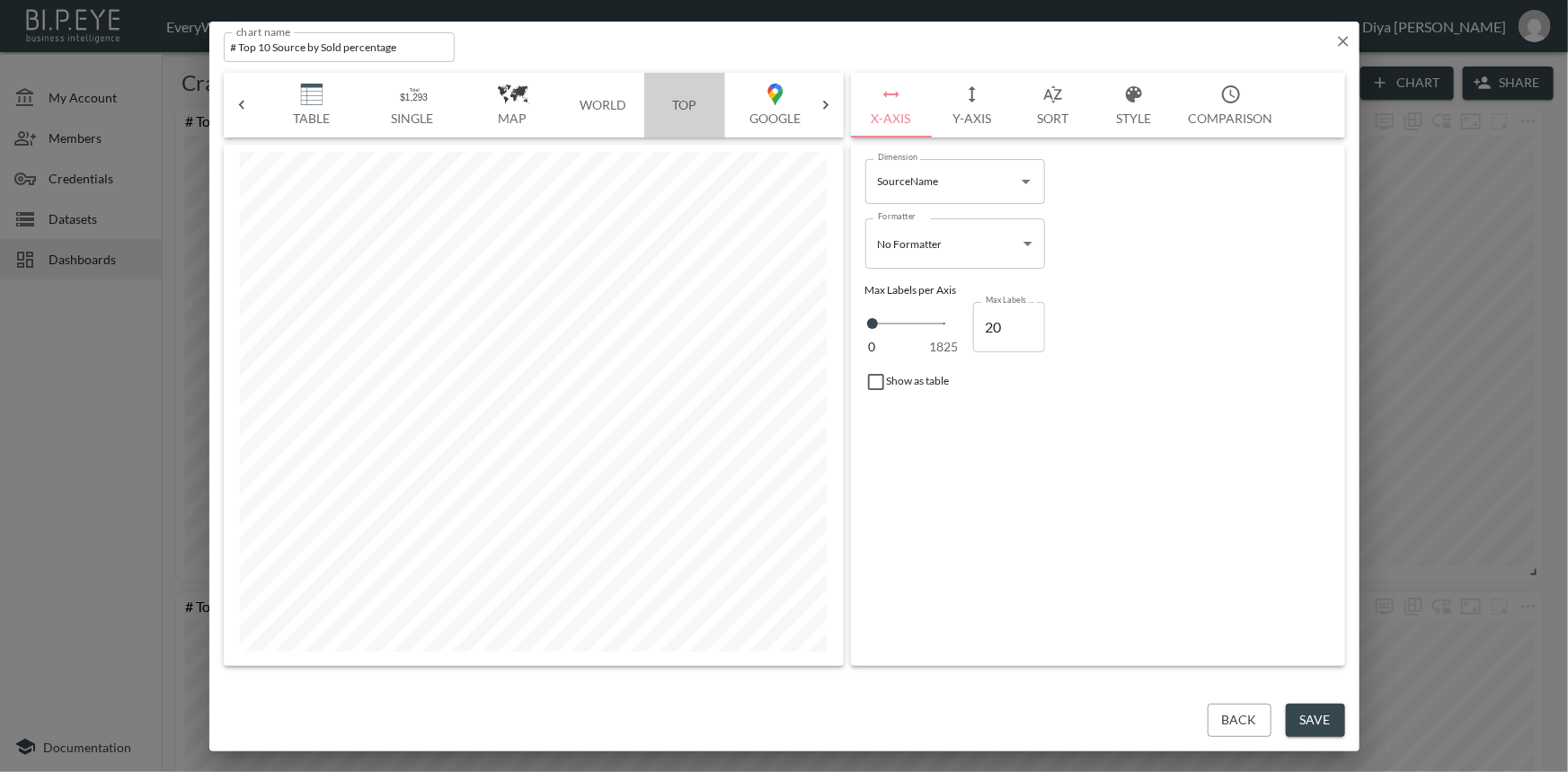
click at [683, 105] on button "Top" at bounding box center [685, 105] width 81 height 65
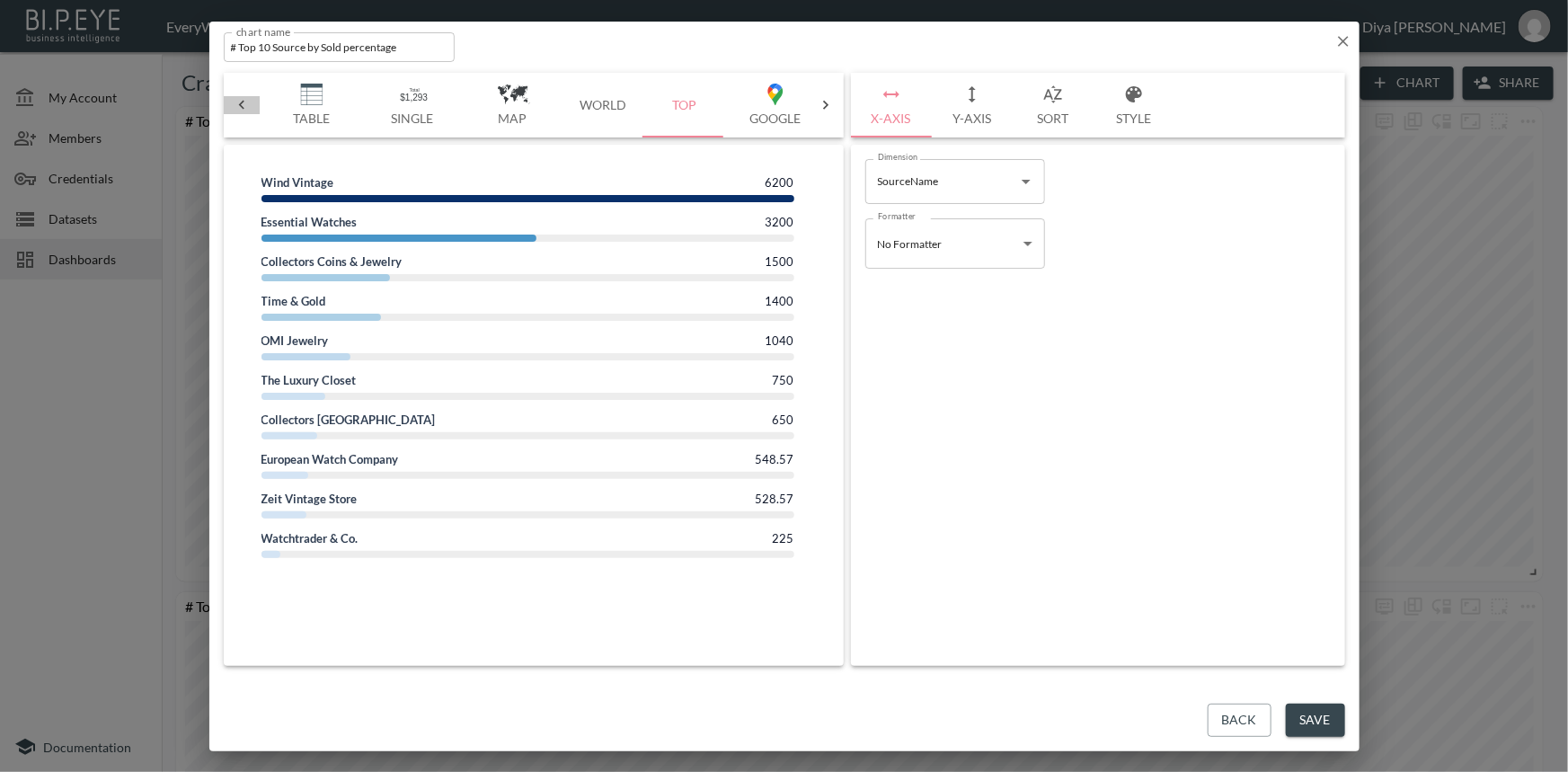
click at [244, 107] on icon at bounding box center [242, 105] width 18 height 18
click at [1346, 36] on icon "button" at bounding box center [1344, 41] width 18 height 18
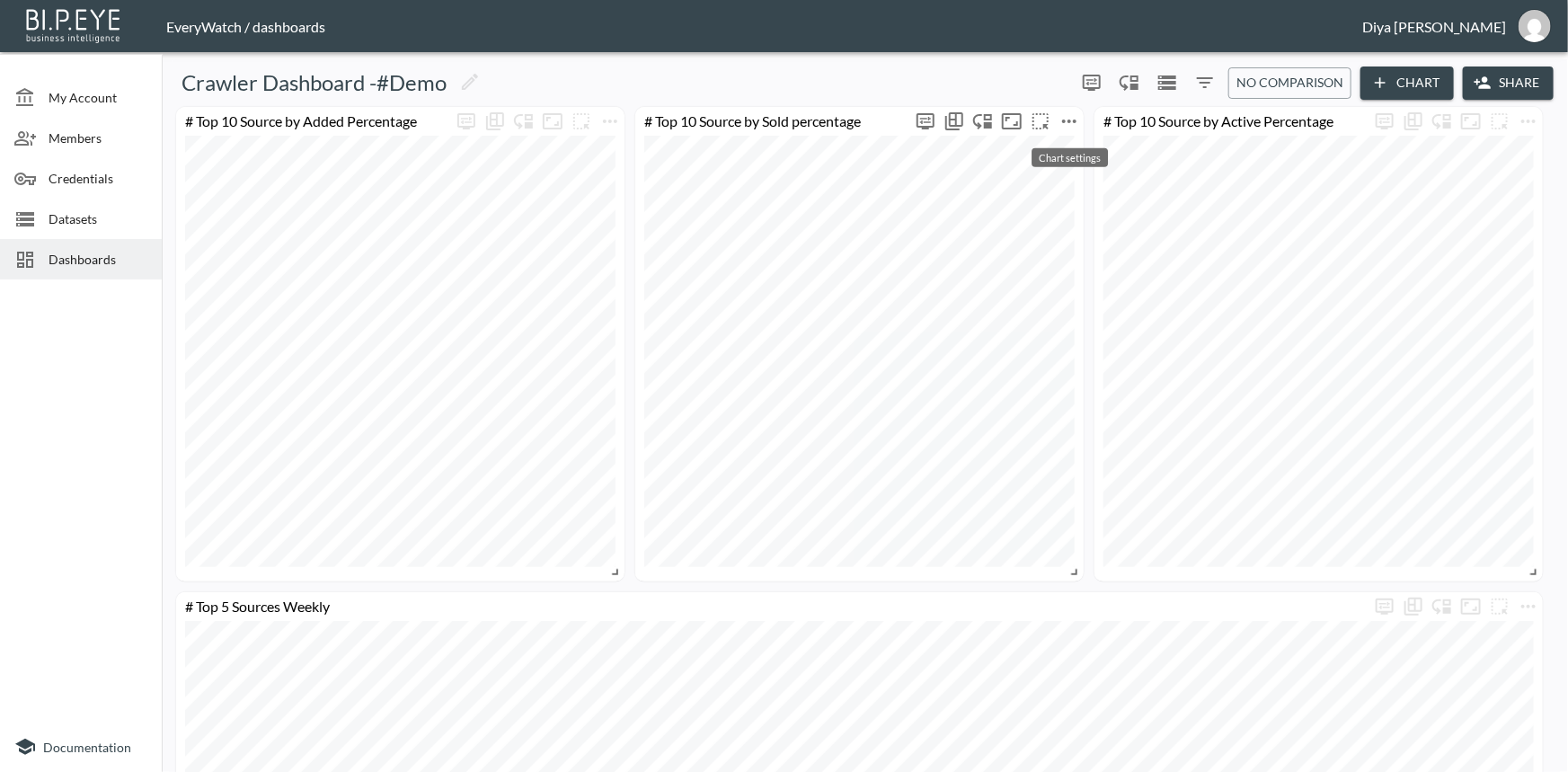
click at [1071, 115] on icon "more" at bounding box center [1070, 122] width 22 height 22
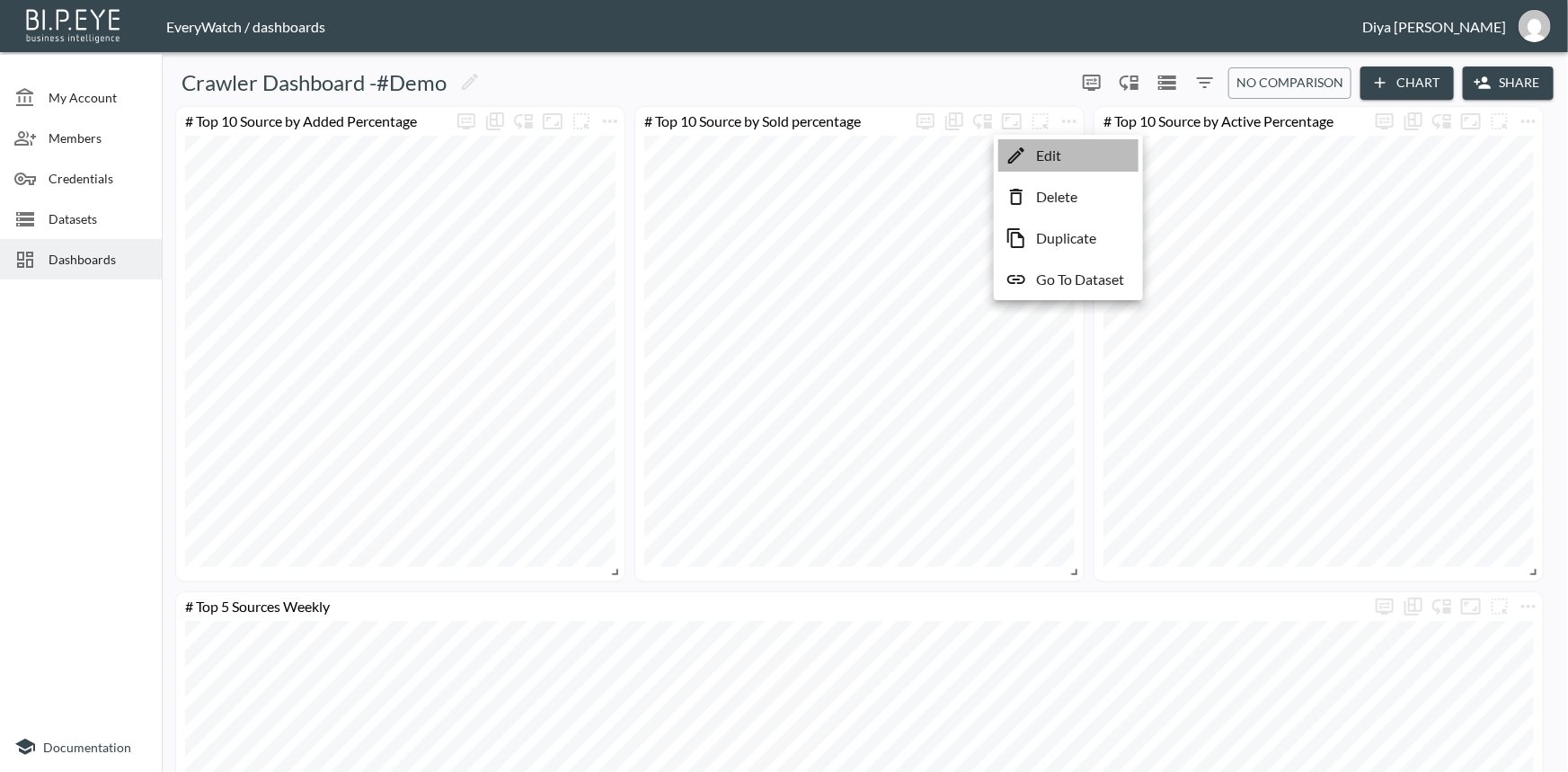
click at [1053, 154] on p "Edit" at bounding box center [1049, 155] width 26 height 22
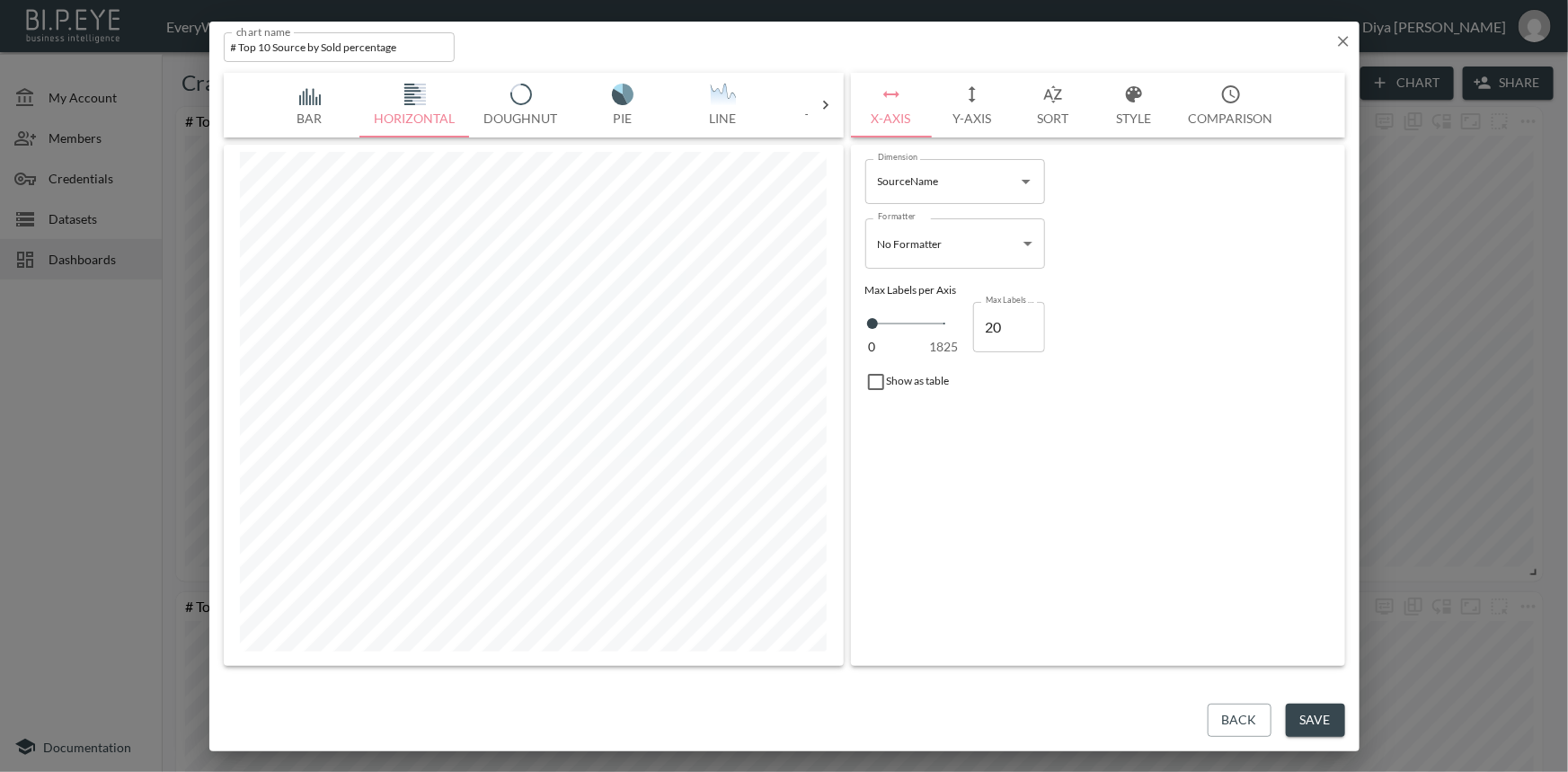
click at [968, 123] on button "Y-Axis" at bounding box center [973, 105] width 81 height 65
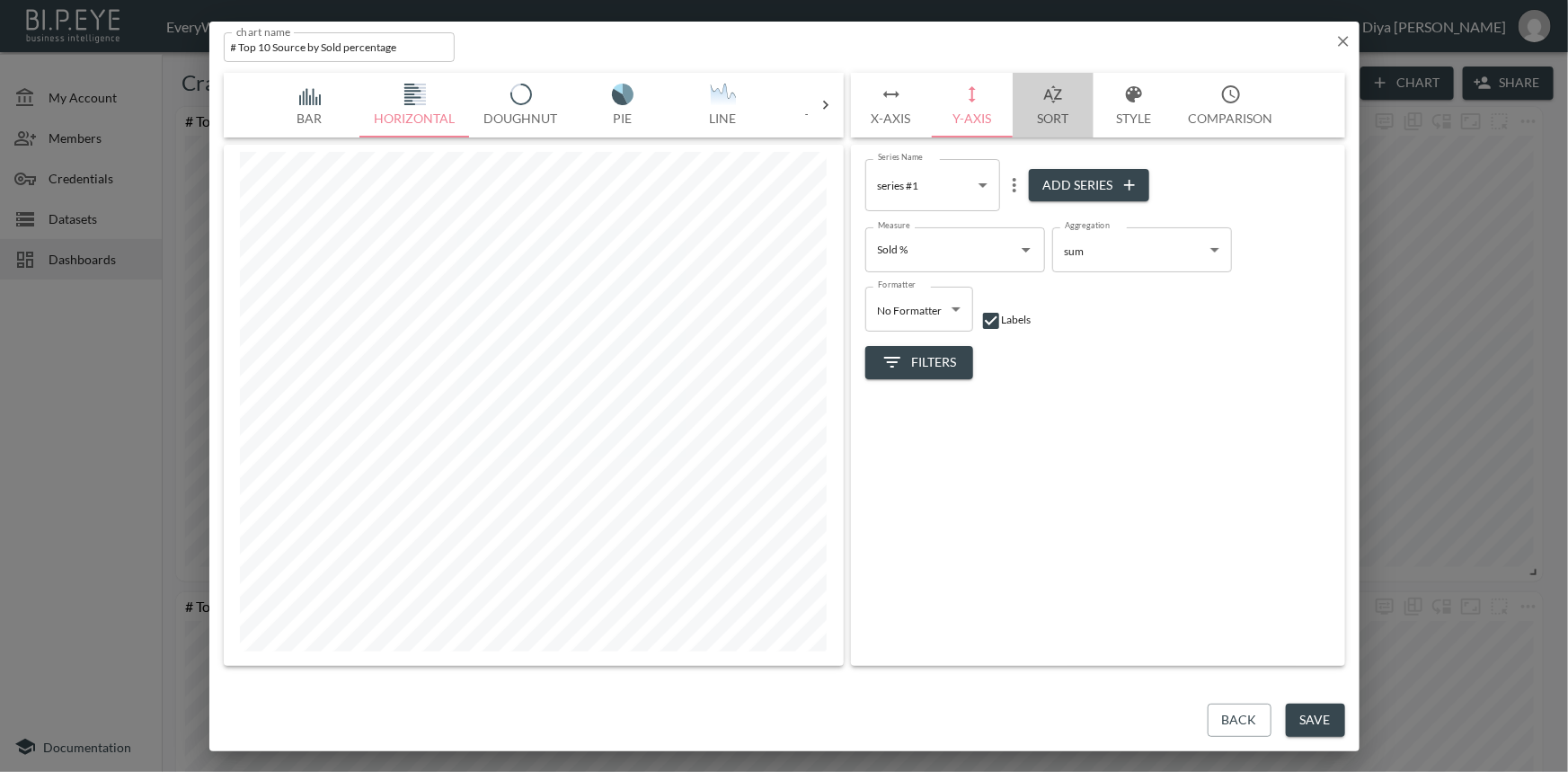
click at [1048, 111] on button "Sort" at bounding box center [1053, 105] width 81 height 65
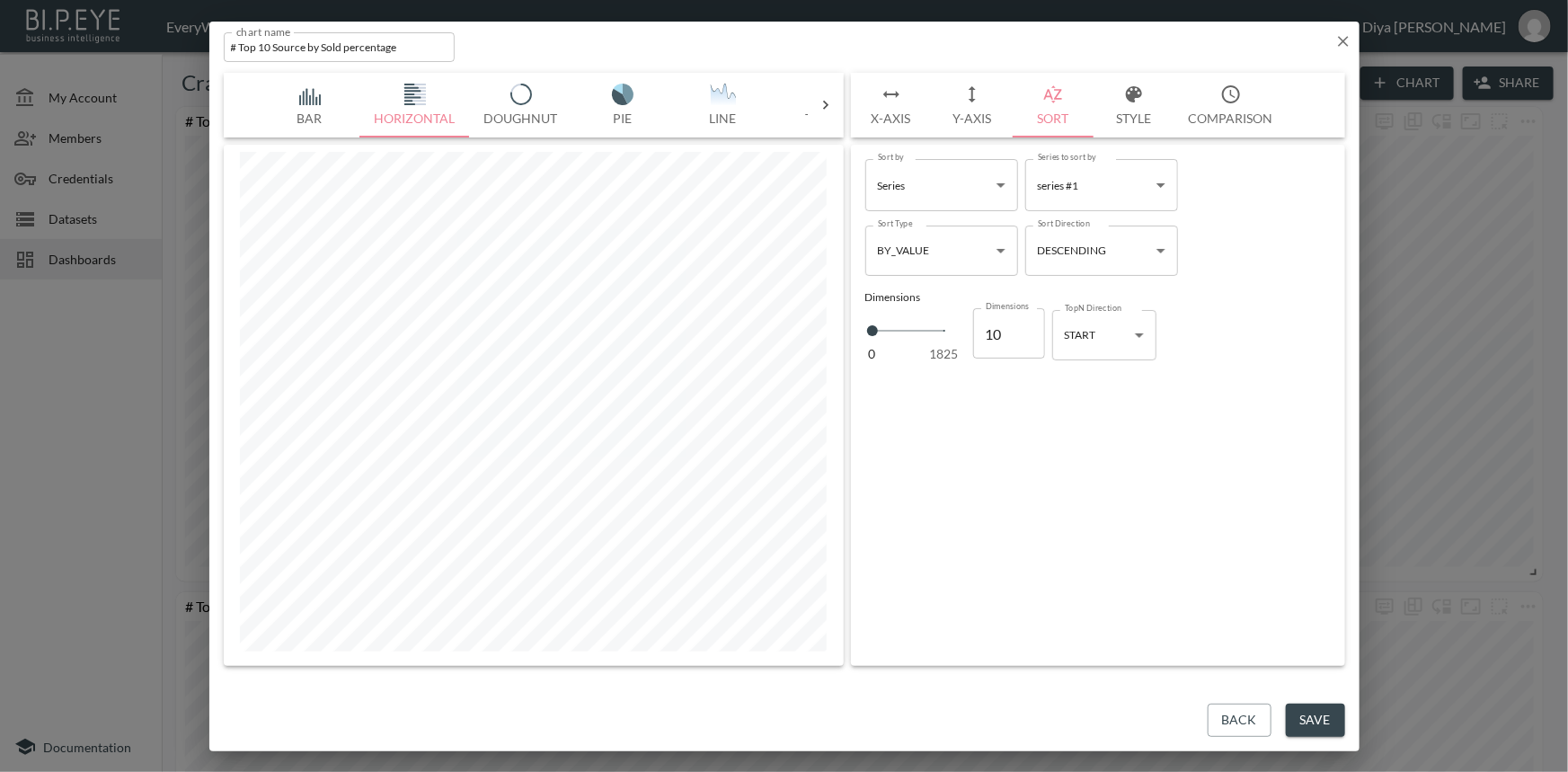
click at [1146, 108] on button "Style" at bounding box center [1134, 105] width 81 height 65
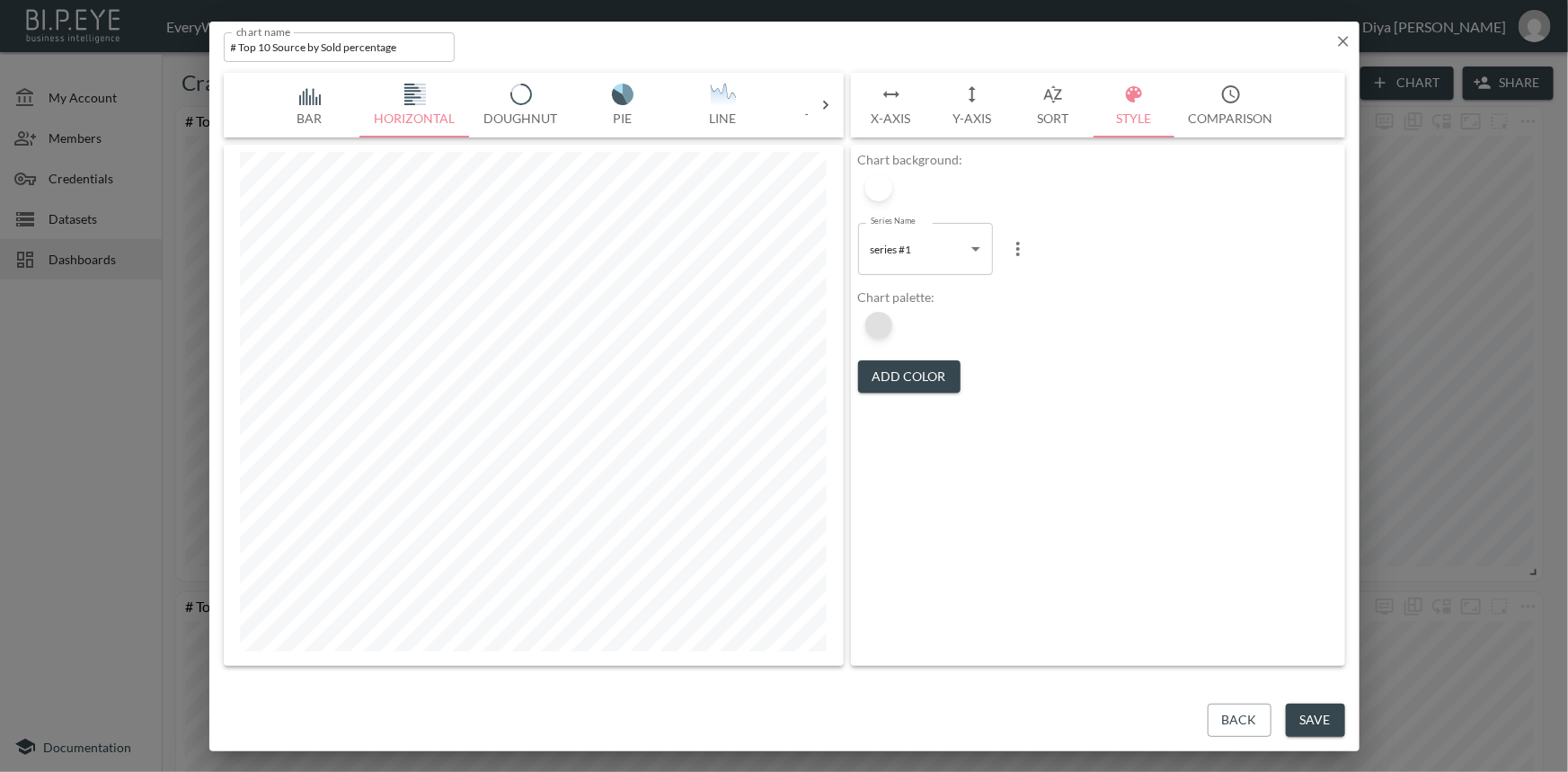
click at [870, 311] on div at bounding box center [878, 324] width 27 height 27
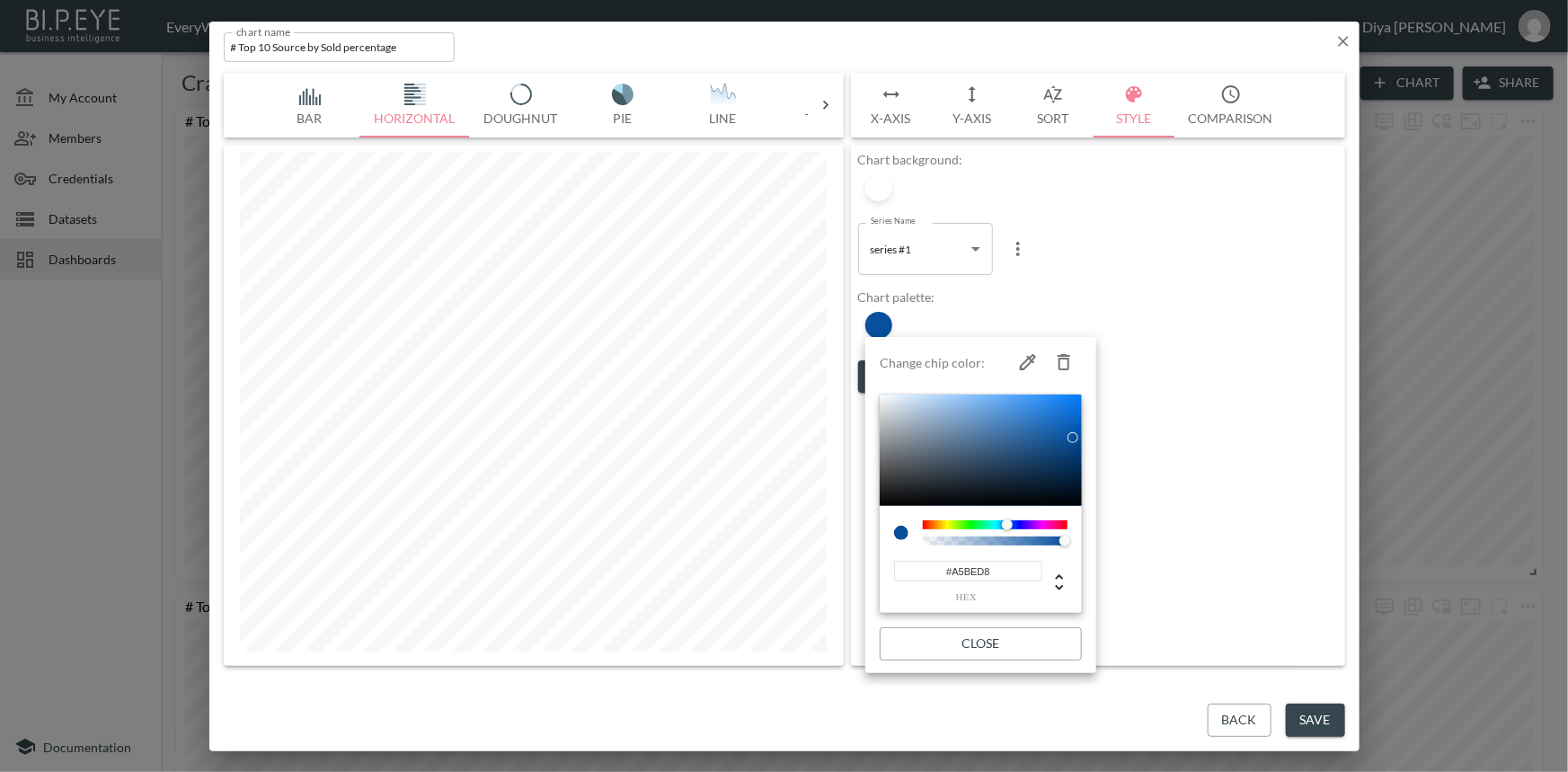
click at [927, 412] on div at bounding box center [981, 450] width 202 height 111
type input "#B5D3F1"
click at [930, 401] on div at bounding box center [929, 401] width 11 height 11
click at [1202, 524] on div at bounding box center [784, 386] width 1568 height 772
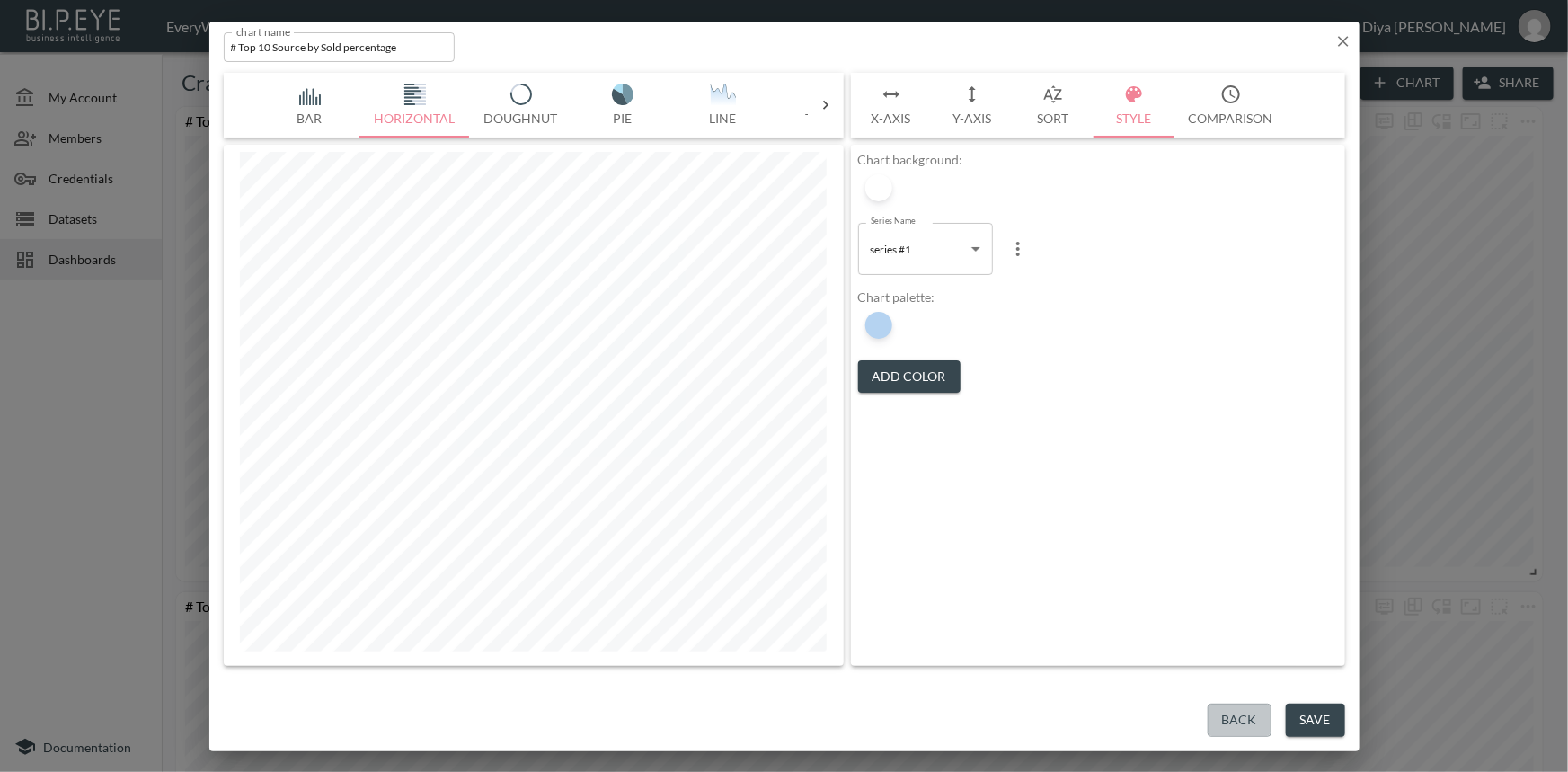
click at [1231, 714] on button "Back" at bounding box center [1240, 720] width 64 height 33
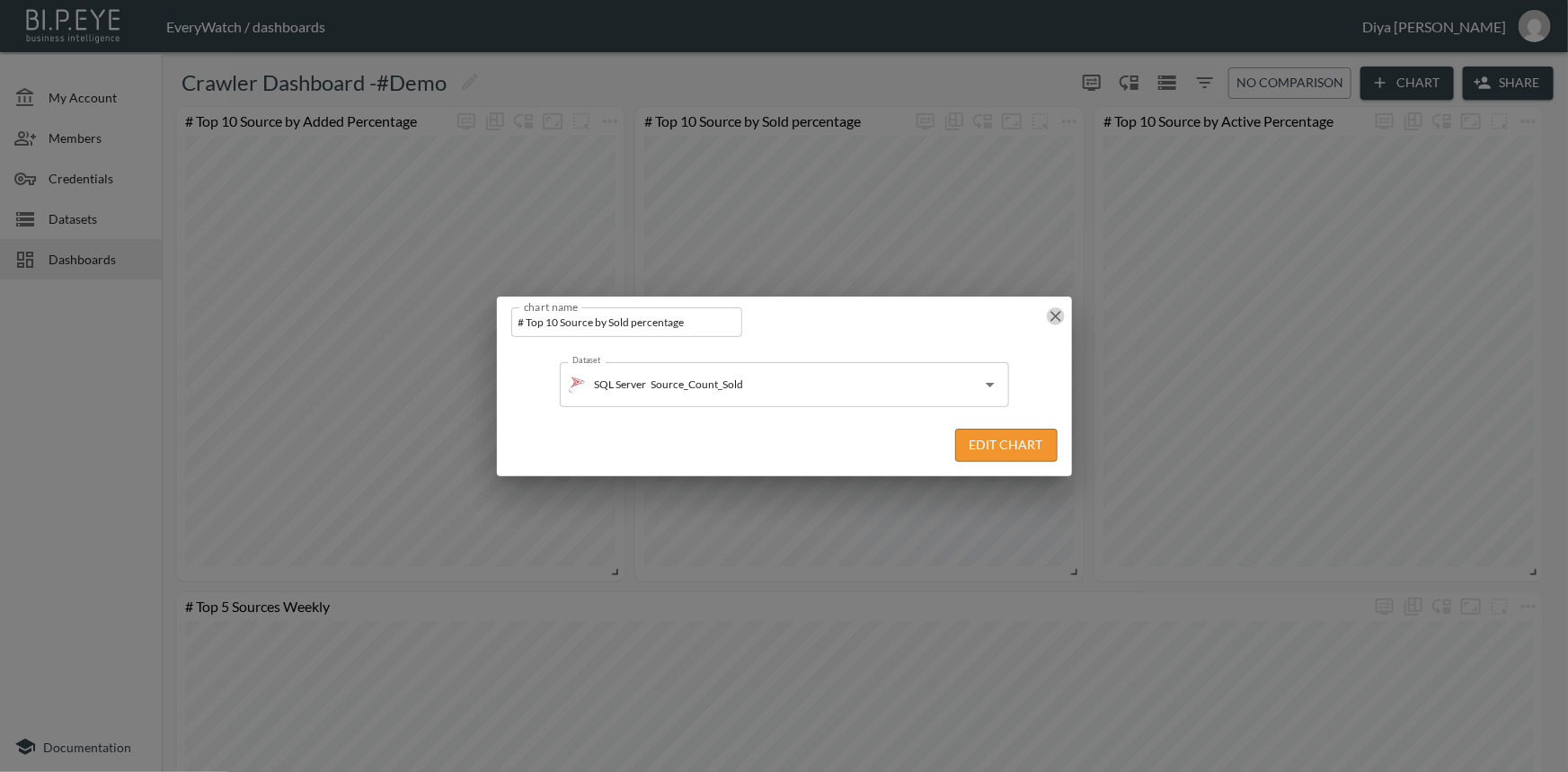
click at [1048, 319] on icon "button" at bounding box center [1056, 316] width 18 height 18
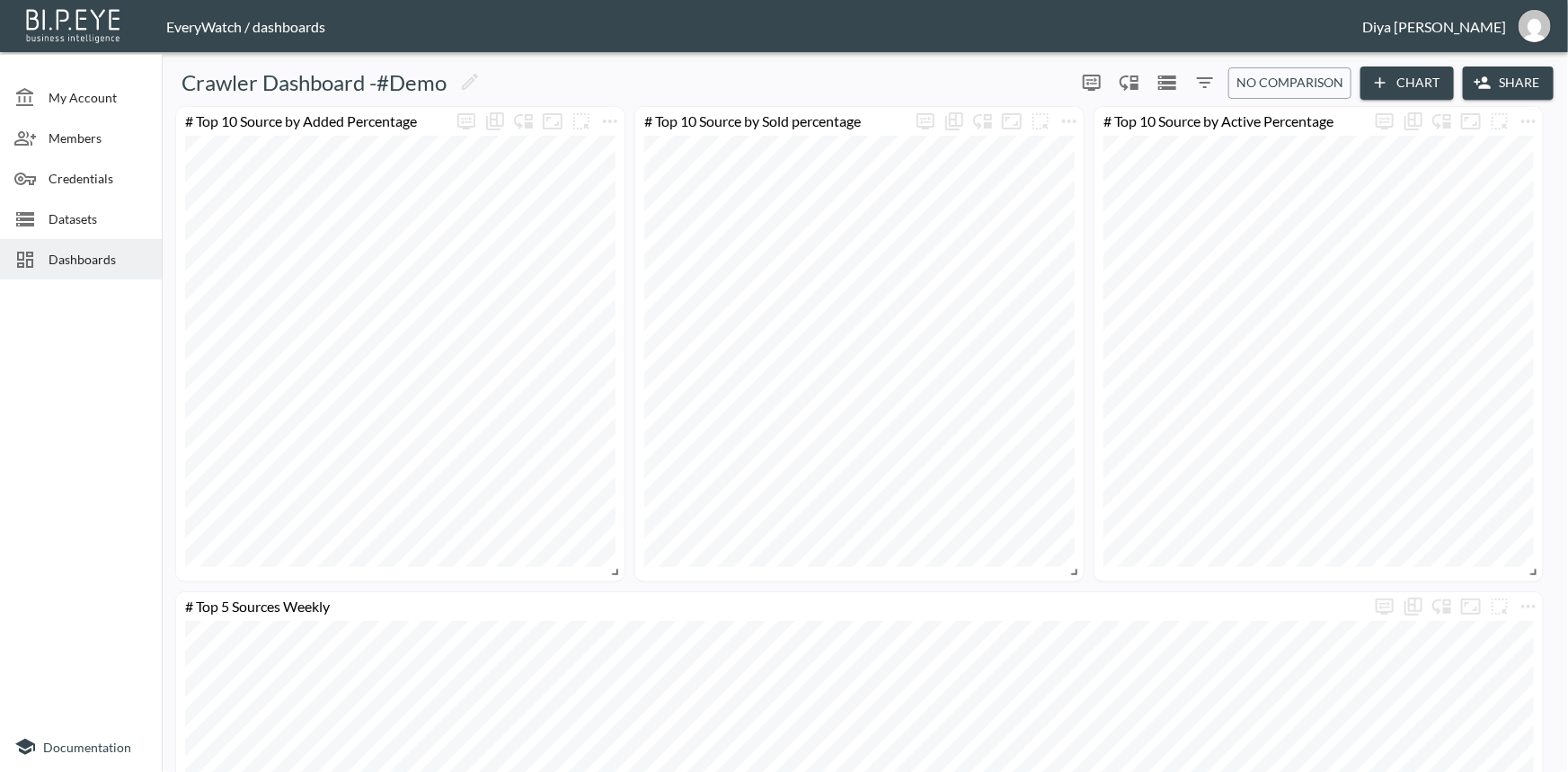
click at [1097, 427] on div at bounding box center [1318, 351] width 449 height 431
